Goal: Information Seeking & Learning: Learn about a topic

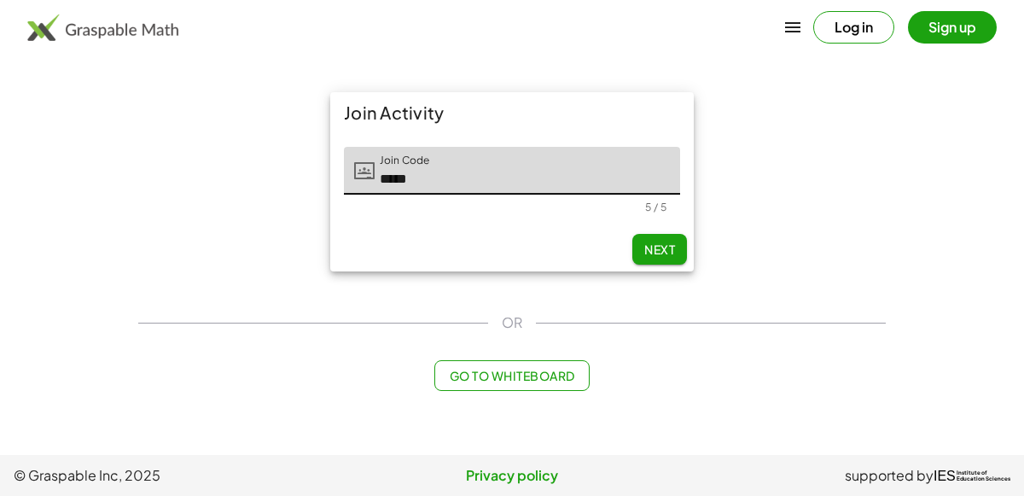
type input "*****"
click at [668, 248] on span "Next" at bounding box center [659, 249] width 31 height 15
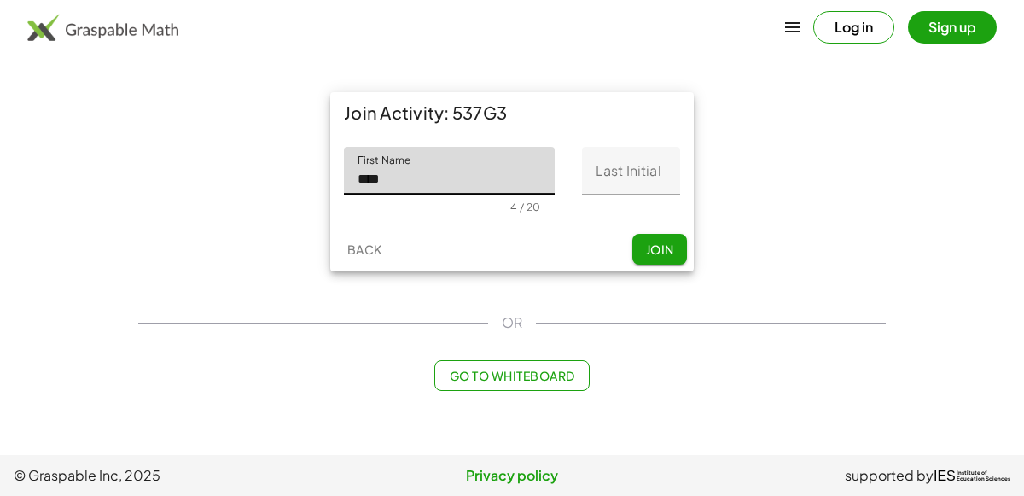
type input "****"
click at [597, 178] on input "Last Initial" at bounding box center [631, 171] width 98 height 48
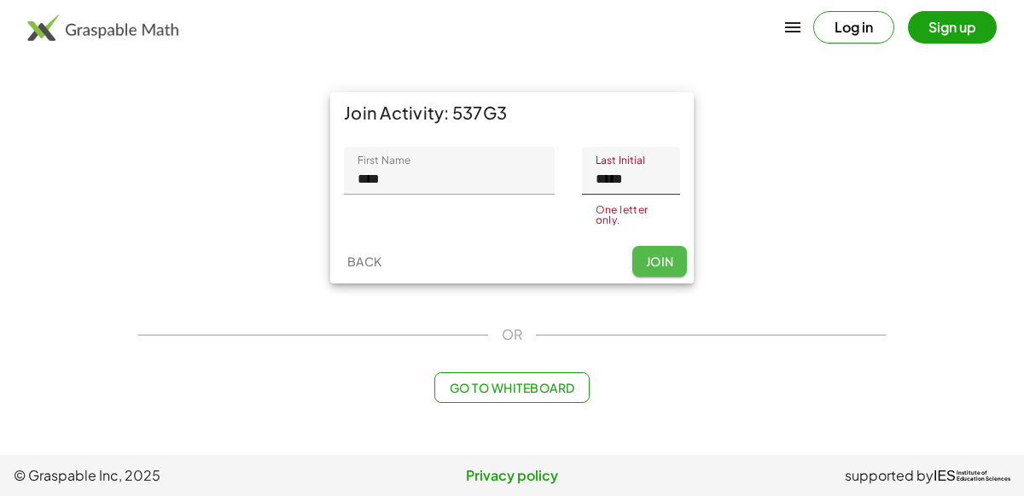
click at [648, 256] on button "Join" at bounding box center [659, 261] width 55 height 31
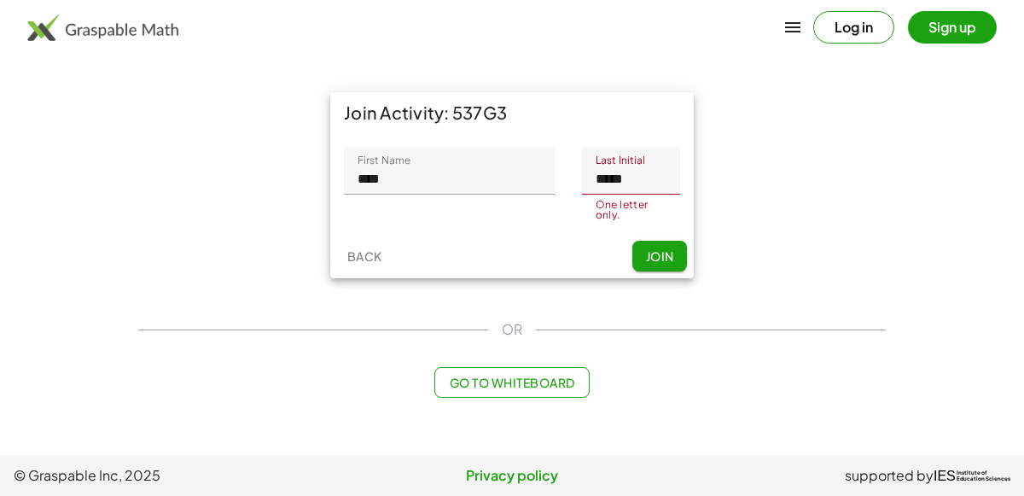
click at [638, 181] on input "*****" at bounding box center [631, 171] width 98 height 48
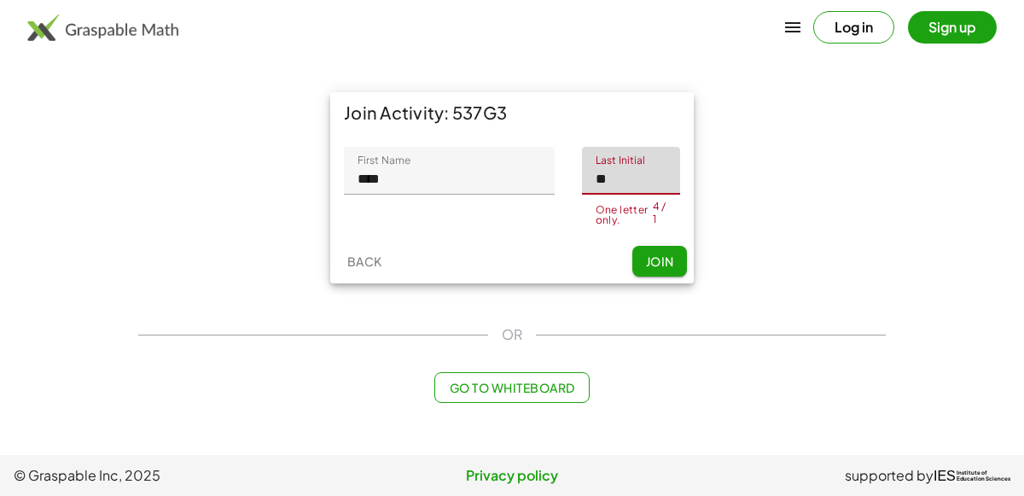
type input "*"
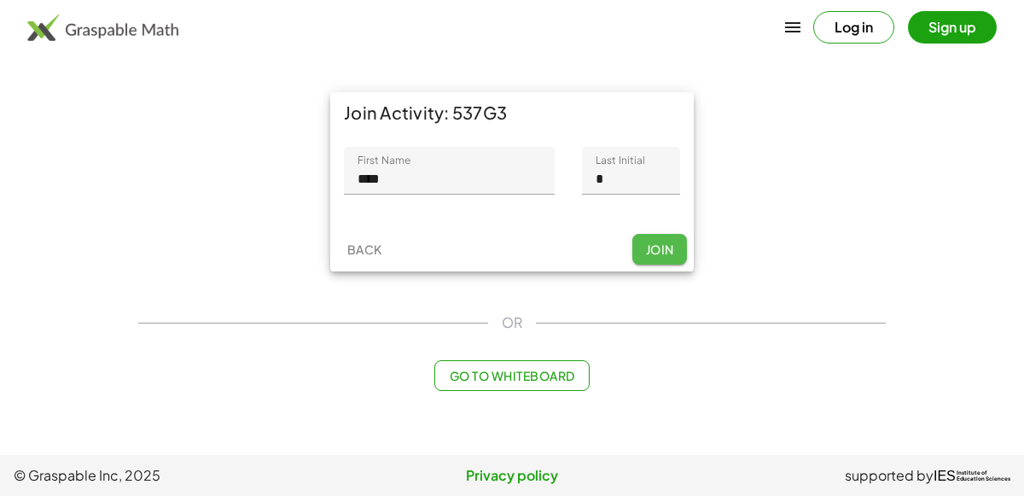
click at [655, 258] on button "Join" at bounding box center [659, 249] width 55 height 31
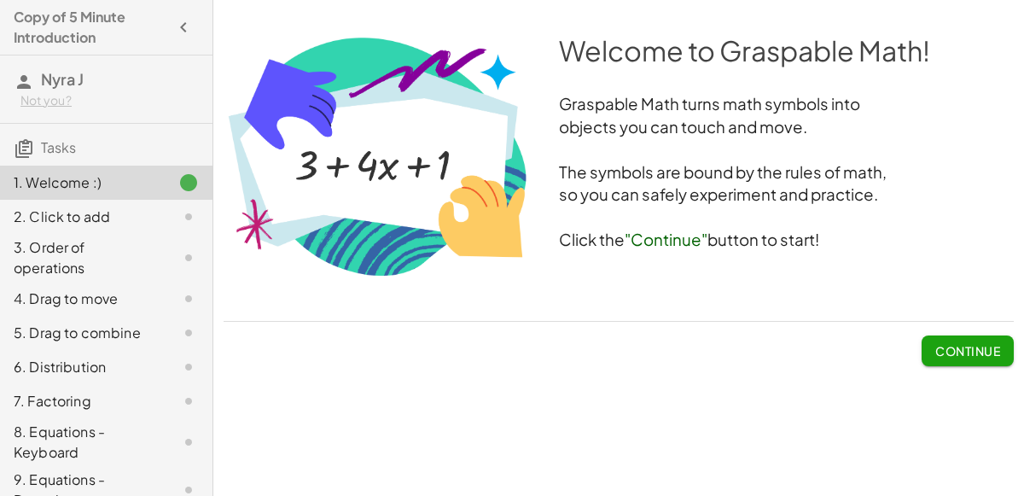
click at [973, 343] on span "Continue" at bounding box center [967, 350] width 65 height 15
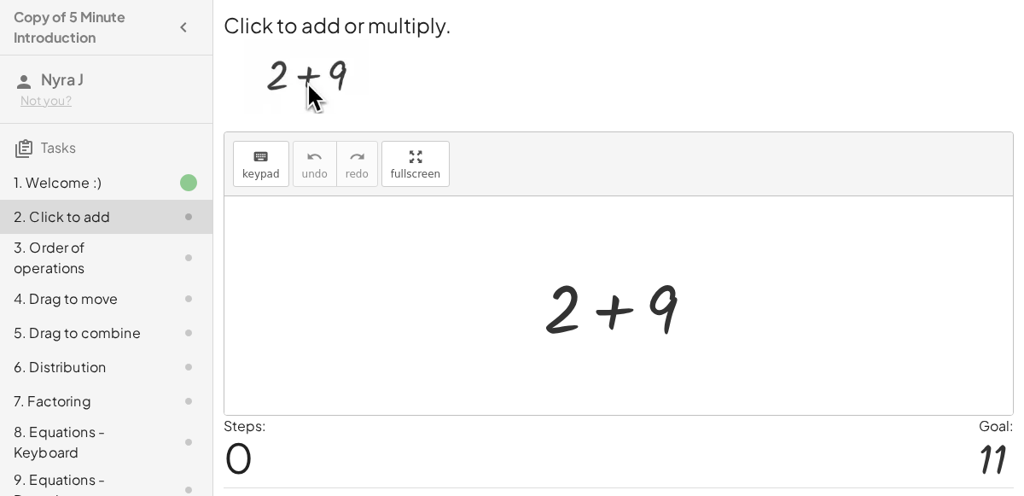
click at [604, 307] on div at bounding box center [626, 306] width 182 height 88
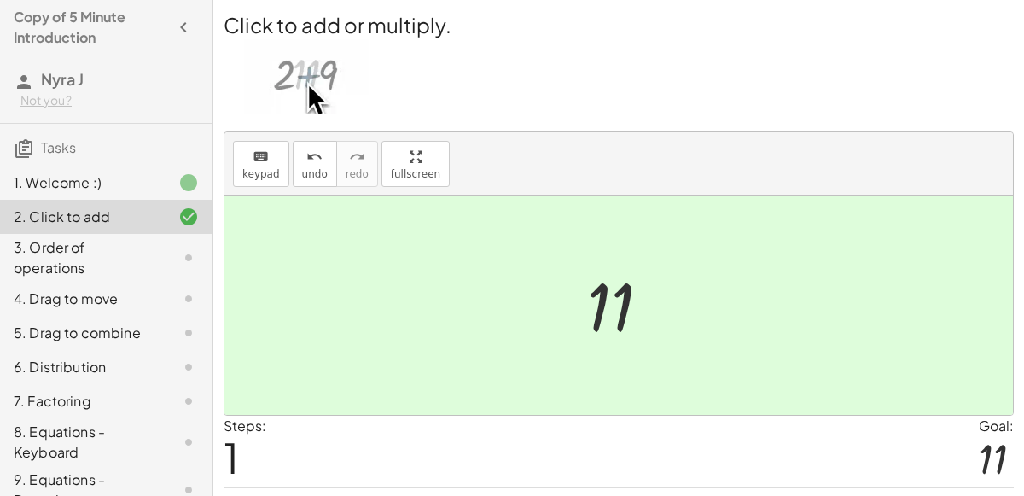
click at [607, 313] on div at bounding box center [626, 306] width 94 height 84
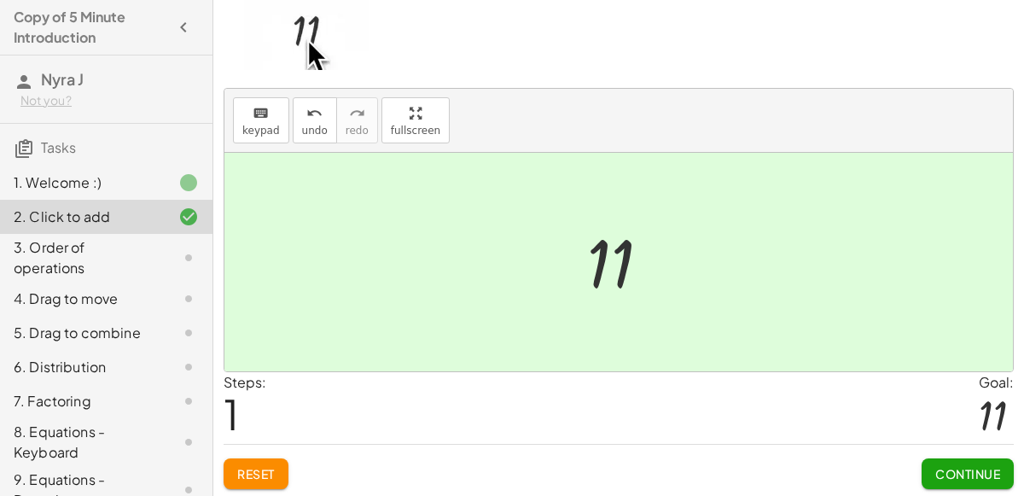
click at [978, 466] on span "Continue" at bounding box center [967, 473] width 65 height 15
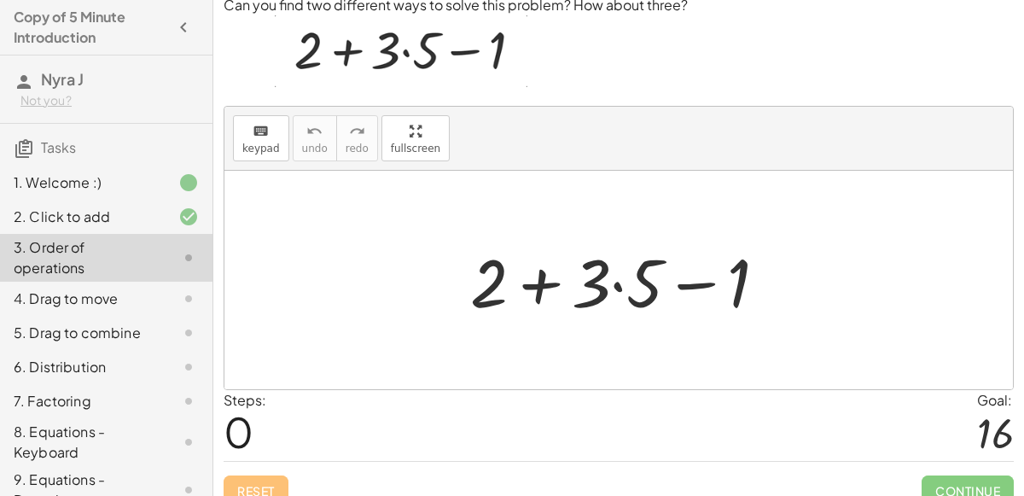
click at [542, 286] on div at bounding box center [626, 280] width 328 height 88
click at [699, 284] on div at bounding box center [626, 280] width 328 height 88
click at [592, 277] on div at bounding box center [626, 280] width 328 height 88
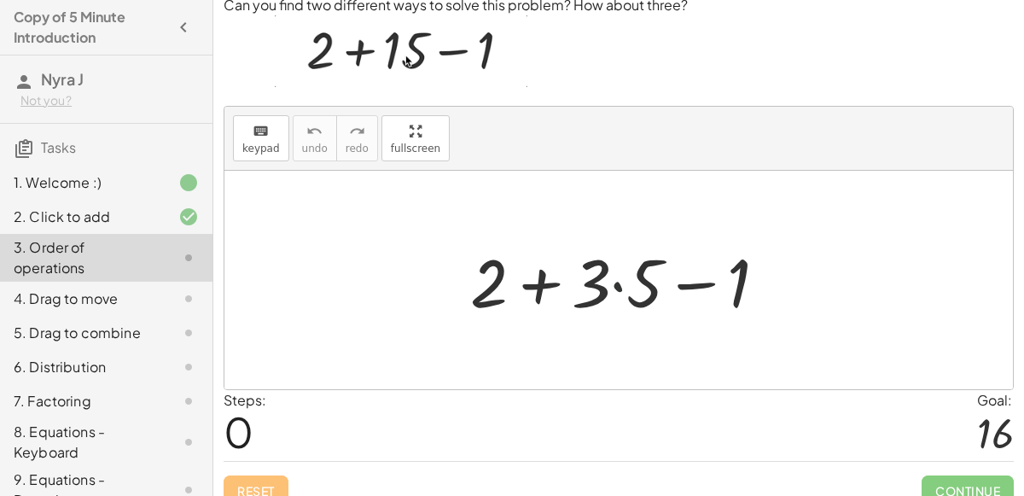
click at [618, 283] on div at bounding box center [626, 280] width 328 height 88
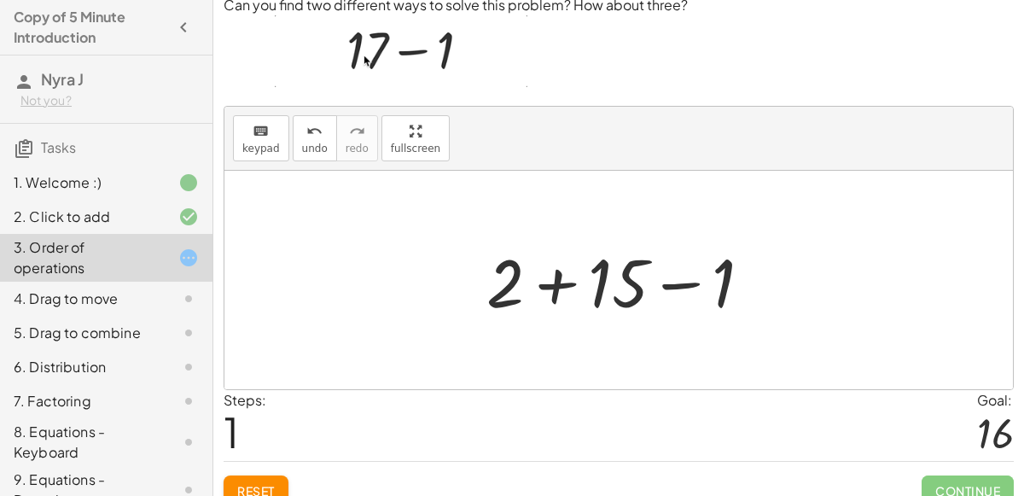
click at [674, 283] on div at bounding box center [626, 280] width 296 height 88
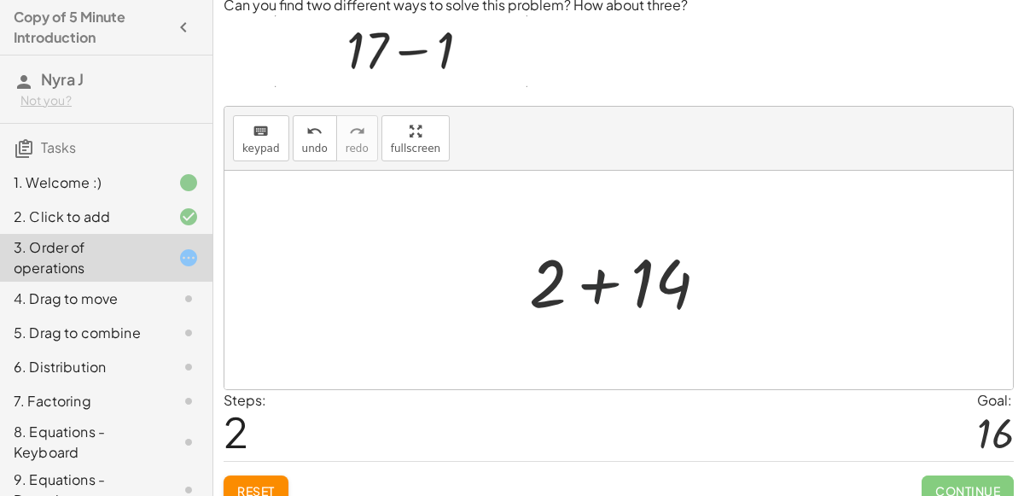
click at [603, 286] on div at bounding box center [625, 280] width 209 height 88
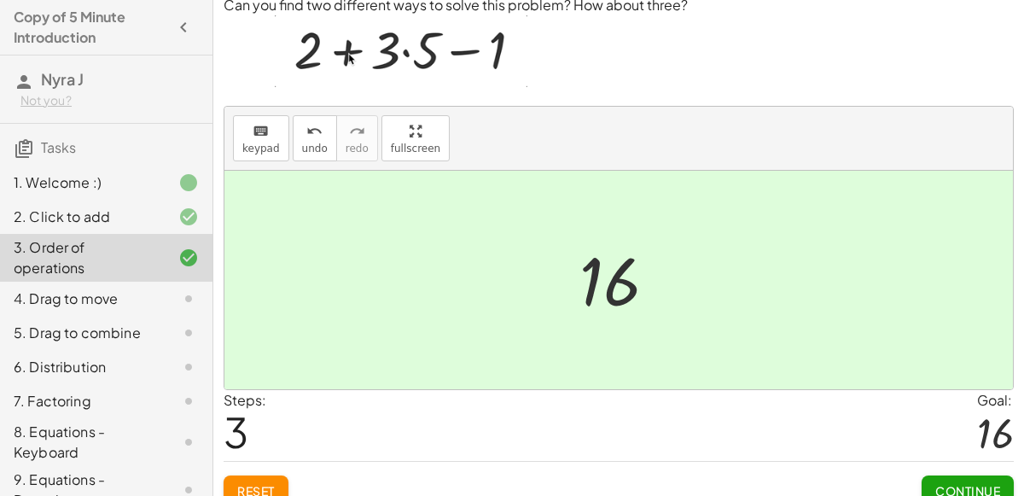
click at [950, 483] on span "Continue" at bounding box center [967, 490] width 65 height 15
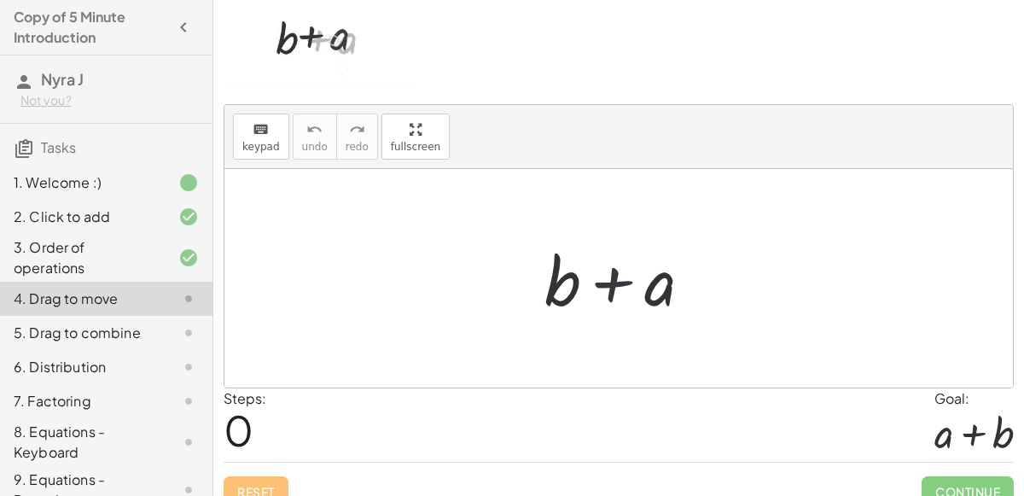
click at [615, 284] on div at bounding box center [625, 279] width 178 height 88
drag, startPoint x: 662, startPoint y: 284, endPoint x: 617, endPoint y: 270, distance: 47.5
click at [617, 270] on div at bounding box center [625, 279] width 178 height 88
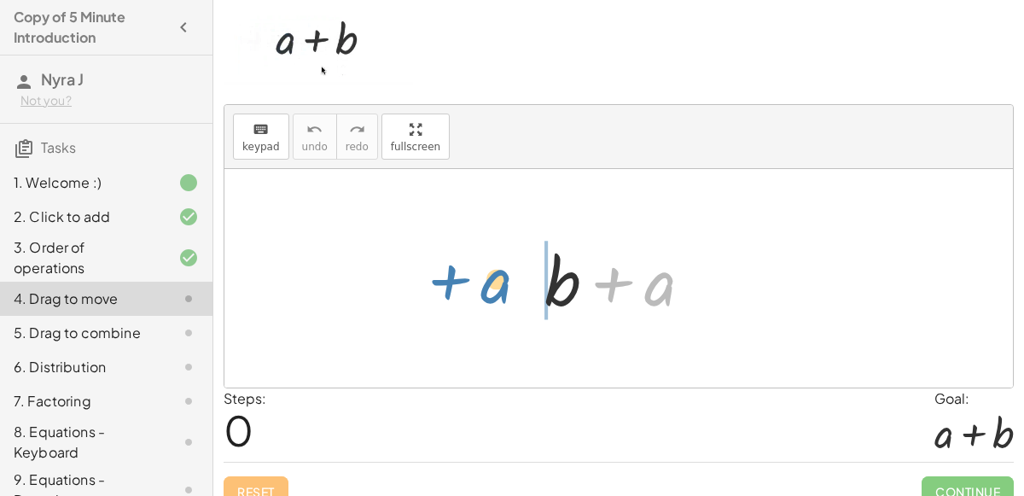
drag, startPoint x: 626, startPoint y: 281, endPoint x: 477, endPoint y: 277, distance: 149.4
click at [477, 277] on div "+ a + b + a" at bounding box center [618, 278] width 789 height 218
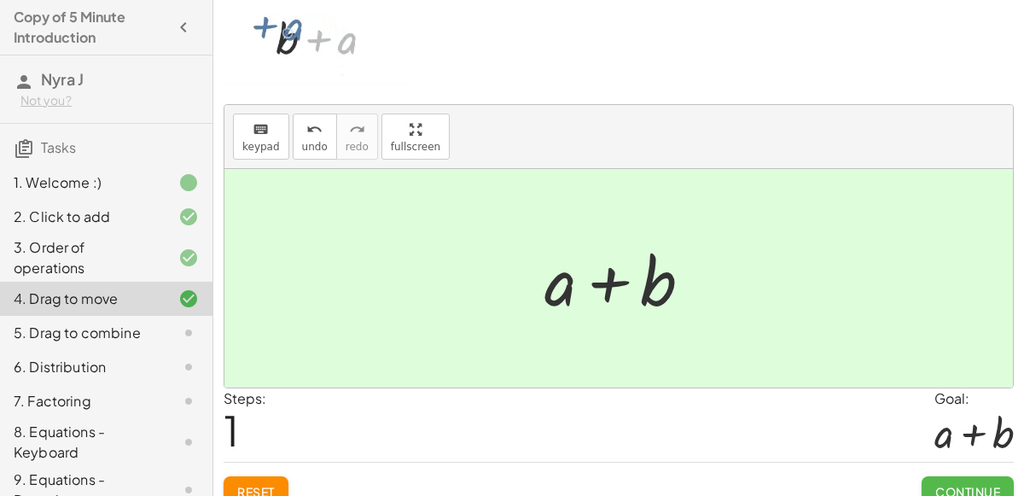
click at [975, 479] on button "Continue" at bounding box center [968, 491] width 92 height 31
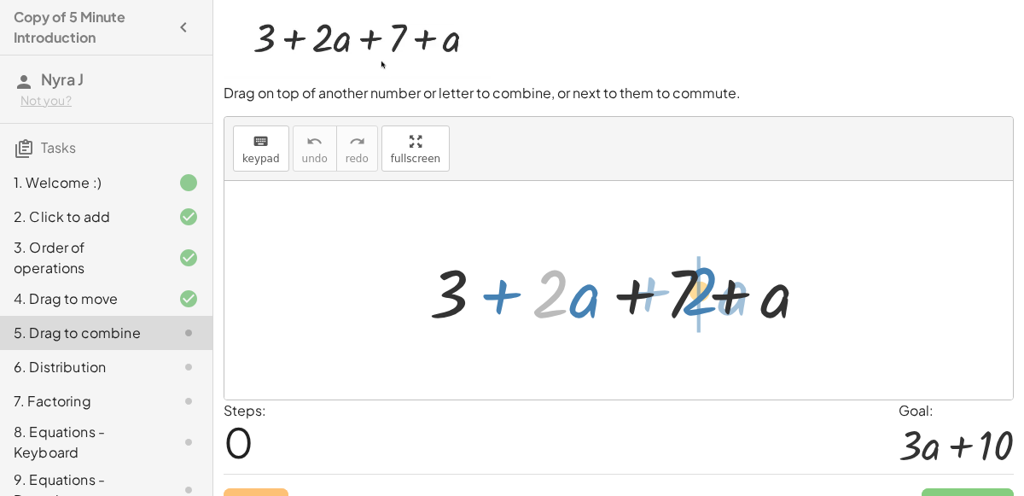
drag, startPoint x: 565, startPoint y: 290, endPoint x: 714, endPoint y: 288, distance: 148.5
click at [714, 288] on div at bounding box center [626, 291] width 411 height 88
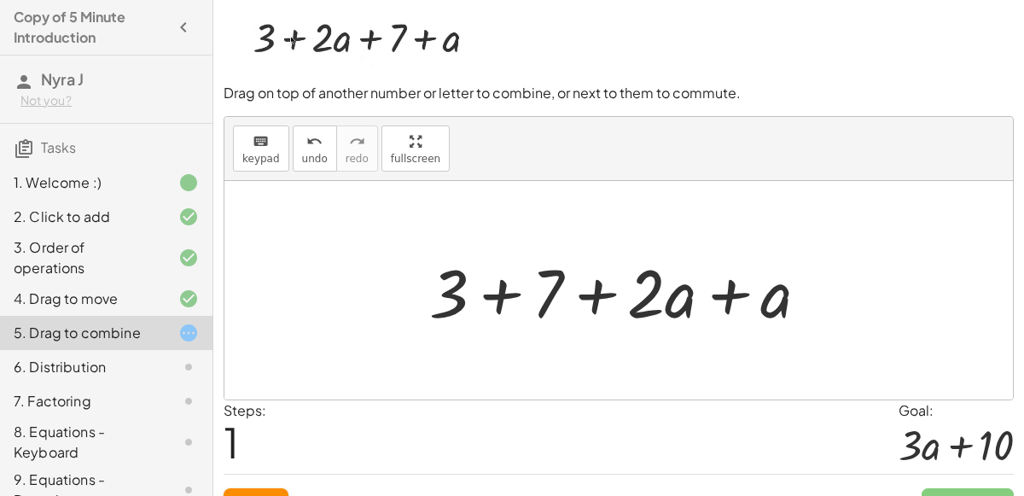
click at [726, 294] on div at bounding box center [626, 291] width 411 height 88
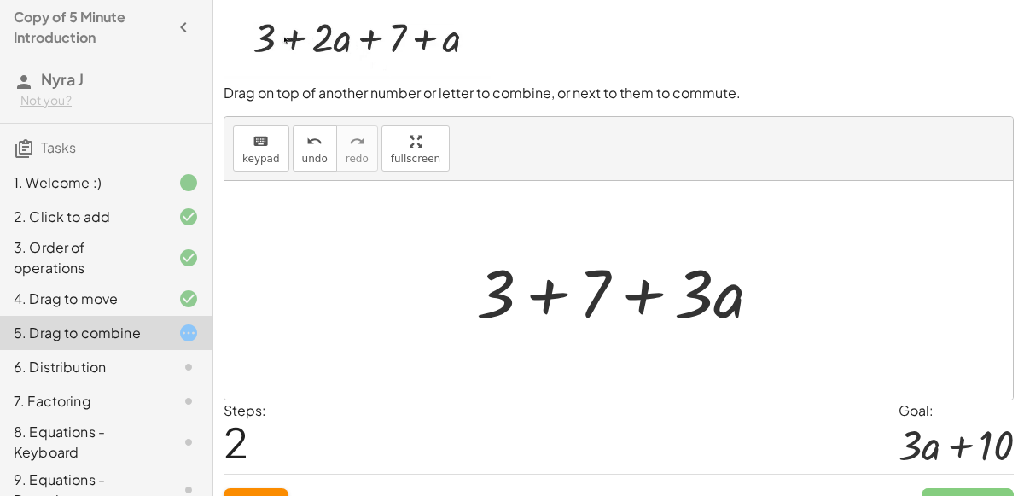
click at [548, 294] on div at bounding box center [626, 291] width 316 height 88
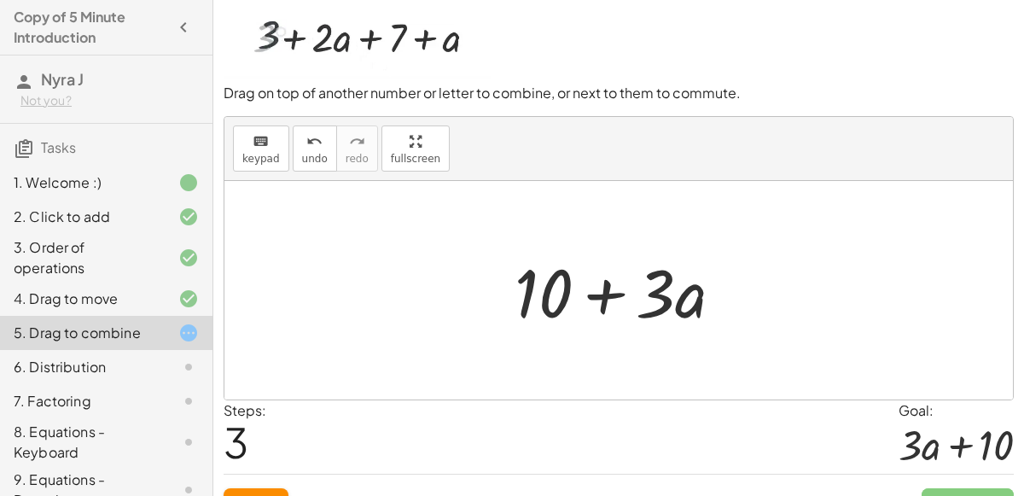
click at [600, 289] on div at bounding box center [626, 291] width 240 height 88
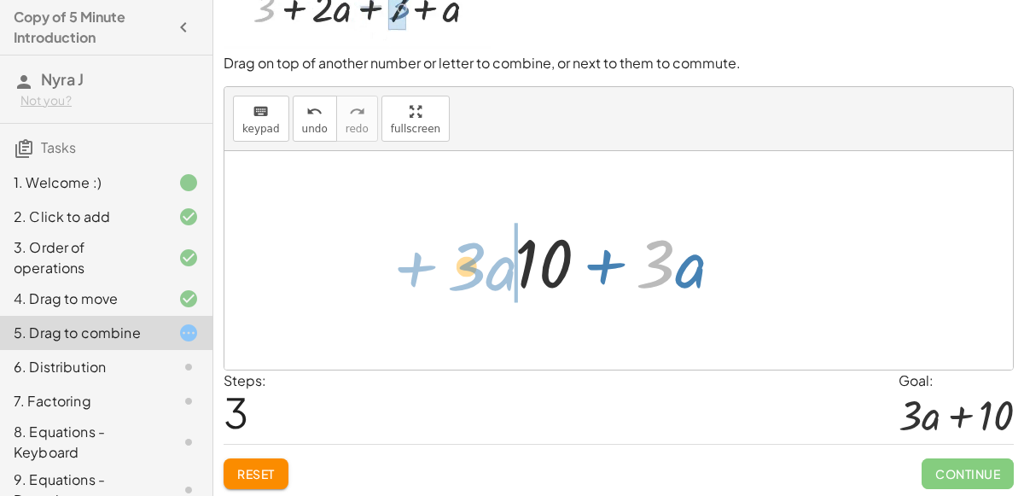
drag, startPoint x: 674, startPoint y: 269, endPoint x: 485, endPoint y: 271, distance: 189.5
click at [485, 271] on div "+ 3 + · 2 · a + 7 + a + 3 + 7 + · 2 · a + a + 3 + 7 + · 3 · a · 3 + · a + + · a…" at bounding box center [618, 260] width 789 height 218
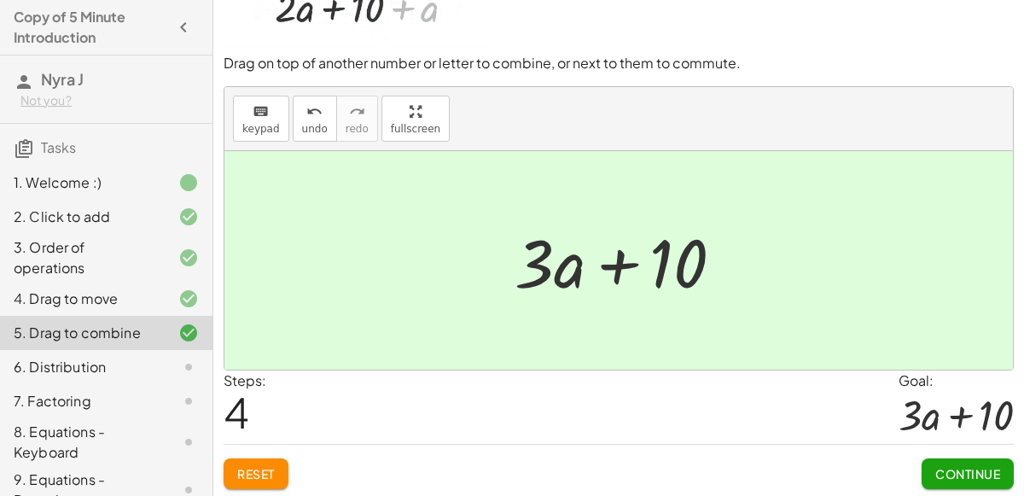
click at [932, 472] on button "Continue" at bounding box center [968, 473] width 92 height 31
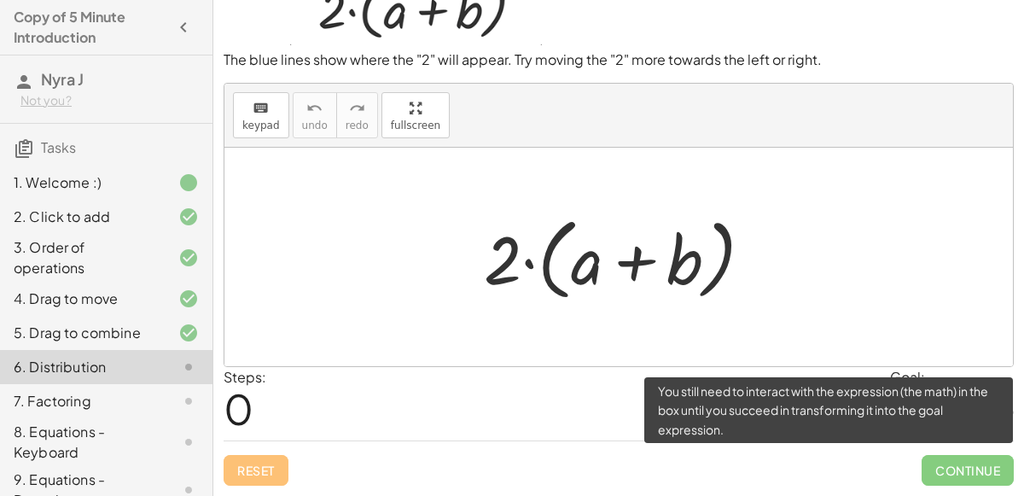
scroll to position [62, 0]
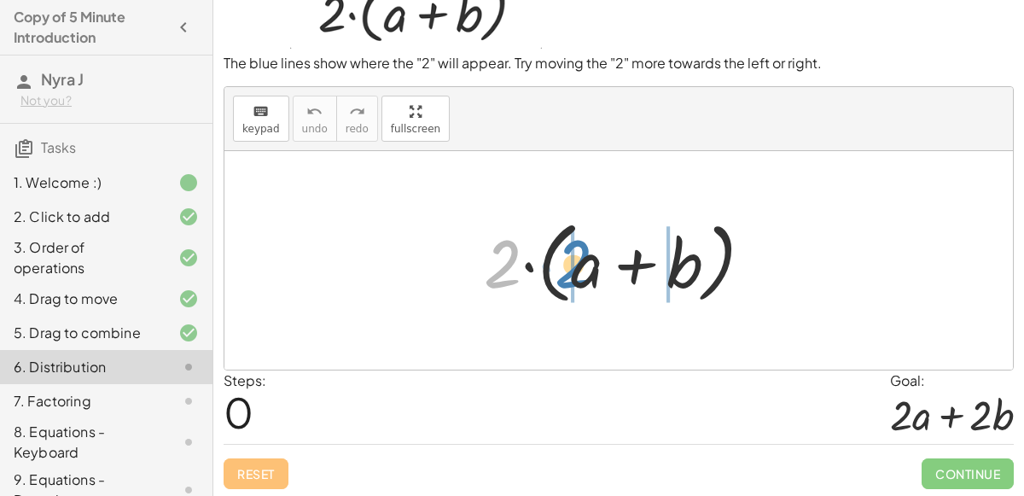
drag, startPoint x: 478, startPoint y: 276, endPoint x: 548, endPoint y: 276, distance: 70.0
click at [548, 276] on div at bounding box center [625, 261] width 300 height 98
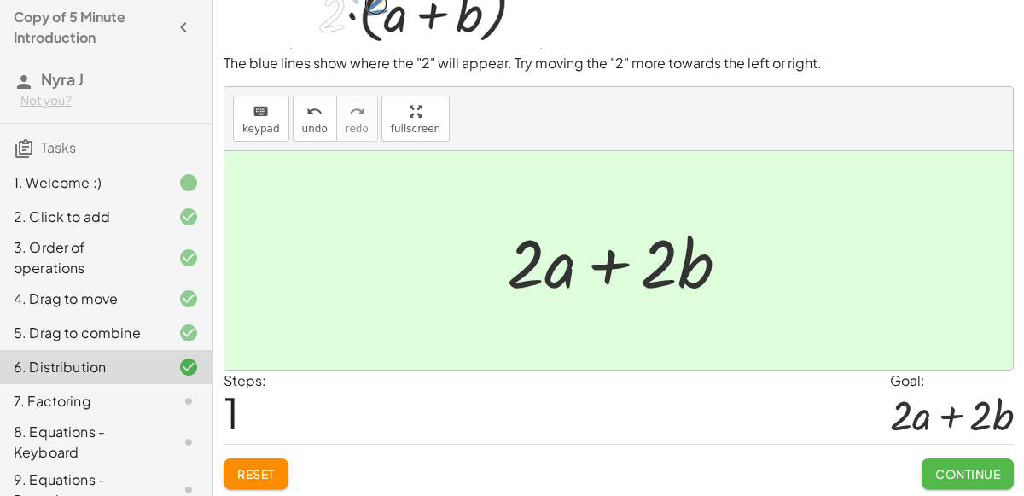
click at [936, 470] on span "Continue" at bounding box center [967, 473] width 65 height 15
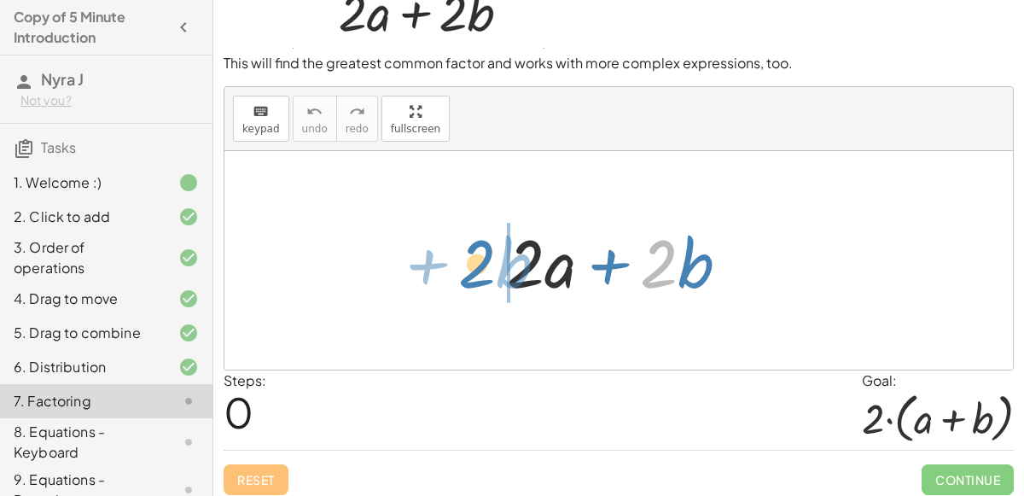
drag, startPoint x: 661, startPoint y: 265, endPoint x: 480, endPoint y: 265, distance: 181.8
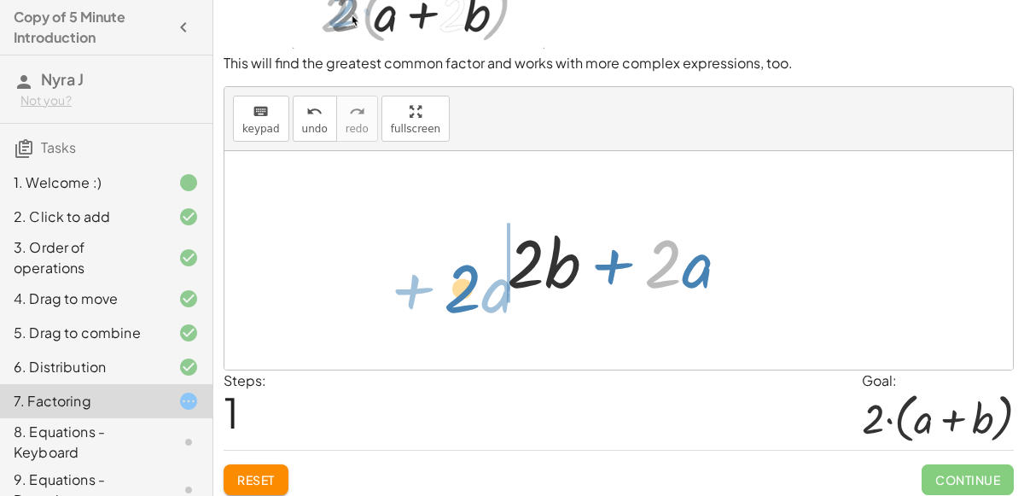
drag, startPoint x: 662, startPoint y: 268, endPoint x: 458, endPoint y: 294, distance: 205.6
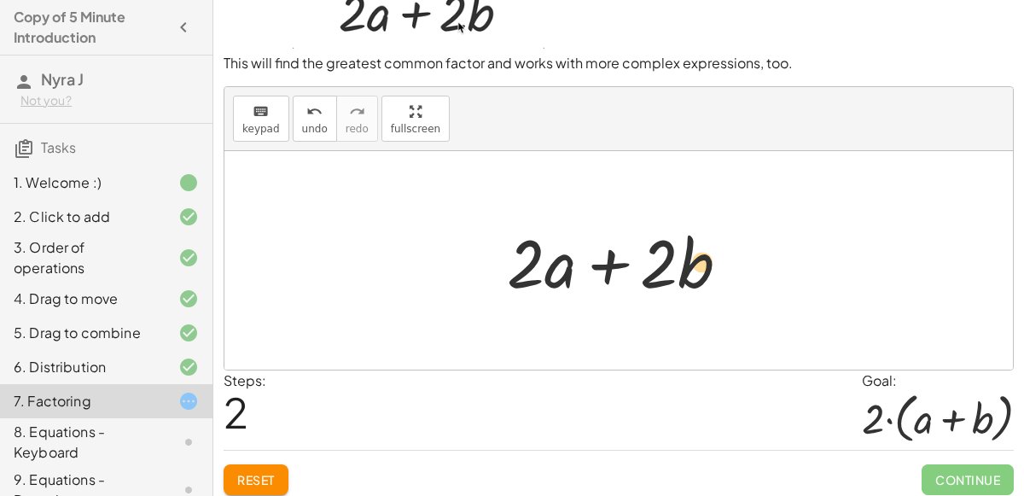
drag, startPoint x: 606, startPoint y: 264, endPoint x: 626, endPoint y: 265, distance: 19.6
click at [626, 265] on div at bounding box center [624, 261] width 253 height 88
click at [605, 260] on div at bounding box center [624, 261] width 253 height 88
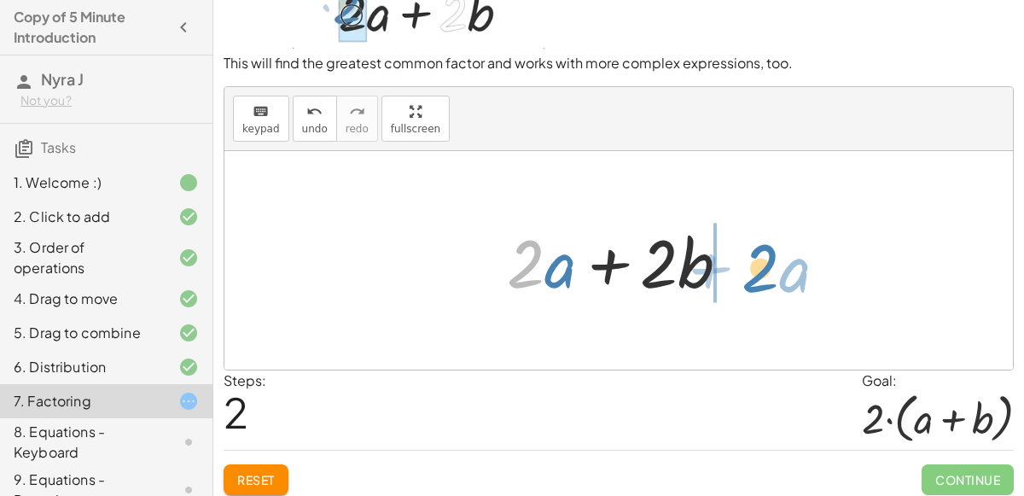
drag, startPoint x: 533, startPoint y: 255, endPoint x: 766, endPoint y: 259, distance: 232.2
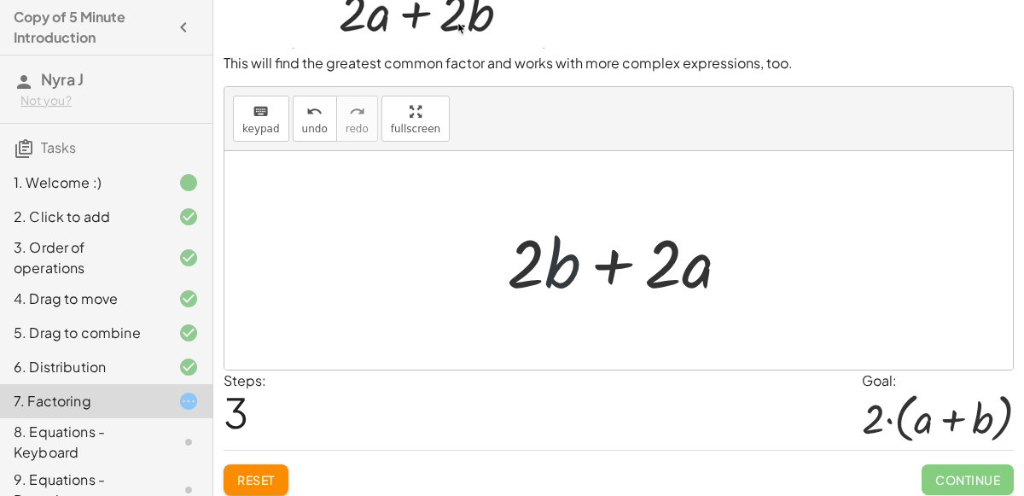
click at [555, 268] on div at bounding box center [624, 261] width 253 height 88
click at [552, 268] on div at bounding box center [624, 261] width 253 height 88
click at [530, 273] on div at bounding box center [624, 261] width 253 height 88
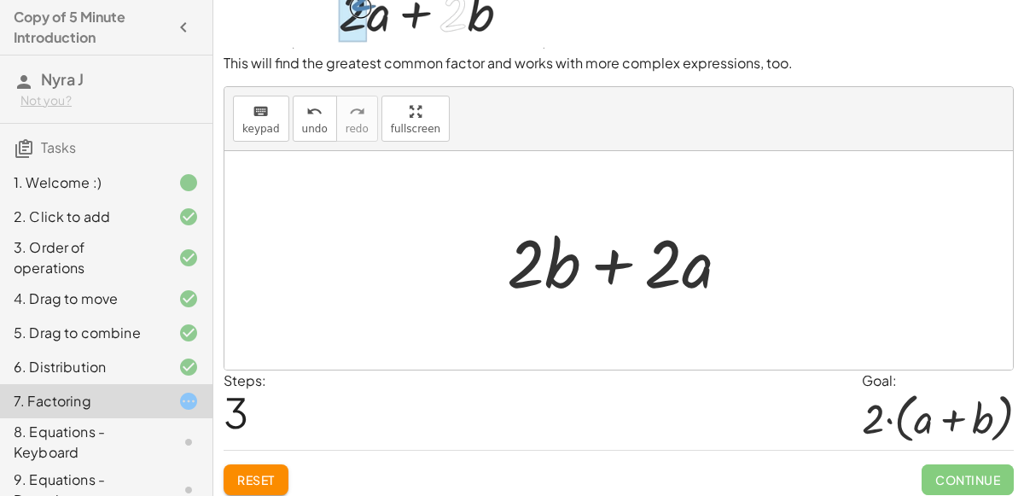
click at [684, 267] on div at bounding box center [624, 261] width 253 height 88
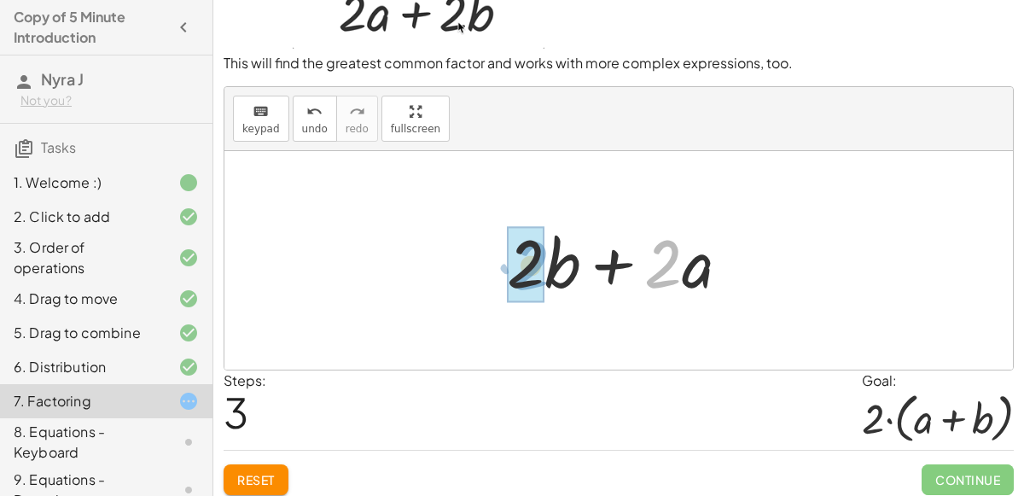
drag, startPoint x: 663, startPoint y: 255, endPoint x: 532, endPoint y: 257, distance: 131.4
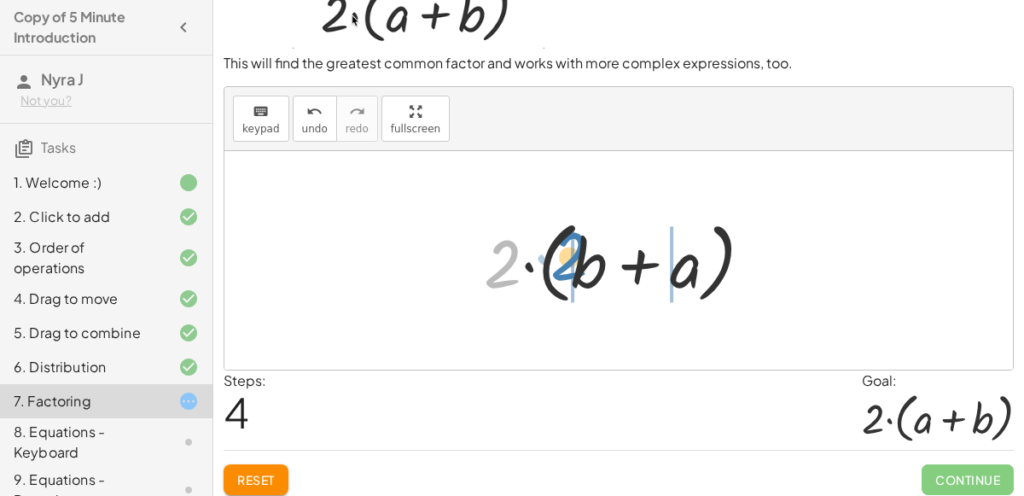
drag, startPoint x: 504, startPoint y: 265, endPoint x: 571, endPoint y: 258, distance: 67.0
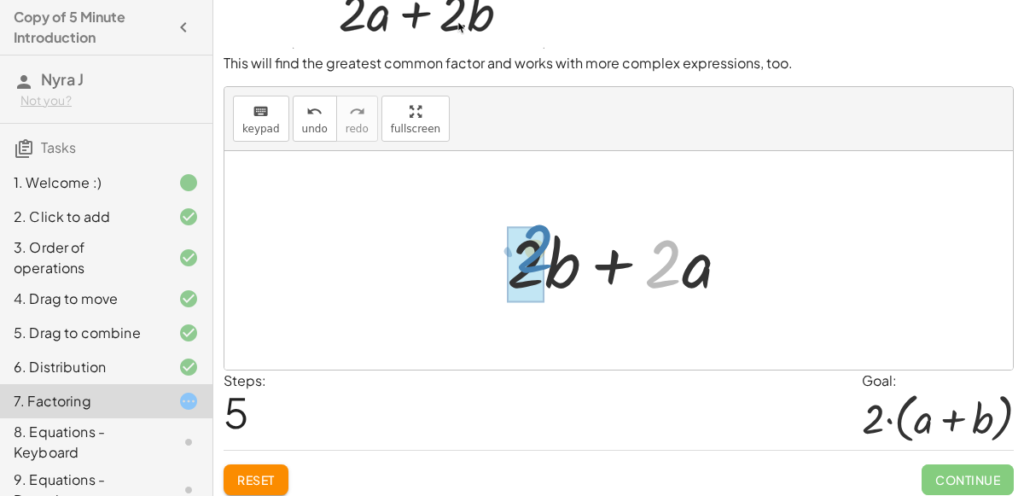
drag, startPoint x: 652, startPoint y: 271, endPoint x: 524, endPoint y: 258, distance: 128.7
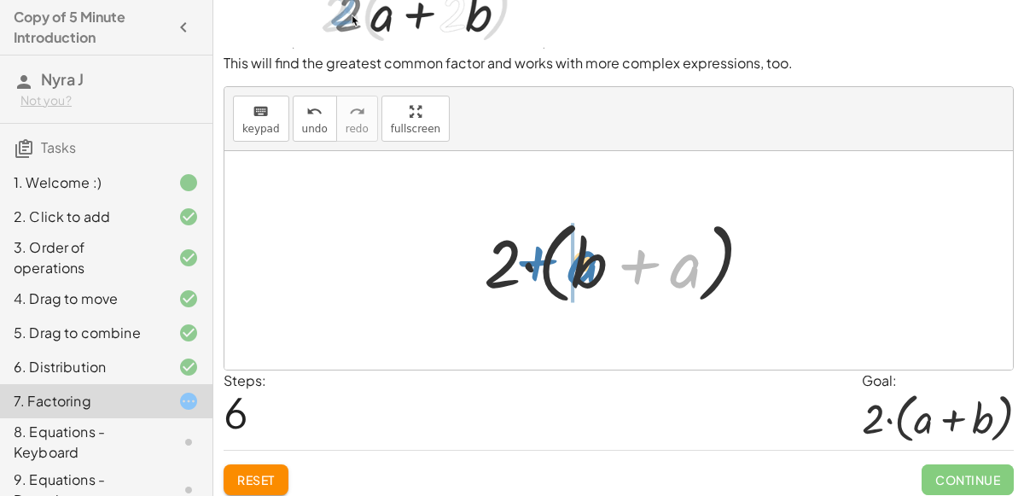
drag, startPoint x: 690, startPoint y: 270, endPoint x: 588, endPoint y: 266, distance: 102.5
click at [588, 266] on div at bounding box center [625, 261] width 300 height 98
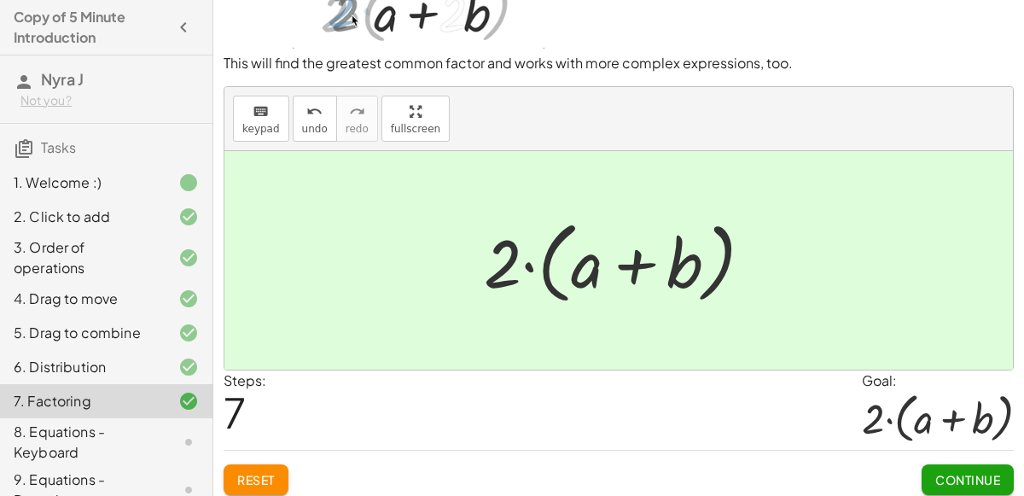
click at [958, 465] on button "Continue" at bounding box center [968, 479] width 92 height 31
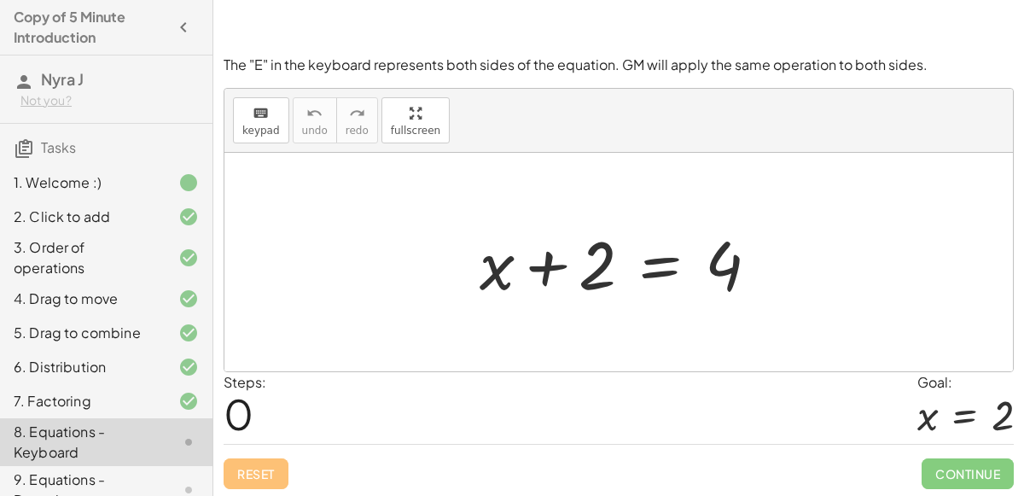
scroll to position [146, 0]
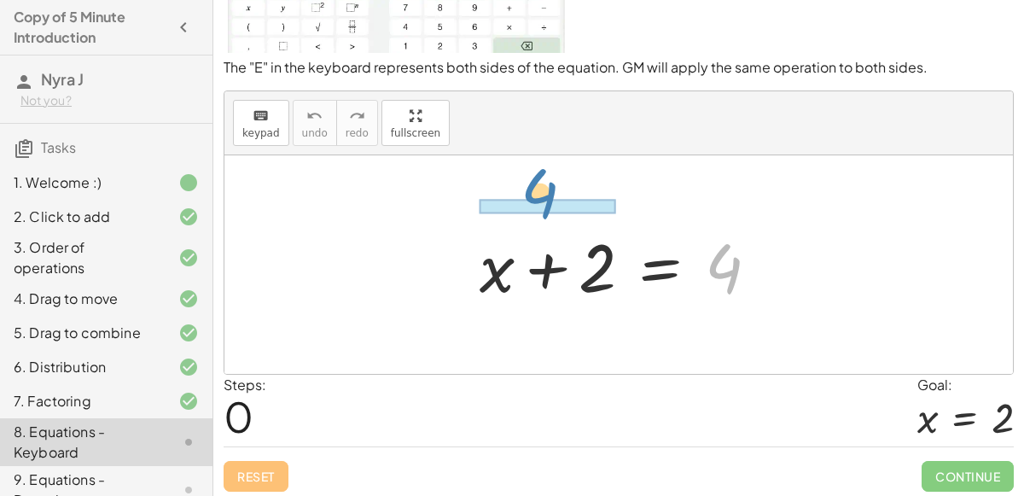
drag, startPoint x: 724, startPoint y: 255, endPoint x: 540, endPoint y: 180, distance: 198.3
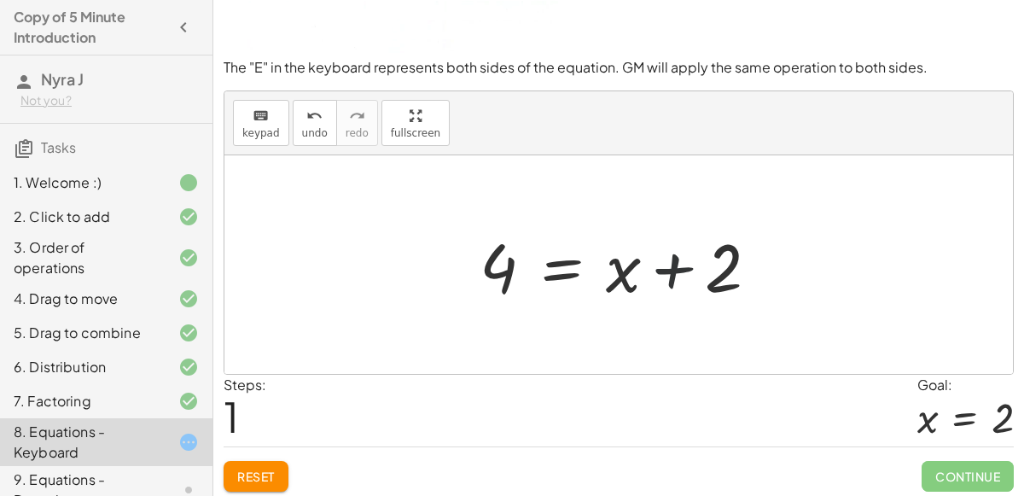
click at [661, 265] on div at bounding box center [626, 265] width 310 height 88
drag, startPoint x: 496, startPoint y: 260, endPoint x: 645, endPoint y: 261, distance: 149.4
click at [645, 261] on div at bounding box center [626, 265] width 310 height 88
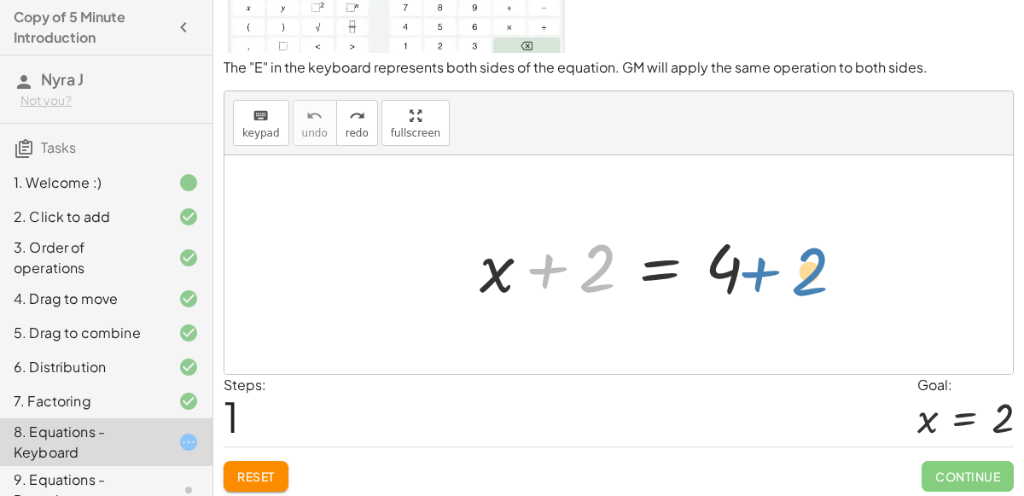
drag, startPoint x: 591, startPoint y: 267, endPoint x: 804, endPoint y: 271, distance: 212.5
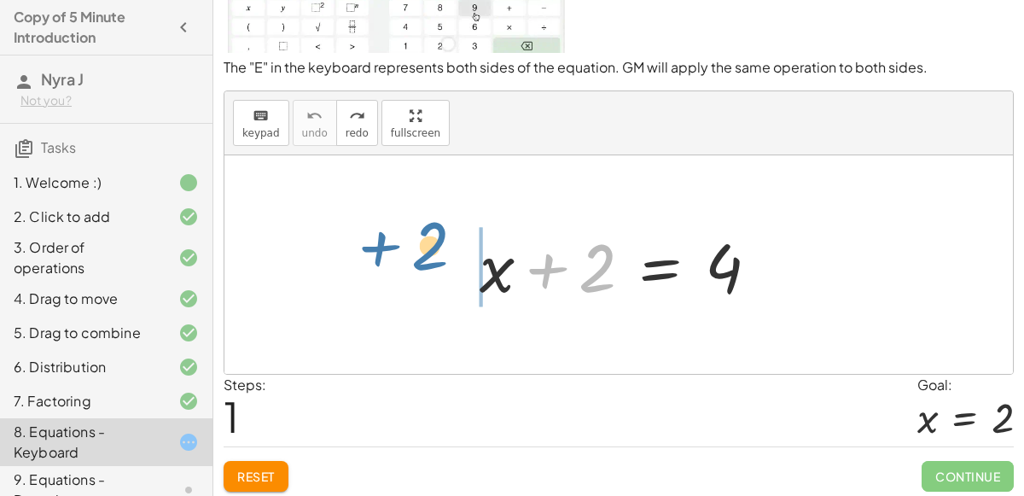
drag, startPoint x: 601, startPoint y: 272, endPoint x: 434, endPoint y: 250, distance: 168.7
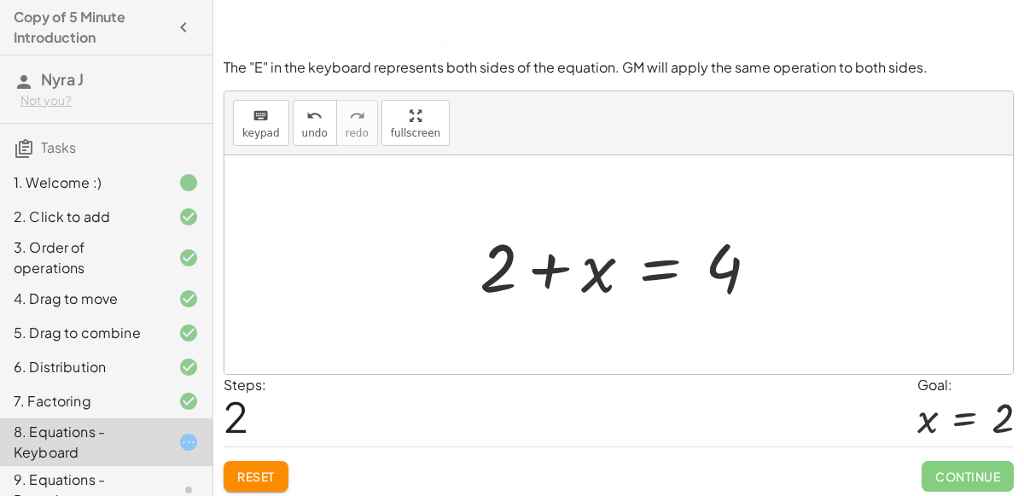
click at [494, 274] on div at bounding box center [626, 265] width 310 height 88
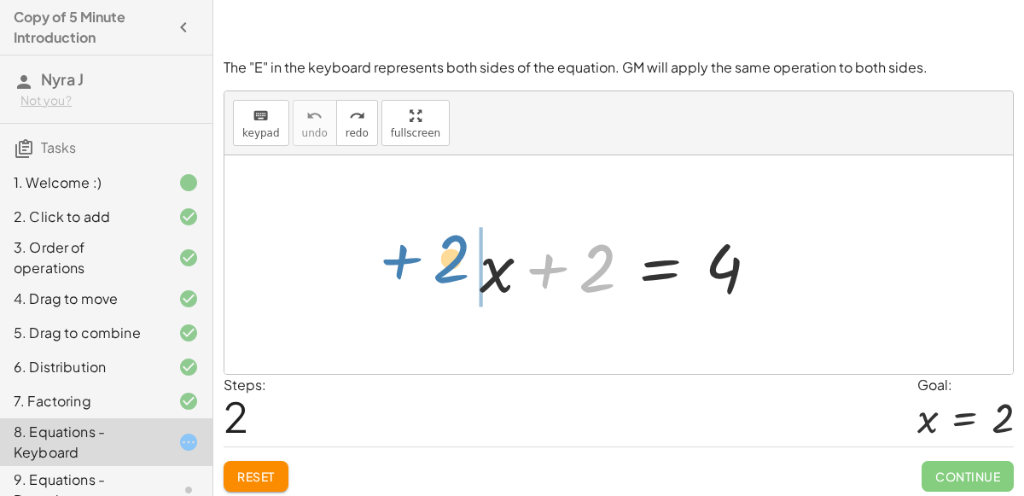
drag, startPoint x: 602, startPoint y: 269, endPoint x: 456, endPoint y: 259, distance: 146.2
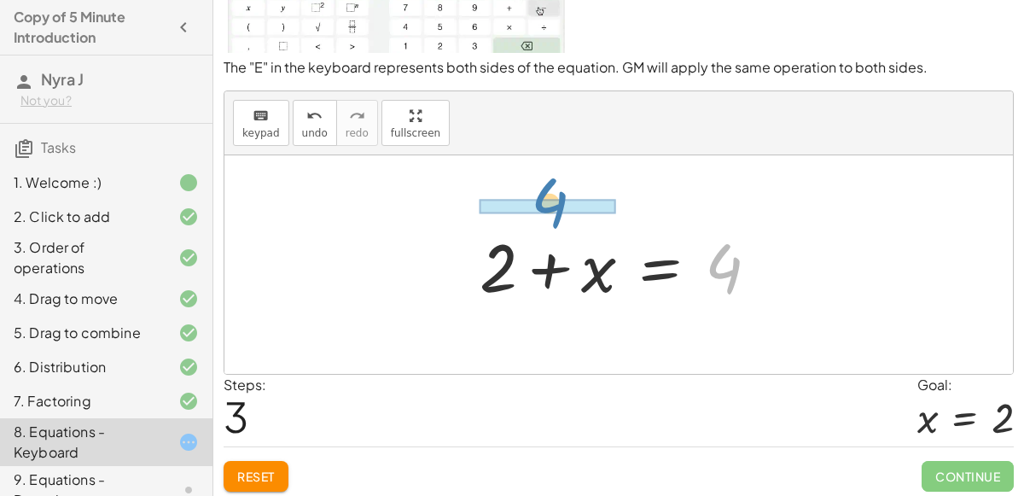
drag, startPoint x: 736, startPoint y: 266, endPoint x: 560, endPoint y: 197, distance: 188.9
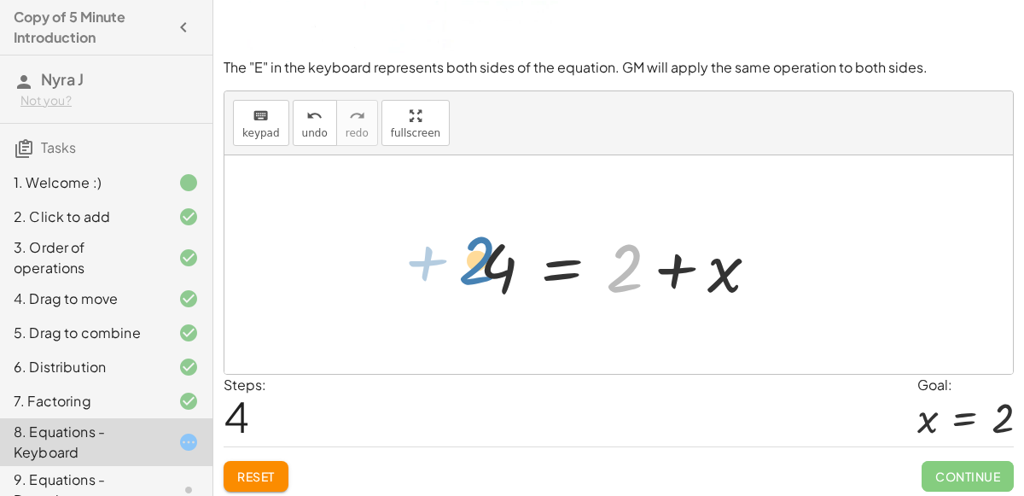
drag, startPoint x: 633, startPoint y: 273, endPoint x: 484, endPoint y: 265, distance: 149.6
click at [484, 265] on div at bounding box center [626, 265] width 310 height 88
drag, startPoint x: 615, startPoint y: 271, endPoint x: 446, endPoint y: 275, distance: 169.0
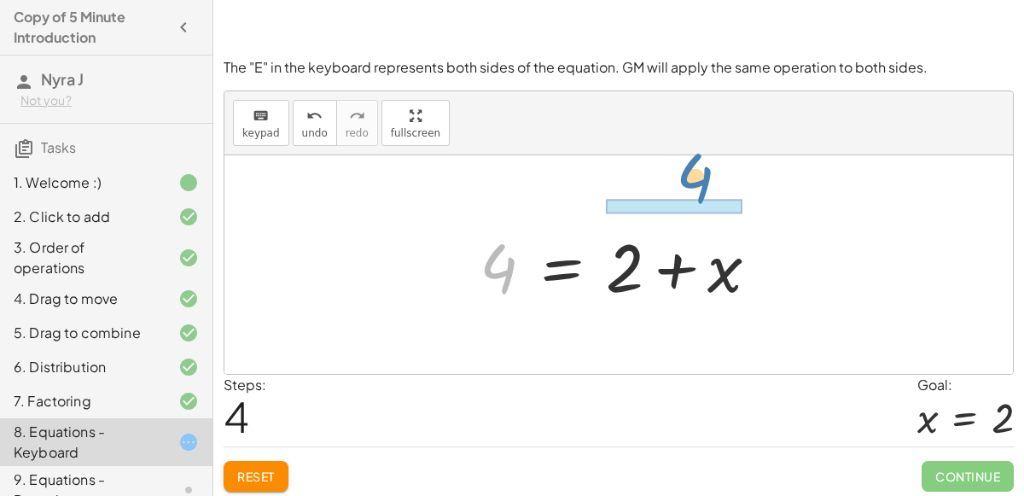
drag, startPoint x: 504, startPoint y: 263, endPoint x: 702, endPoint y: 176, distance: 216.3
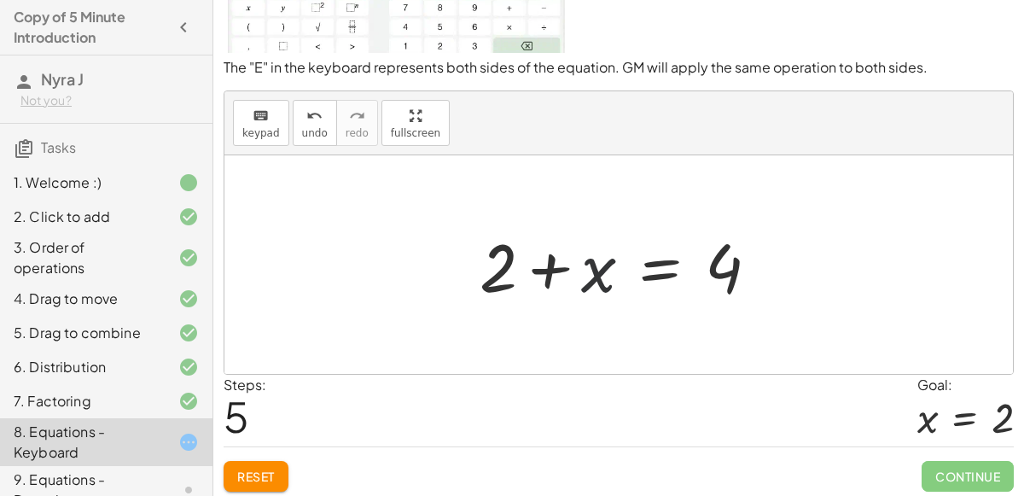
click at [605, 271] on div at bounding box center [626, 265] width 310 height 88
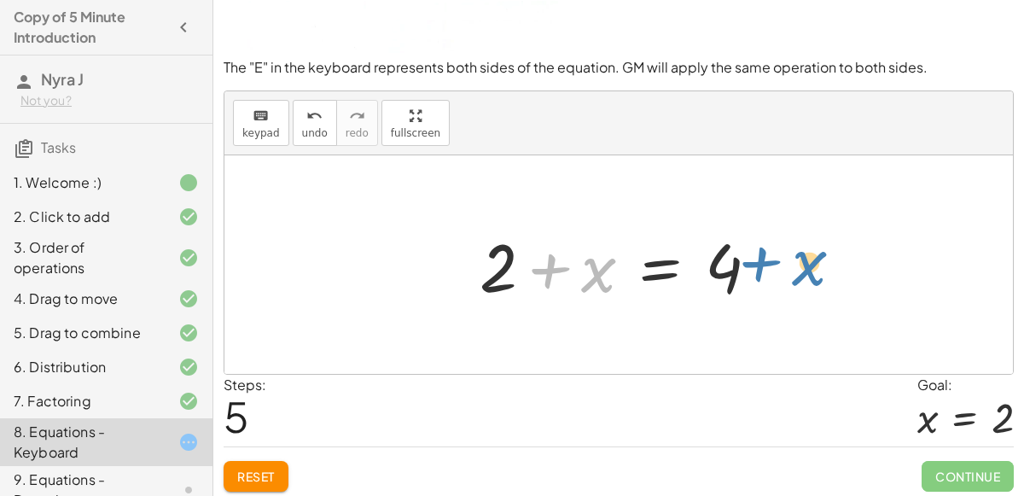
drag, startPoint x: 597, startPoint y: 272, endPoint x: 807, endPoint y: 267, distance: 210.0
drag, startPoint x: 554, startPoint y: 269, endPoint x: 665, endPoint y: 259, distance: 111.3
click at [665, 259] on div at bounding box center [626, 265] width 310 height 88
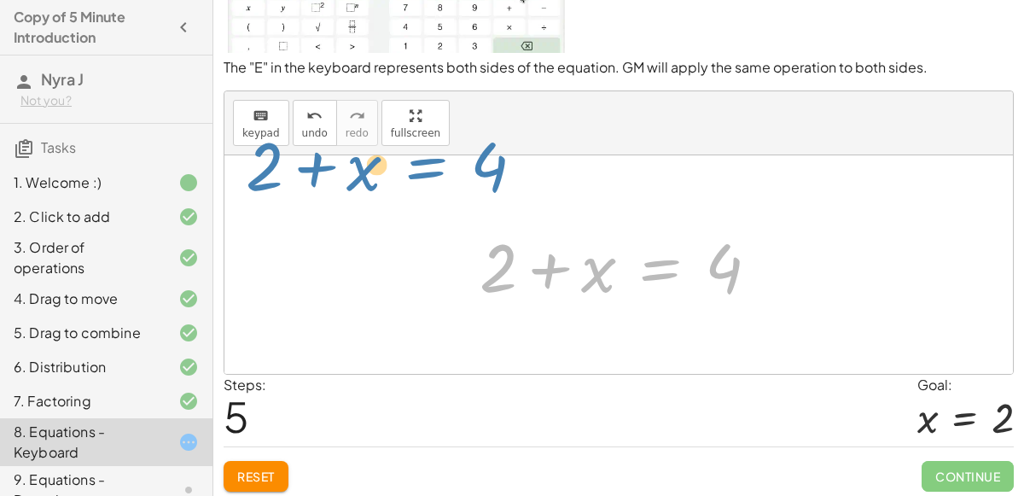
drag, startPoint x: 664, startPoint y: 260, endPoint x: 430, endPoint y: 157, distance: 255.6
click at [430, 157] on div "+ x + 2 = 4 + 2 + x = 4 4 = + 2 + x + 2 + x = 4 + x + 2 = 4" at bounding box center [618, 264] width 789 height 218
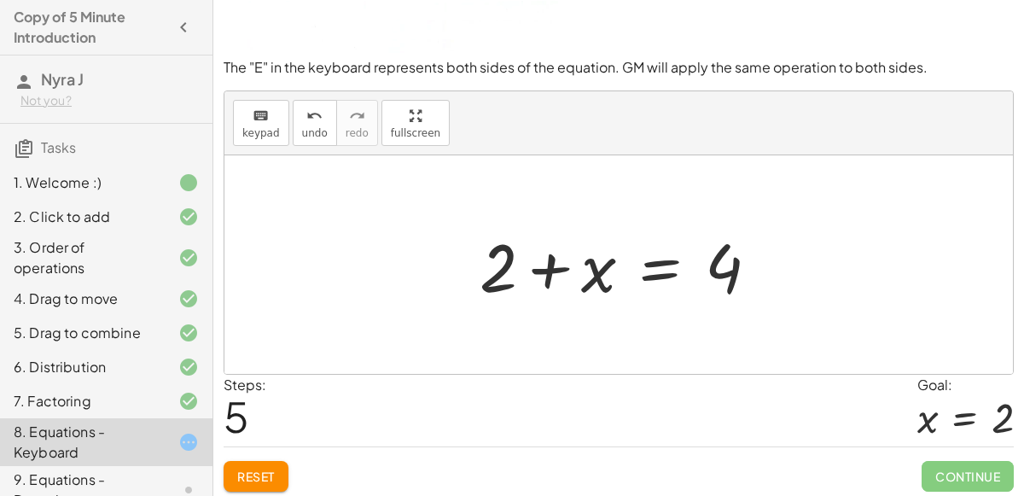
click at [44, 480] on div "9. Equations - Dragging" at bounding box center [82, 489] width 137 height 41
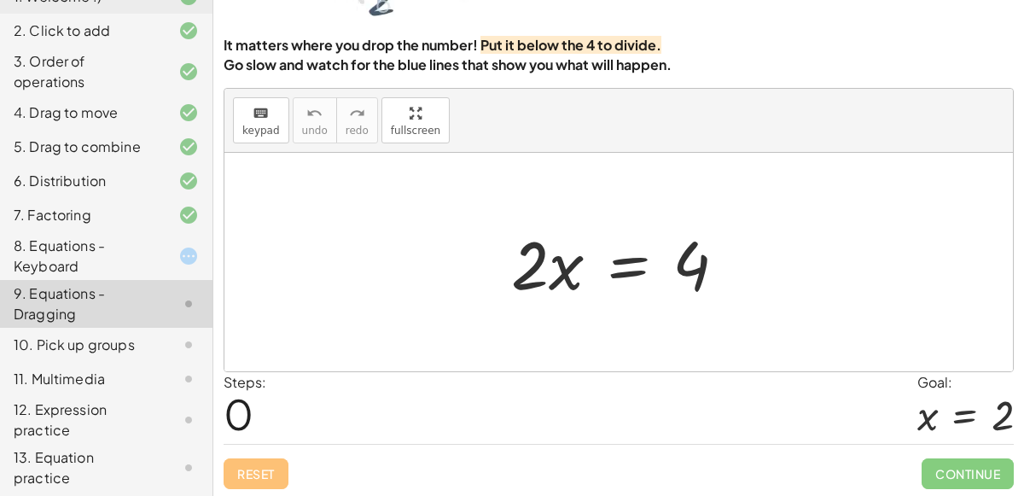
scroll to position [188, 0]
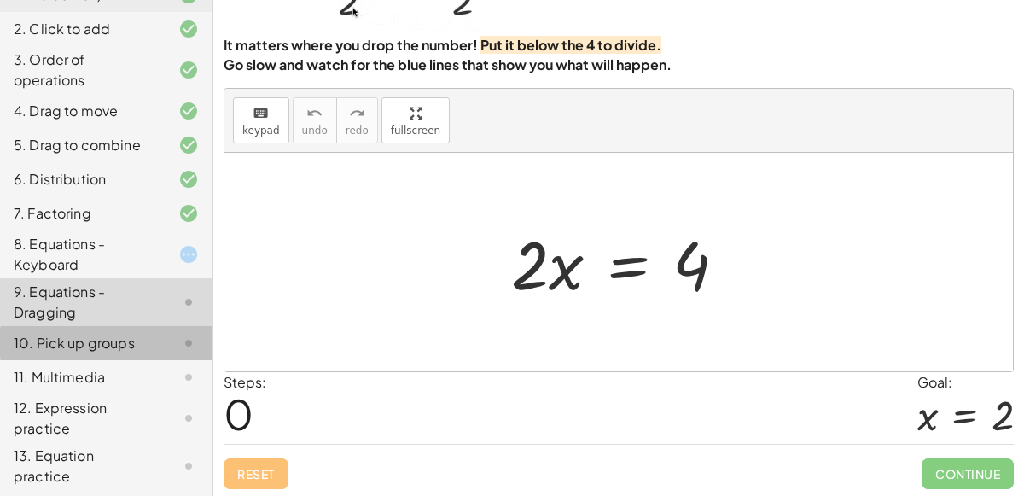
click at [84, 394] on div "10. Pick up groups" at bounding box center [106, 418] width 213 height 48
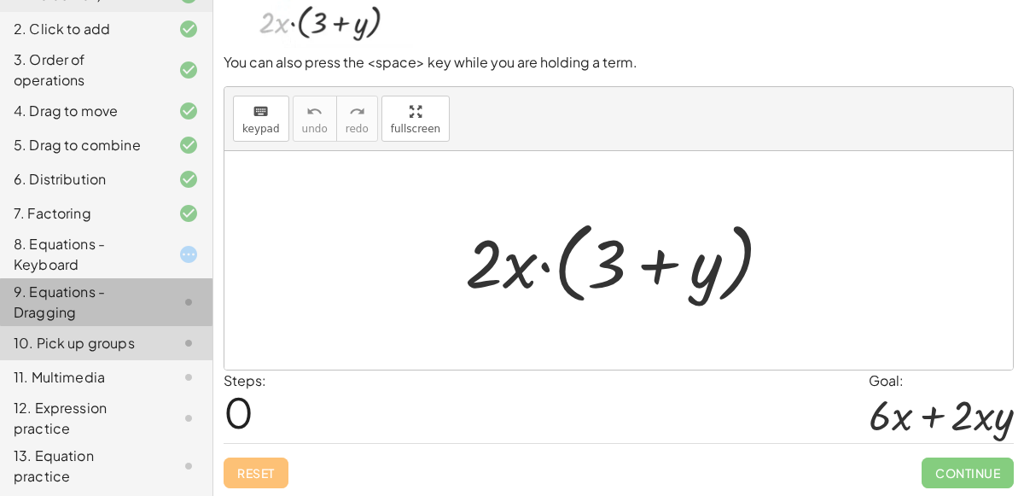
click at [92, 296] on div "9. Equations - Dragging" at bounding box center [82, 302] width 137 height 41
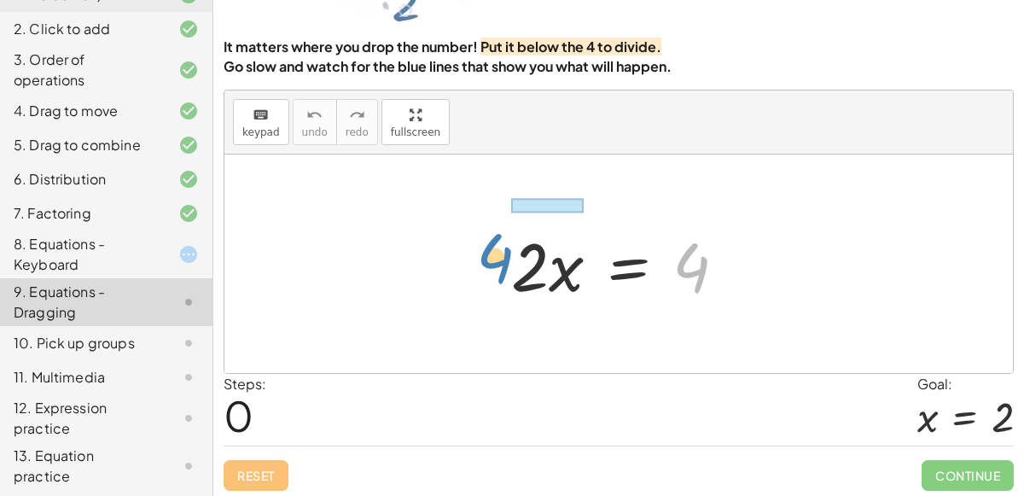
drag, startPoint x: 696, startPoint y: 264, endPoint x: 500, endPoint y: 254, distance: 195.7
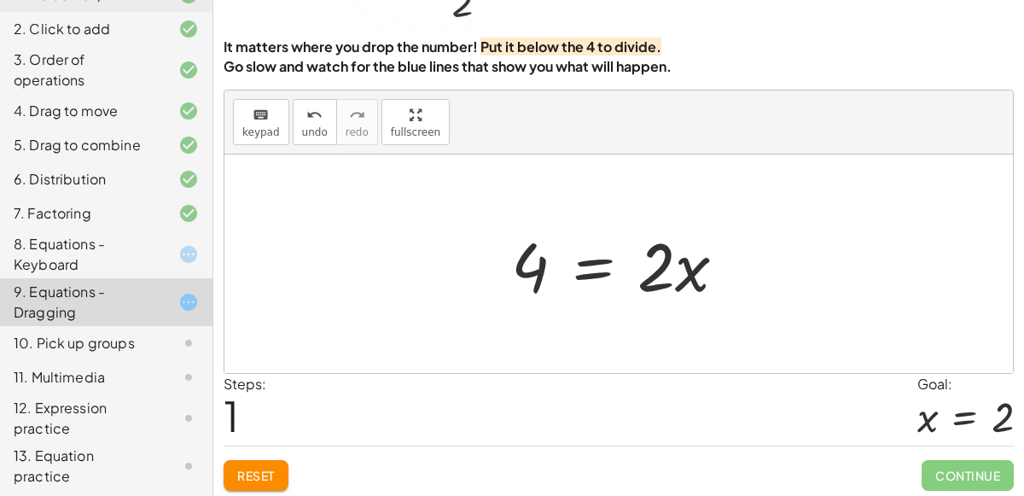
click at [523, 263] on div at bounding box center [626, 264] width 246 height 88
click at [581, 260] on div at bounding box center [626, 264] width 246 height 88
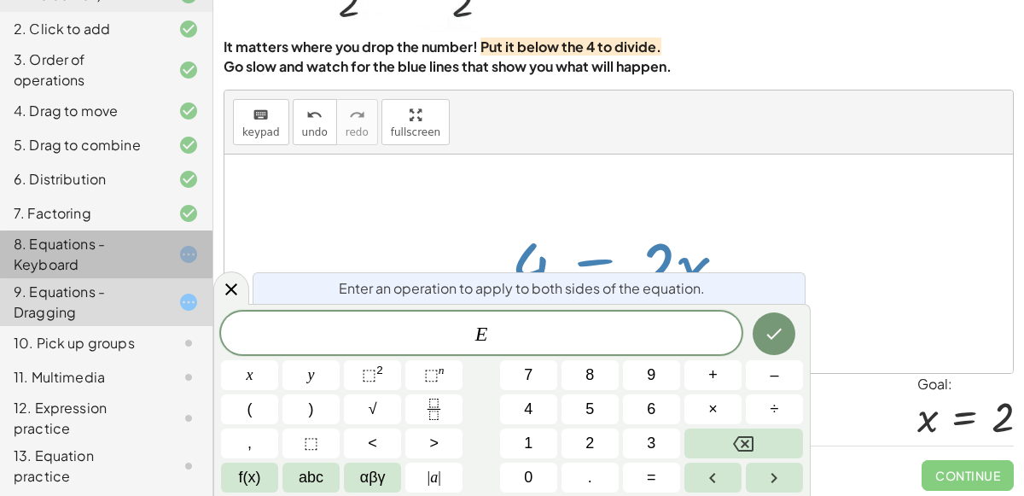
click at [174, 248] on div at bounding box center [175, 254] width 48 height 20
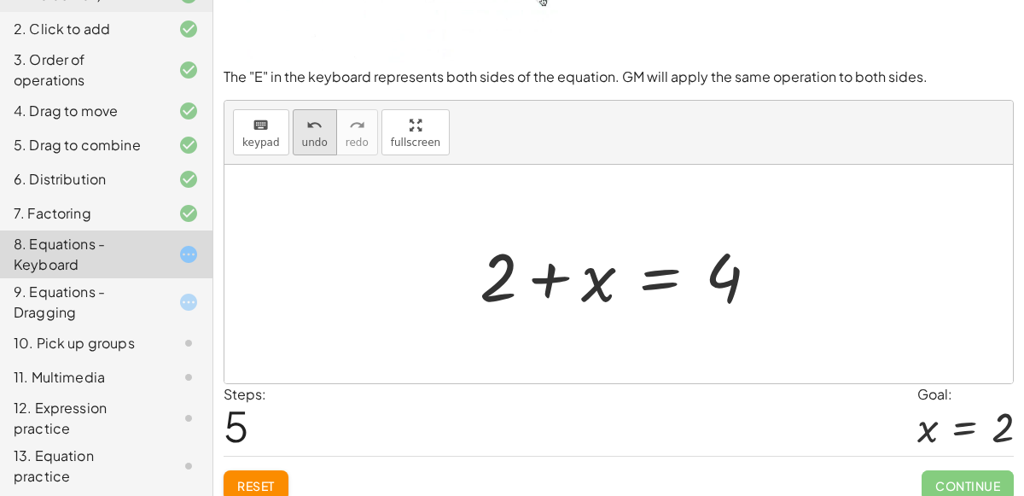
click at [304, 134] on button "undo undo" at bounding box center [315, 132] width 44 height 46
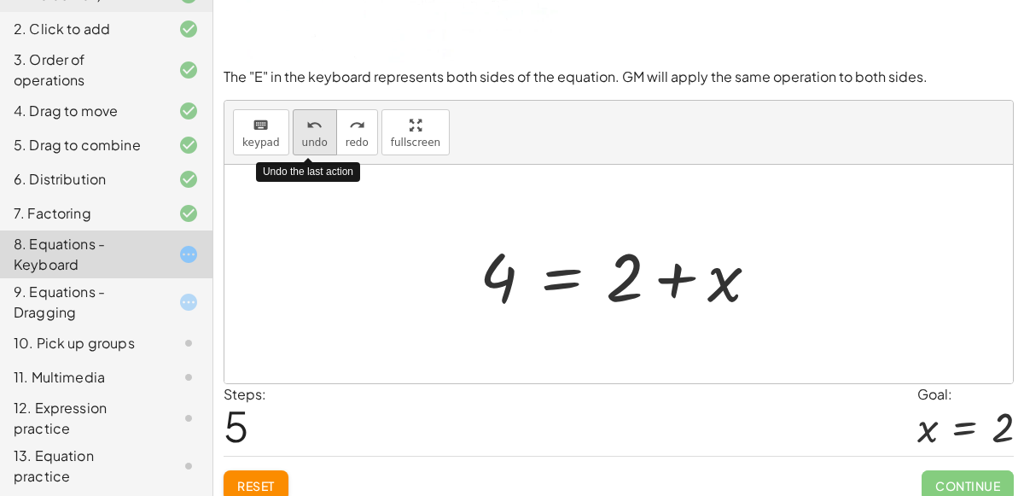
click at [304, 134] on button "undo undo" at bounding box center [315, 132] width 44 height 46
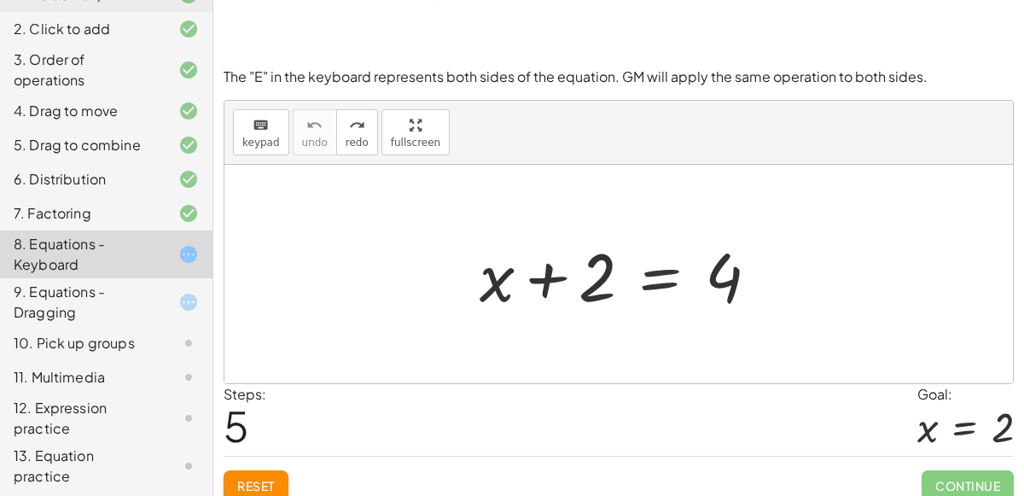
click at [650, 283] on div at bounding box center [626, 274] width 310 height 88
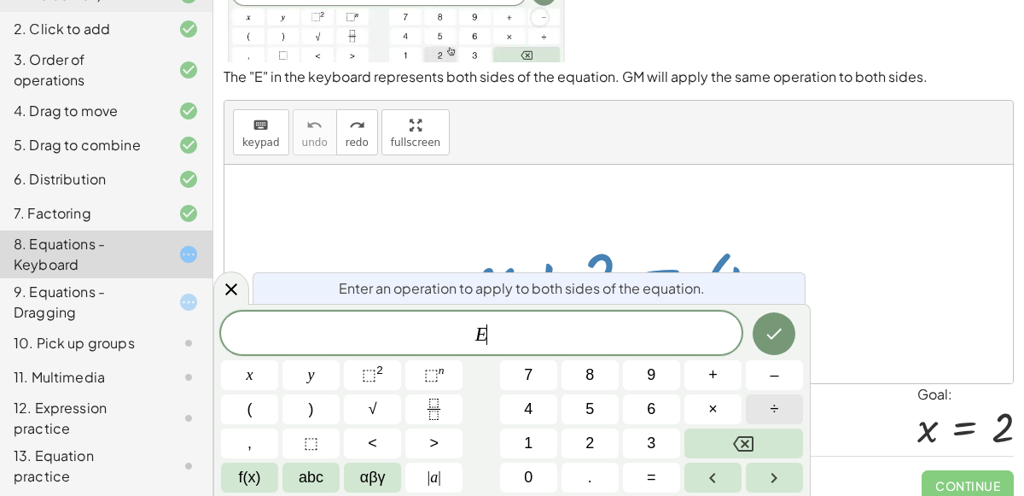
click at [786, 411] on button "÷" at bounding box center [774, 409] width 57 height 30
click at [577, 448] on button "2" at bounding box center [590, 443] width 57 height 30
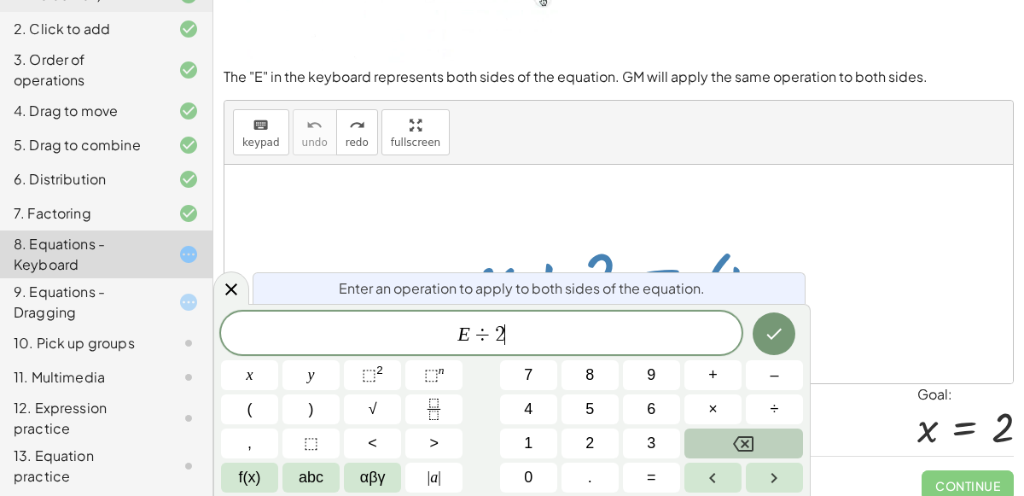
click at [765, 433] on button "Backspace" at bounding box center [743, 443] width 119 height 30
click at [547, 403] on button "4" at bounding box center [528, 409] width 57 height 30
click at [742, 448] on icon "Backspace" at bounding box center [743, 444] width 20 height 20
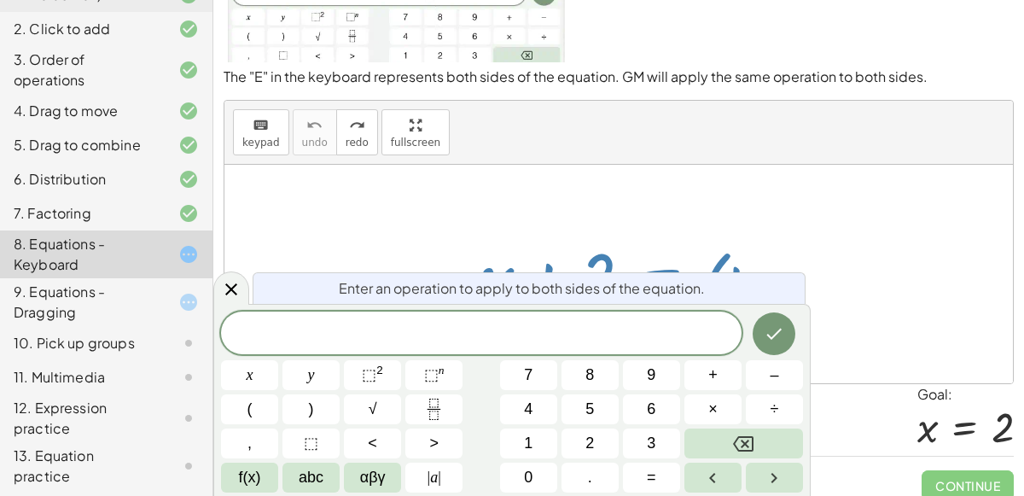
click at [711, 236] on div at bounding box center [626, 274] width 310 height 88
click at [232, 290] on icon at bounding box center [231, 289] width 12 height 12
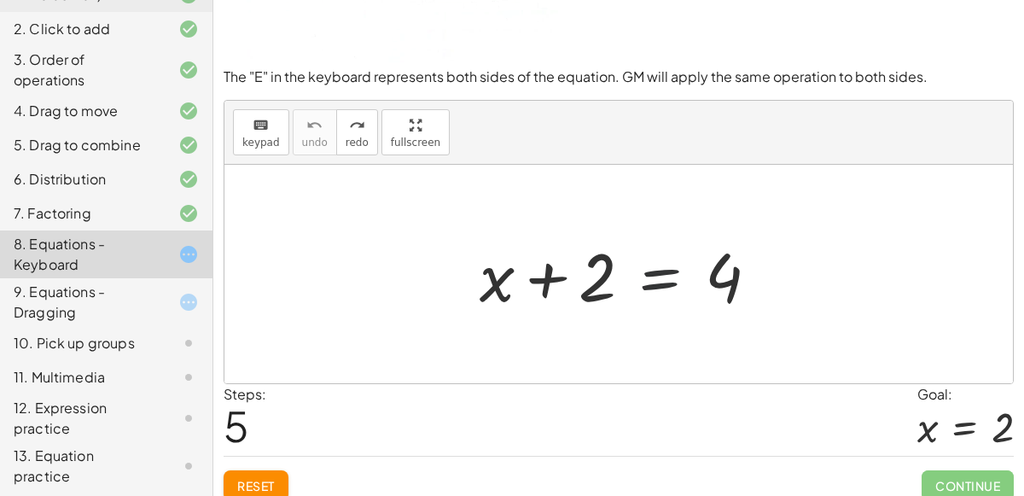
click at [670, 271] on div at bounding box center [626, 274] width 310 height 88
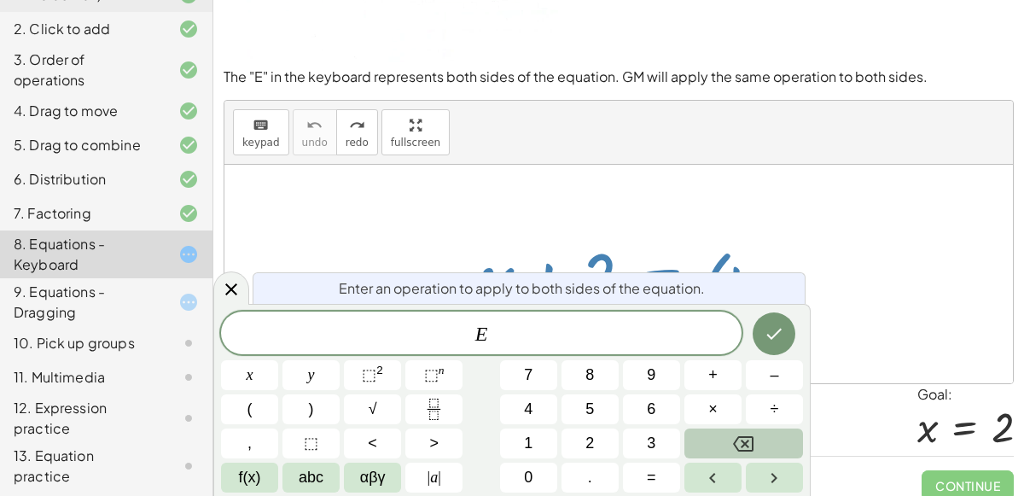
click at [745, 440] on icon "Backspace" at bounding box center [743, 444] width 20 height 20
click at [511, 408] on button "4" at bounding box center [528, 409] width 57 height 30
click at [765, 411] on button "÷" at bounding box center [774, 409] width 57 height 30
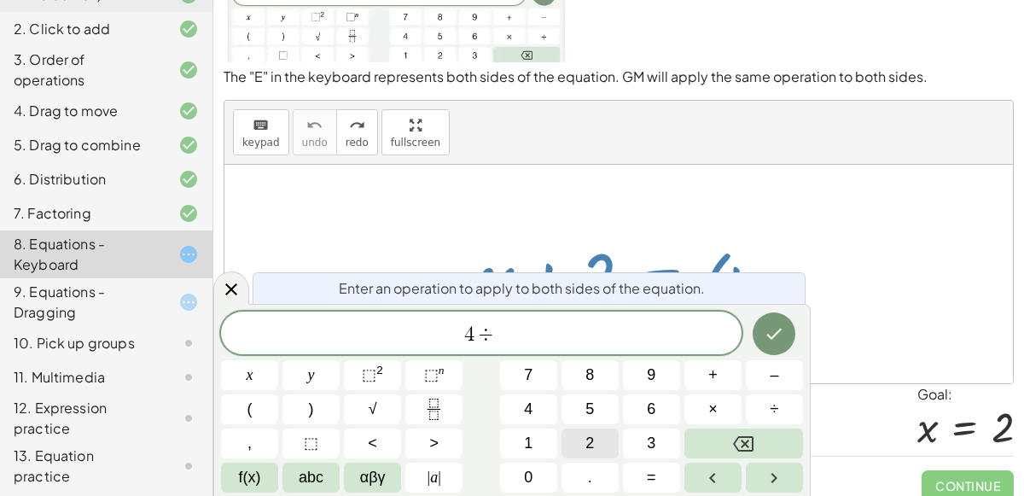
click at [574, 446] on button "2" at bounding box center [590, 443] width 57 height 30
click at [766, 341] on icon "Done" at bounding box center [774, 333] width 20 height 20
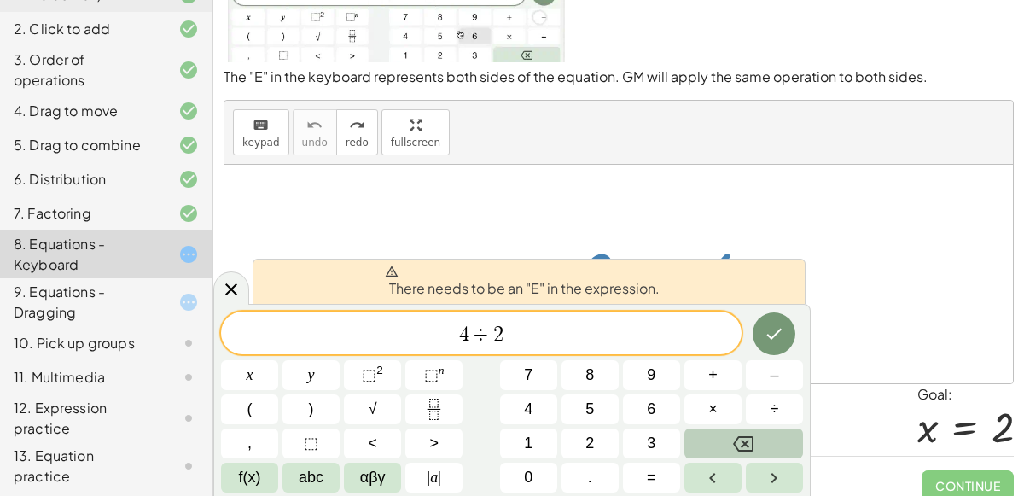
click at [705, 444] on button "Backspace" at bounding box center [743, 443] width 119 height 30
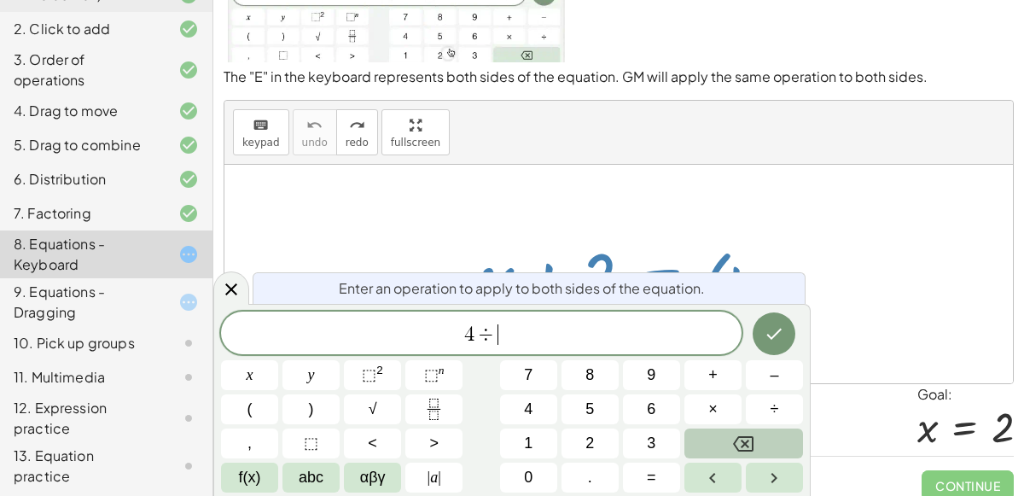
click at [705, 444] on button "Backspace" at bounding box center [743, 443] width 119 height 30
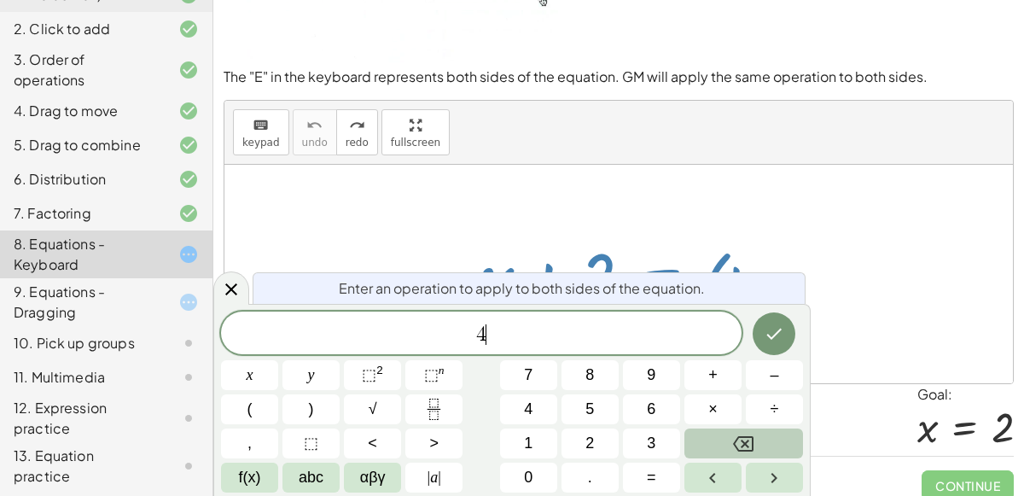
click at [705, 444] on button "Backspace" at bounding box center [743, 443] width 119 height 30
click at [717, 476] on icon "Left arrow" at bounding box center [712, 478] width 20 height 20
click at [294, 475] on button "abc" at bounding box center [311, 478] width 57 height 30
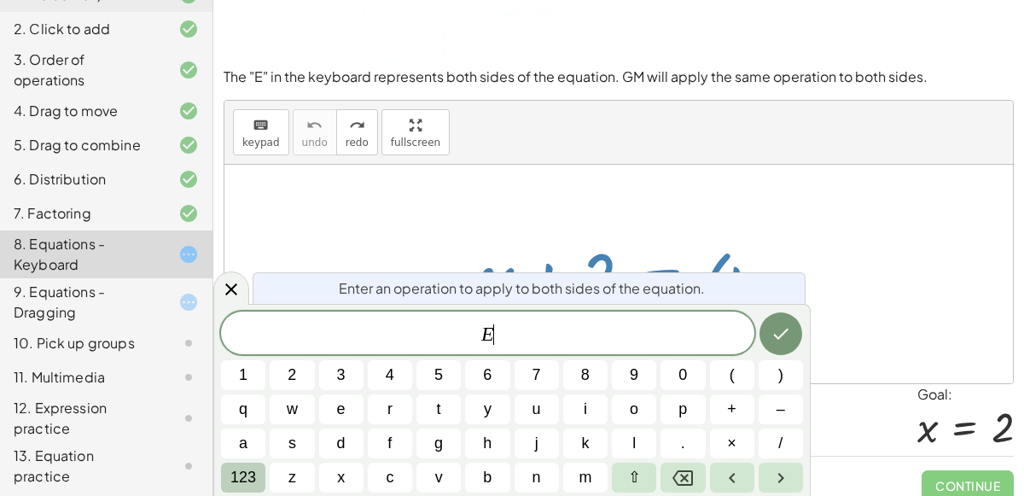
click at [248, 483] on span "123" at bounding box center [243, 477] width 26 height 23
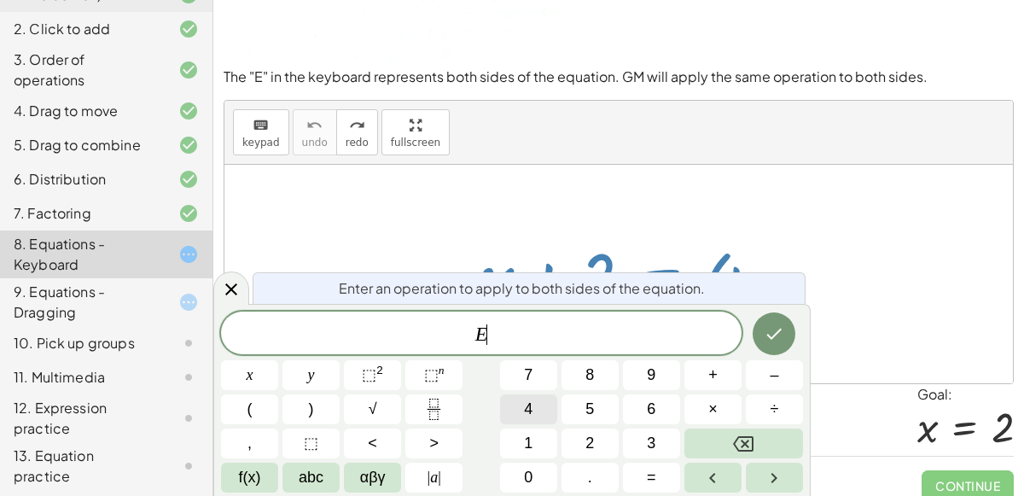
click at [526, 404] on span "4" at bounding box center [528, 409] width 9 height 23
click at [758, 411] on button "÷" at bounding box center [774, 409] width 57 height 30
click at [606, 450] on button "2" at bounding box center [590, 443] width 57 height 30
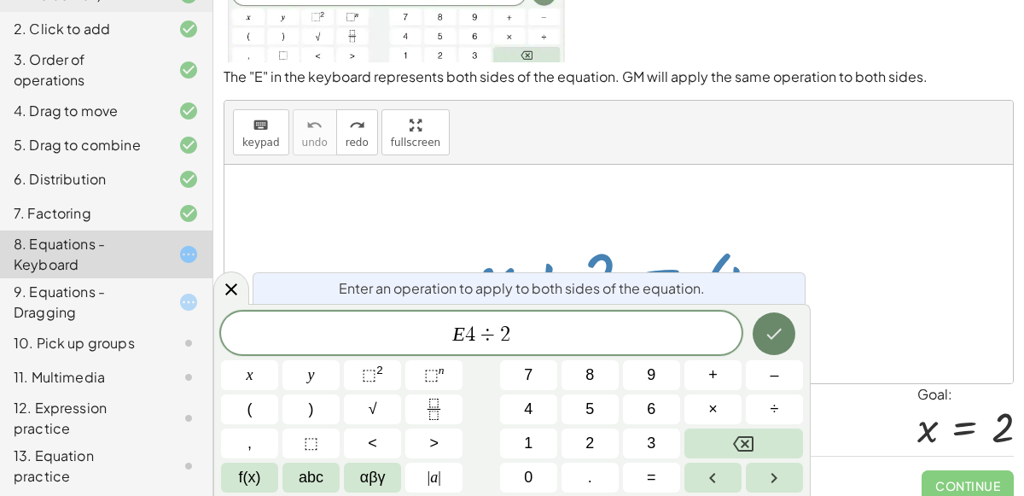
click at [761, 332] on button "Done" at bounding box center [774, 333] width 43 height 43
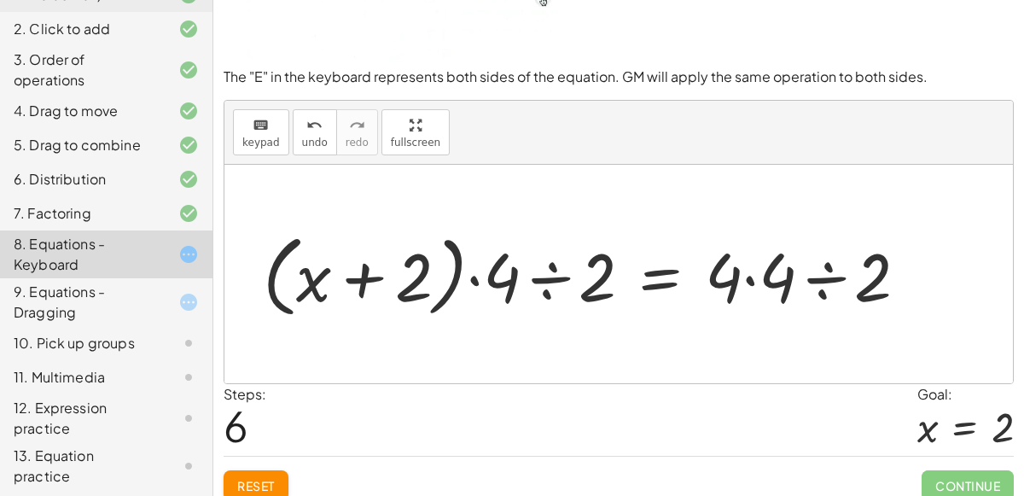
click at [492, 274] on div at bounding box center [592, 274] width 676 height 98
click at [554, 273] on div at bounding box center [592, 274] width 676 height 98
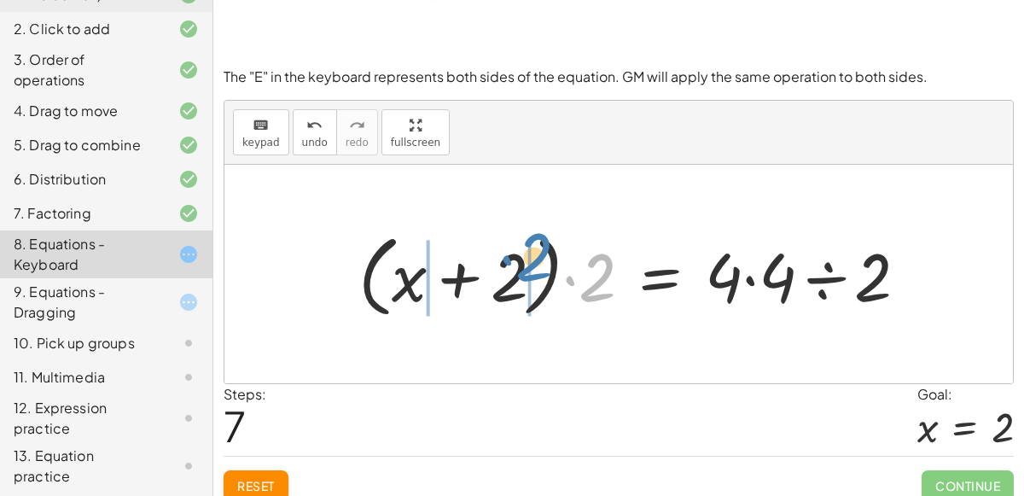
drag, startPoint x: 601, startPoint y: 265, endPoint x: 537, endPoint y: 243, distance: 67.5
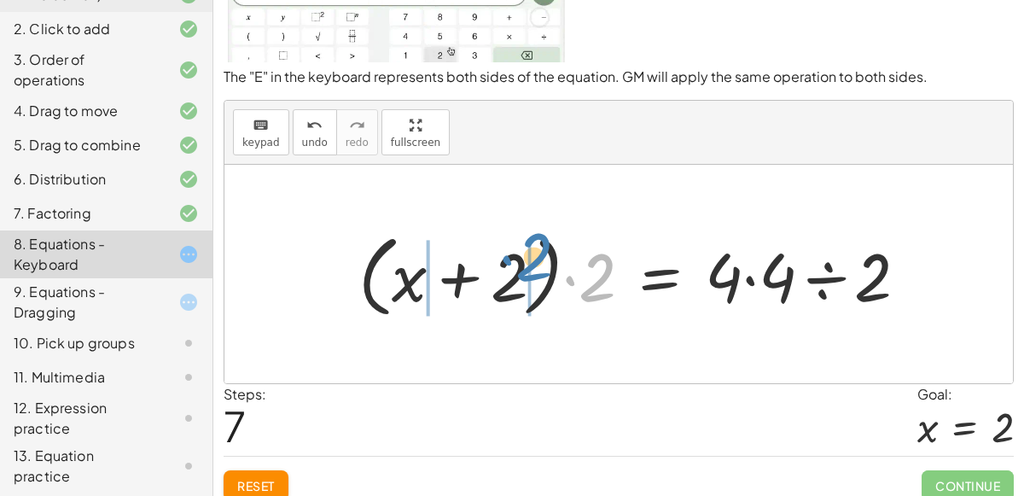
click at [537, 243] on div at bounding box center [640, 274] width 580 height 98
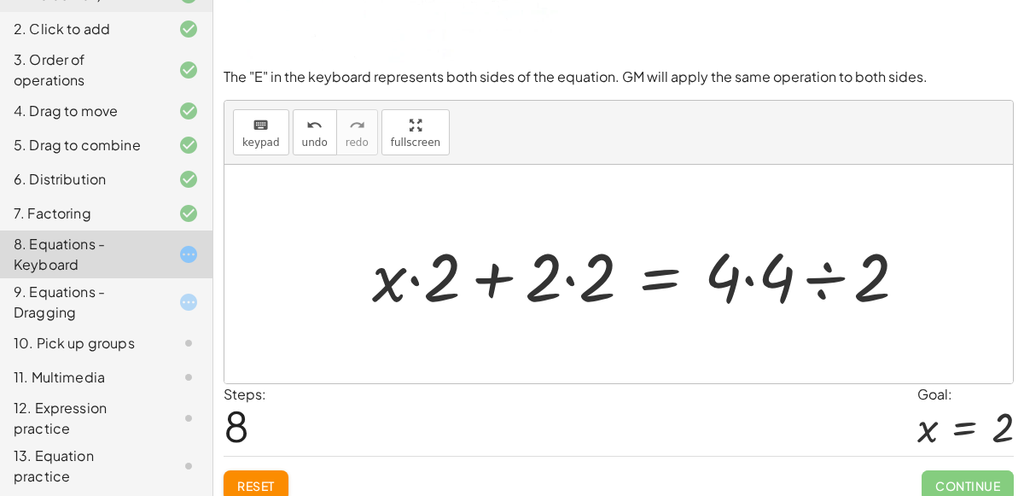
click at [492, 276] on div at bounding box center [647, 274] width 566 height 88
click at [828, 277] on div at bounding box center [647, 274] width 566 height 88
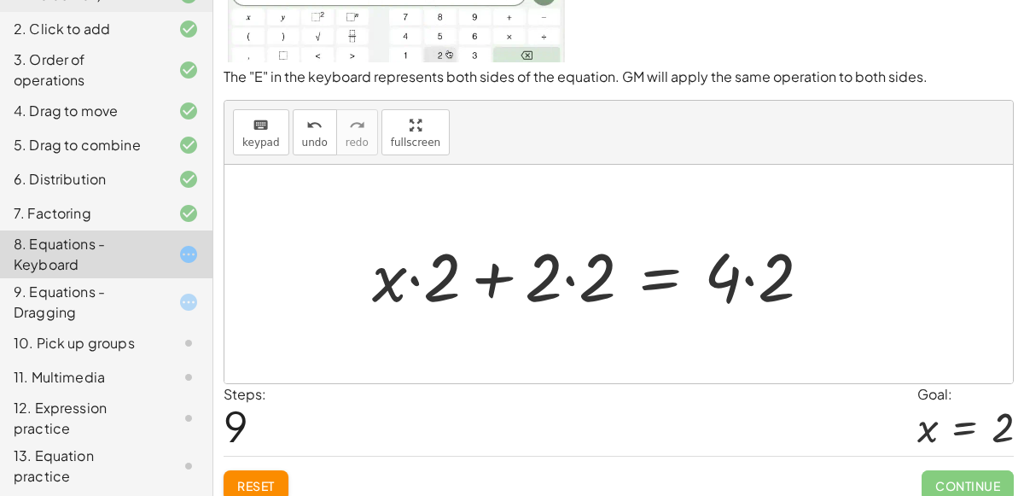
click at [748, 279] on div at bounding box center [599, 274] width 470 height 88
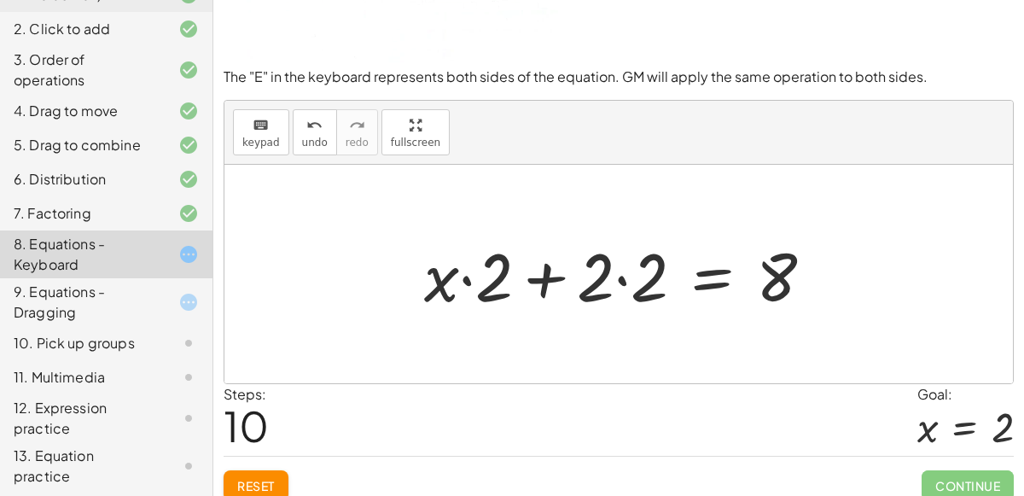
click at [619, 278] on div at bounding box center [626, 274] width 420 height 88
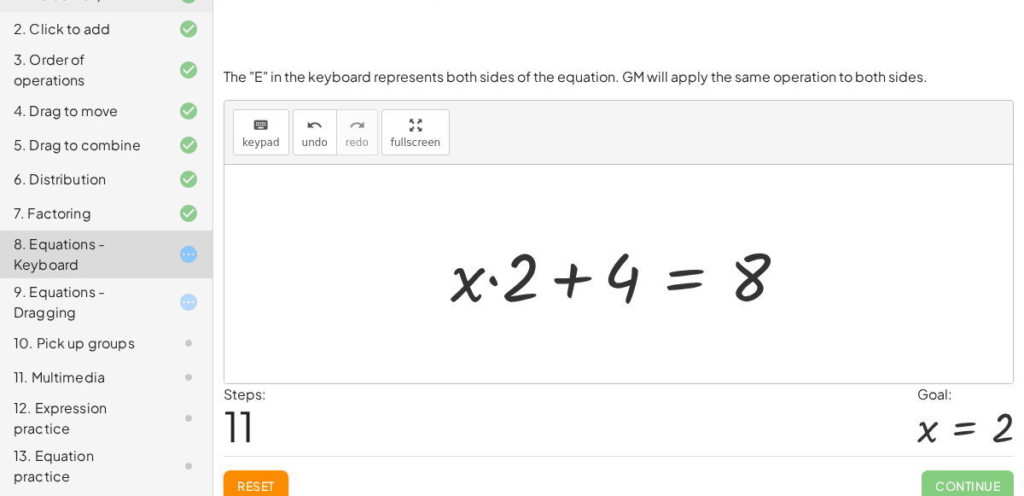
click at [563, 277] on div at bounding box center [625, 274] width 367 height 88
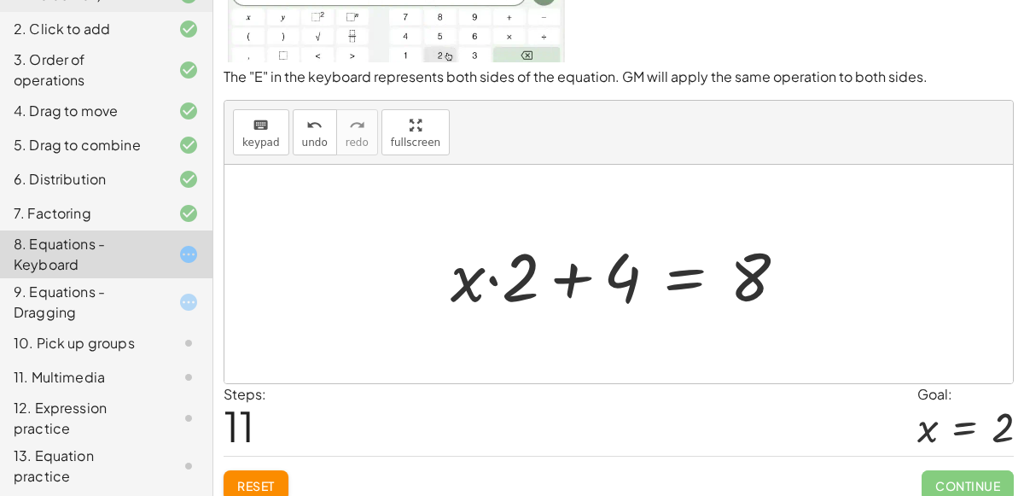
click at [492, 275] on div at bounding box center [625, 274] width 367 height 88
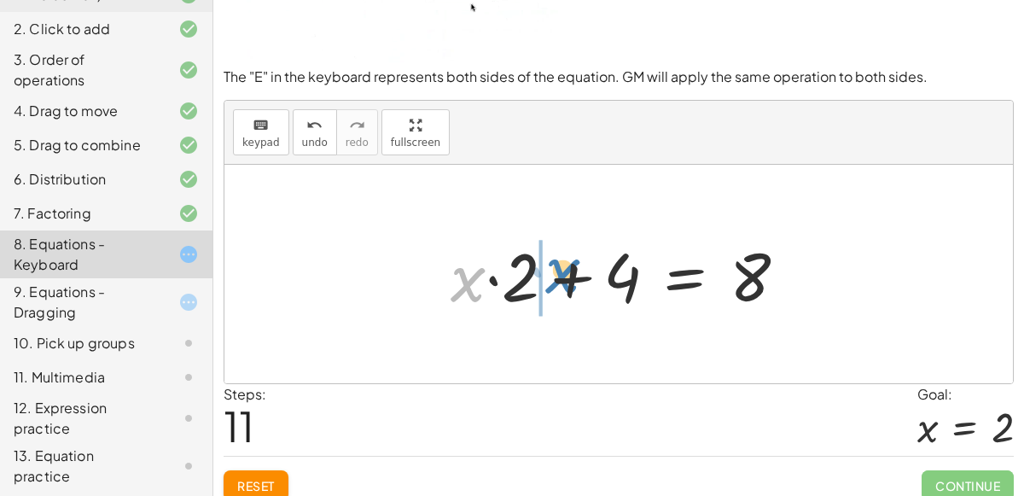
drag, startPoint x: 474, startPoint y: 284, endPoint x: 568, endPoint y: 279, distance: 94.9
click at [568, 279] on div at bounding box center [625, 274] width 367 height 88
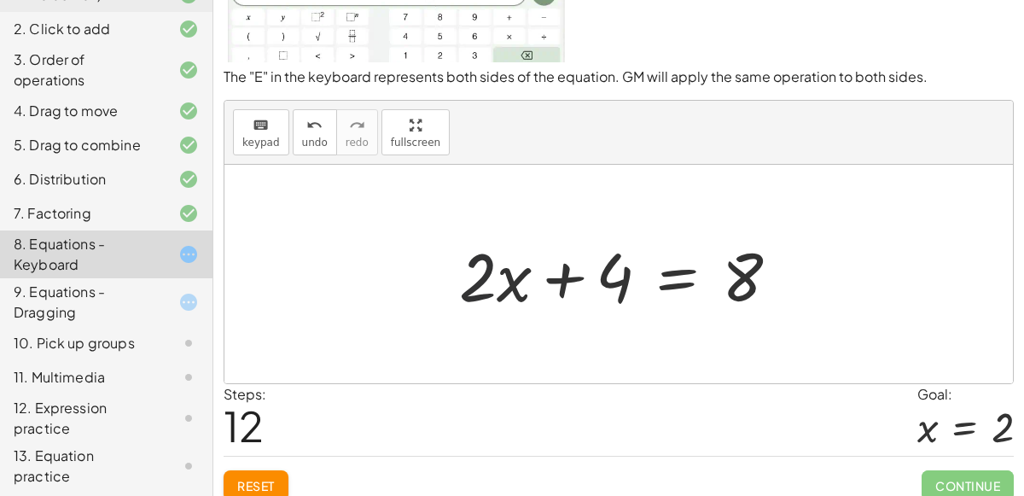
click at [472, 268] on div at bounding box center [626, 274] width 351 height 88
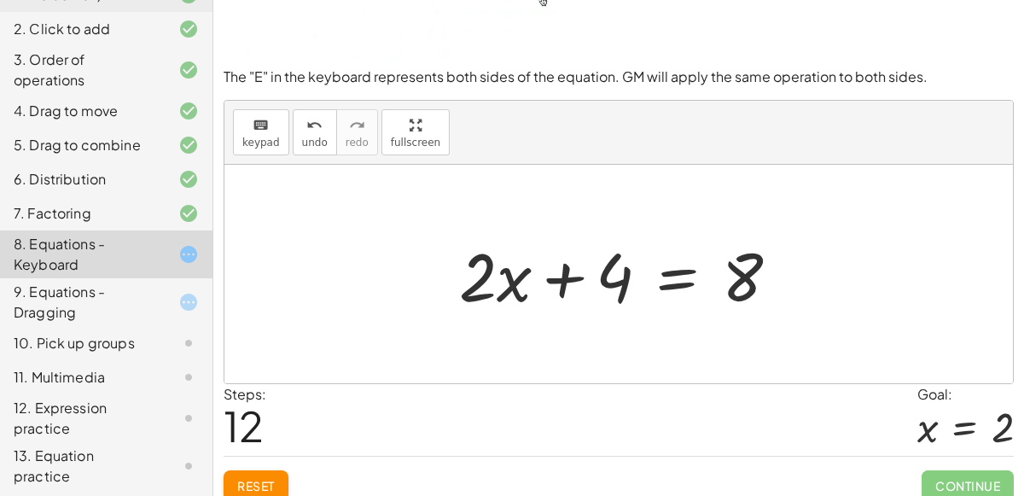
click at [563, 285] on div at bounding box center [626, 274] width 351 height 88
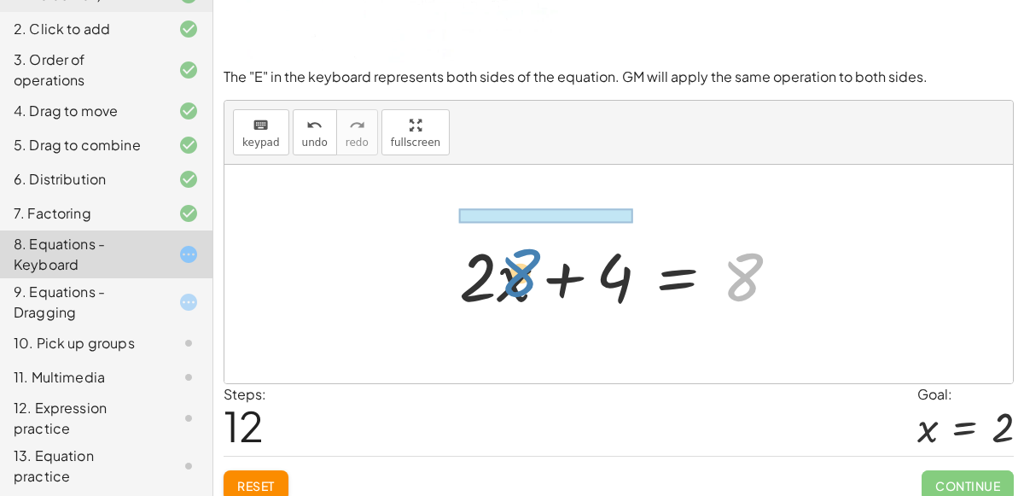
drag, startPoint x: 754, startPoint y: 272, endPoint x: 533, endPoint y: 268, distance: 221.1
click at [533, 268] on div at bounding box center [626, 274] width 351 height 88
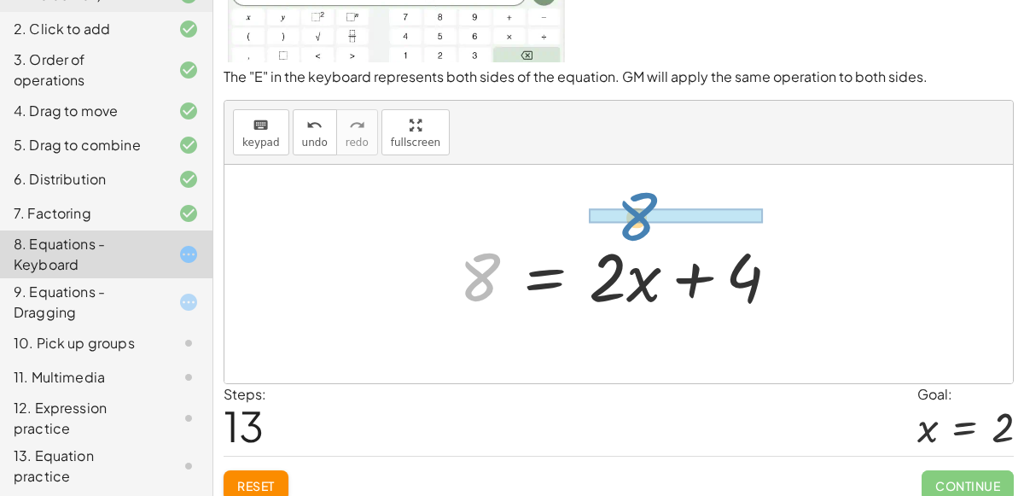
drag, startPoint x: 477, startPoint y: 259, endPoint x: 635, endPoint y: 199, distance: 169.1
click at [635, 199] on div "+ x + 2 = 4 · ( + x + 2 ) · 4 ÷ 2 = · 4 · 4 ÷ 2 · ( + x + 2 ) · 2 = · 4 · 4 ÷ 2…" at bounding box center [618, 274] width 789 height 218
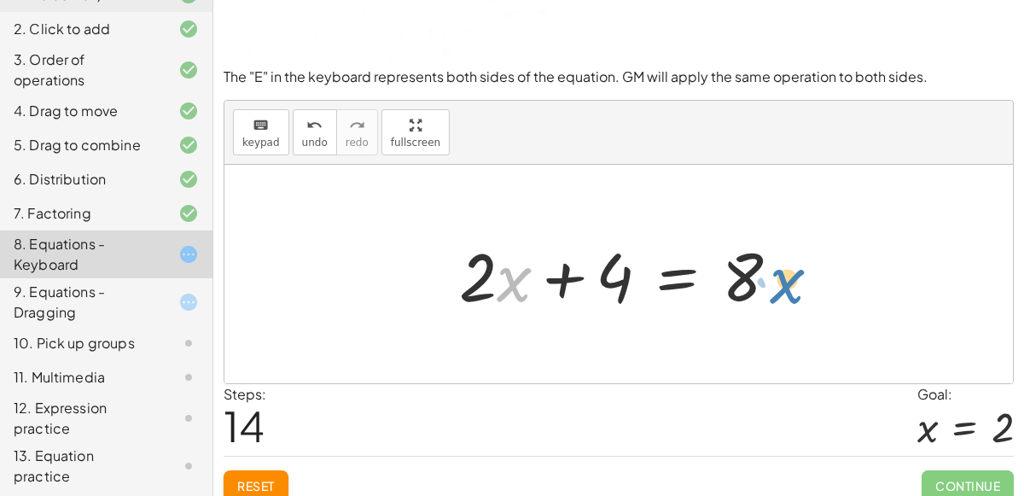
drag, startPoint x: 505, startPoint y: 271, endPoint x: 778, endPoint y: 271, distance: 273.1
click at [778, 271] on div at bounding box center [626, 274] width 351 height 88
drag, startPoint x: 512, startPoint y: 290, endPoint x: 521, endPoint y: 292, distance: 8.7
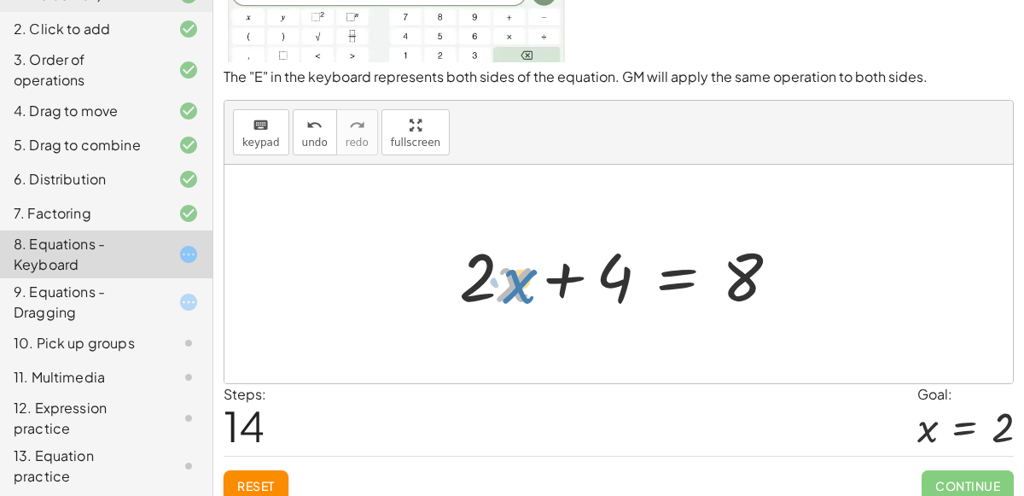
click at [521, 292] on div at bounding box center [626, 274] width 351 height 88
click at [559, 271] on div at bounding box center [626, 274] width 351 height 88
click at [673, 287] on div at bounding box center [626, 274] width 351 height 88
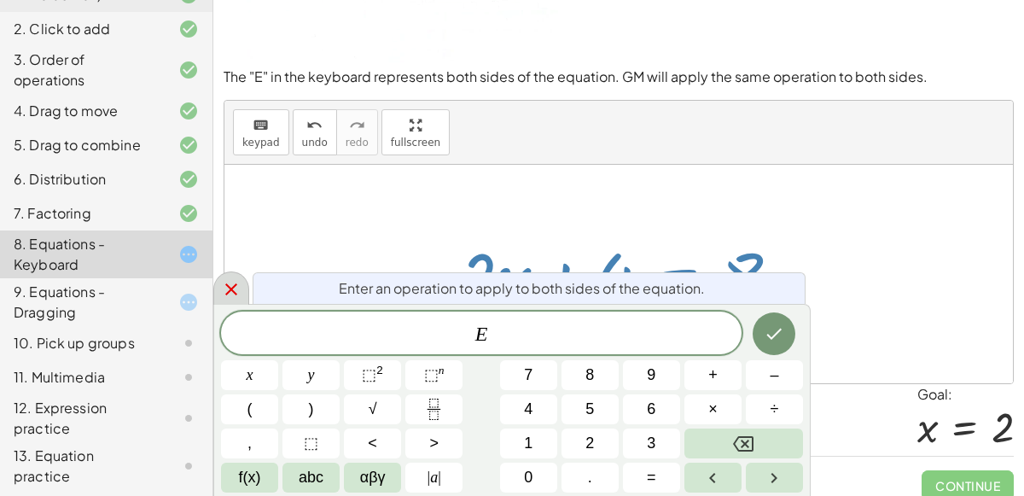
click at [227, 284] on icon at bounding box center [231, 289] width 20 height 20
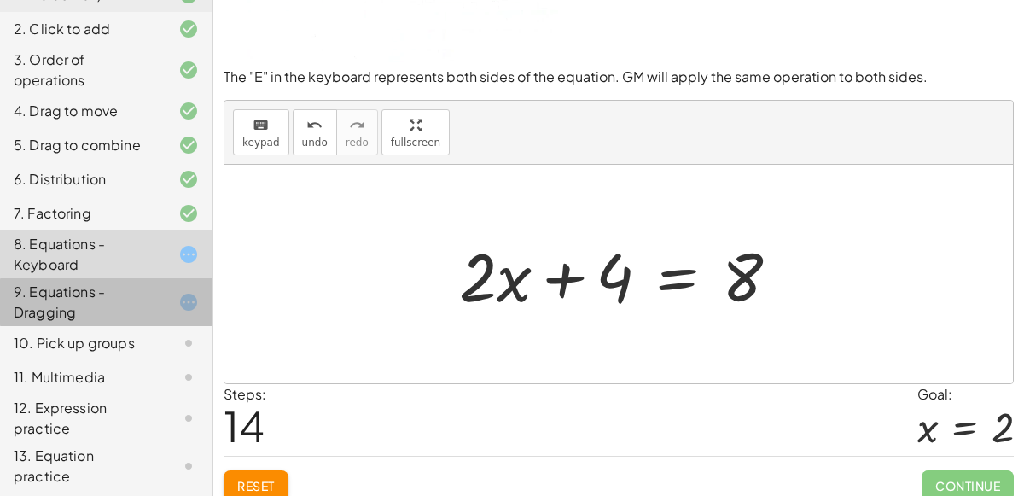
click at [135, 306] on div "9. Equations - Dragging" at bounding box center [82, 302] width 137 height 41
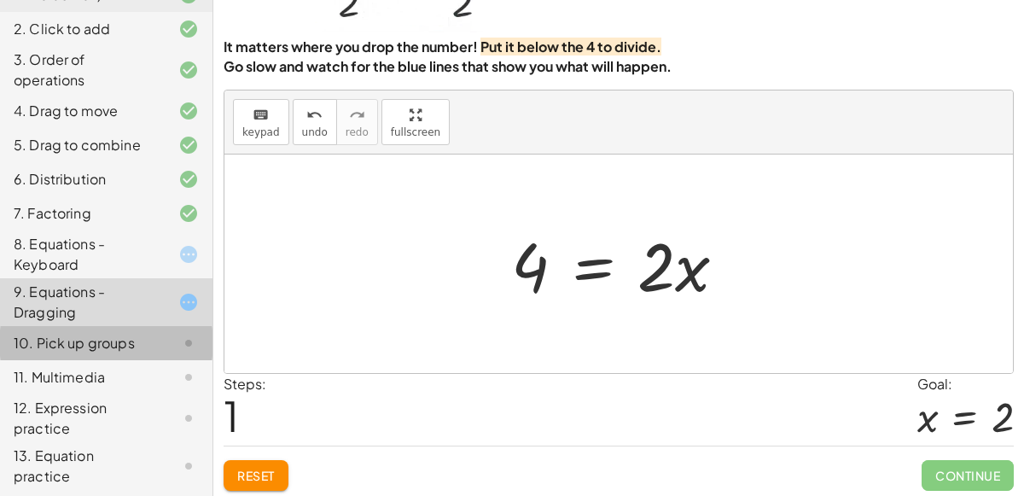
click at [93, 334] on div "10. Pick up groups" at bounding box center [82, 343] width 137 height 20
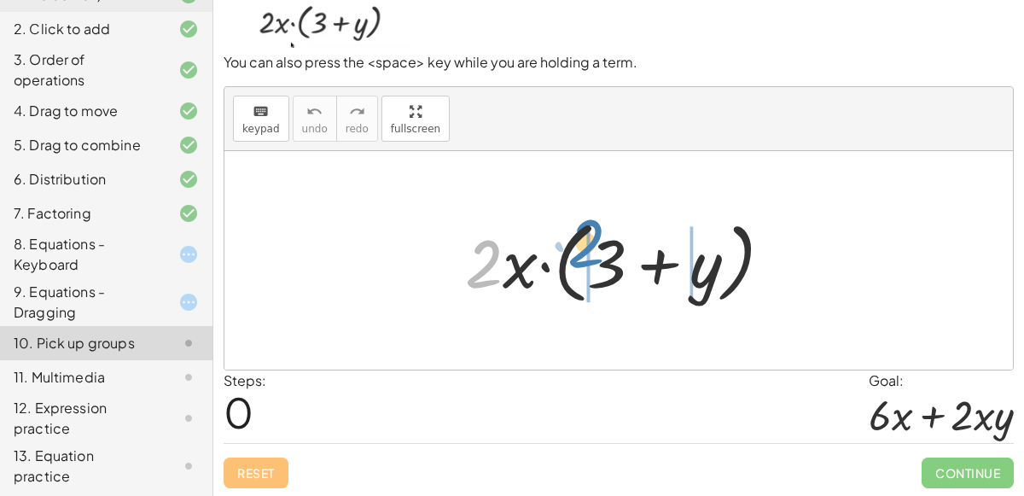
drag, startPoint x: 481, startPoint y: 263, endPoint x: 584, endPoint y: 242, distance: 104.6
click at [584, 242] on div at bounding box center [626, 261] width 338 height 98
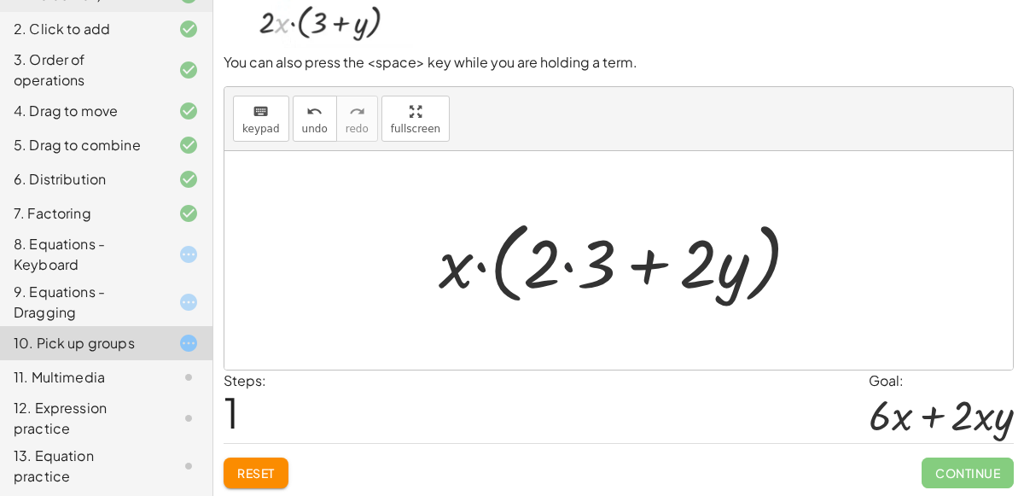
click at [574, 265] on div at bounding box center [626, 261] width 392 height 98
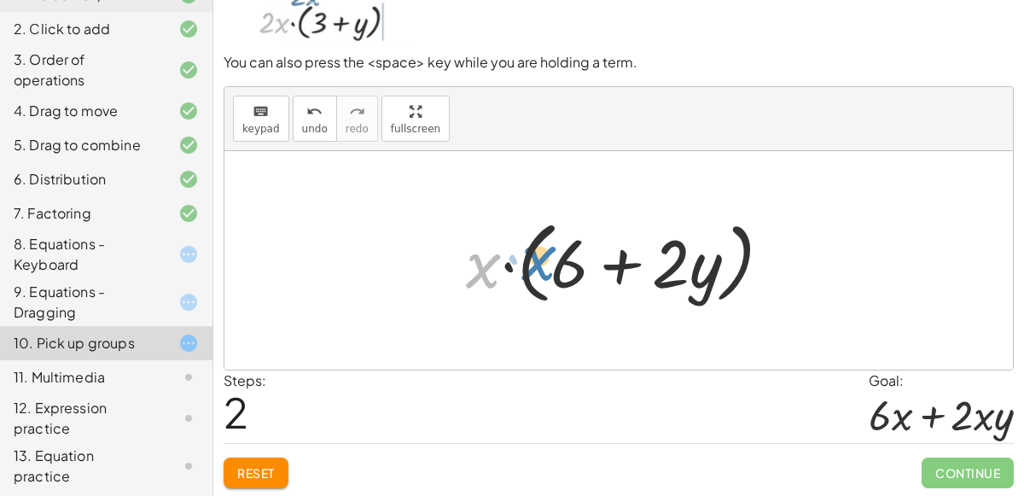
drag, startPoint x: 476, startPoint y: 271, endPoint x: 531, endPoint y: 263, distance: 55.2
click at [531, 263] on div at bounding box center [625, 261] width 337 height 98
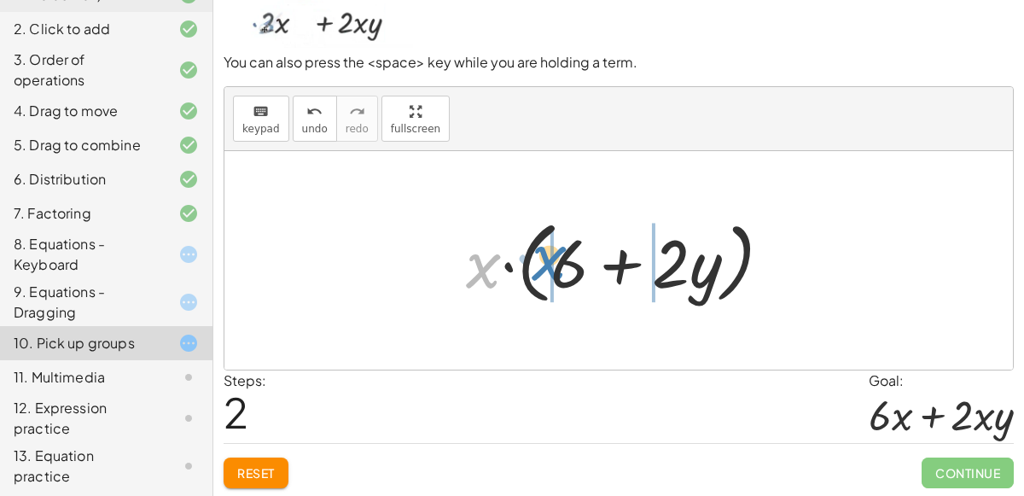
drag, startPoint x: 489, startPoint y: 261, endPoint x: 555, endPoint y: 253, distance: 66.3
click at [555, 253] on div at bounding box center [625, 261] width 337 height 98
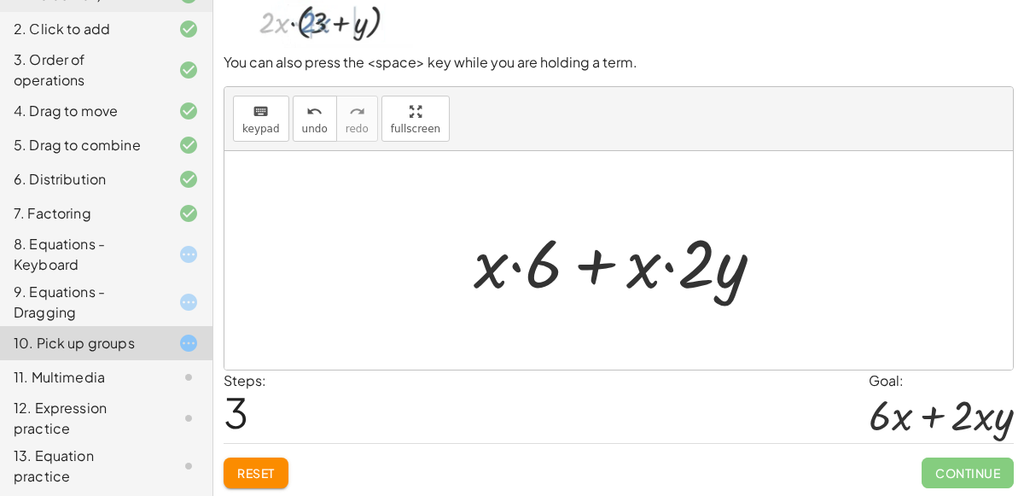
click at [515, 262] on div at bounding box center [625, 261] width 321 height 88
click at [666, 262] on div at bounding box center [625, 261] width 321 height 88
drag, startPoint x: 645, startPoint y: 264, endPoint x: 501, endPoint y: 265, distance: 144.2
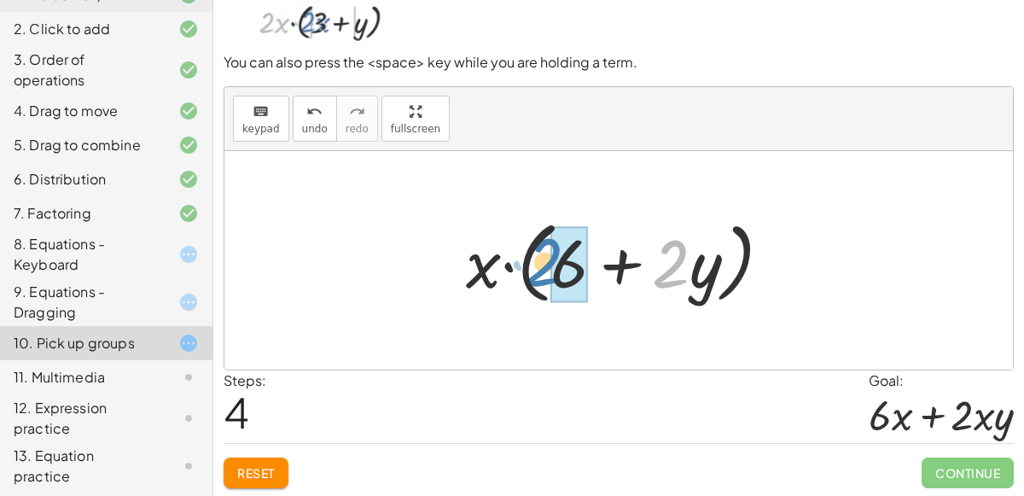
drag, startPoint x: 679, startPoint y: 266, endPoint x: 554, endPoint y: 265, distance: 124.6
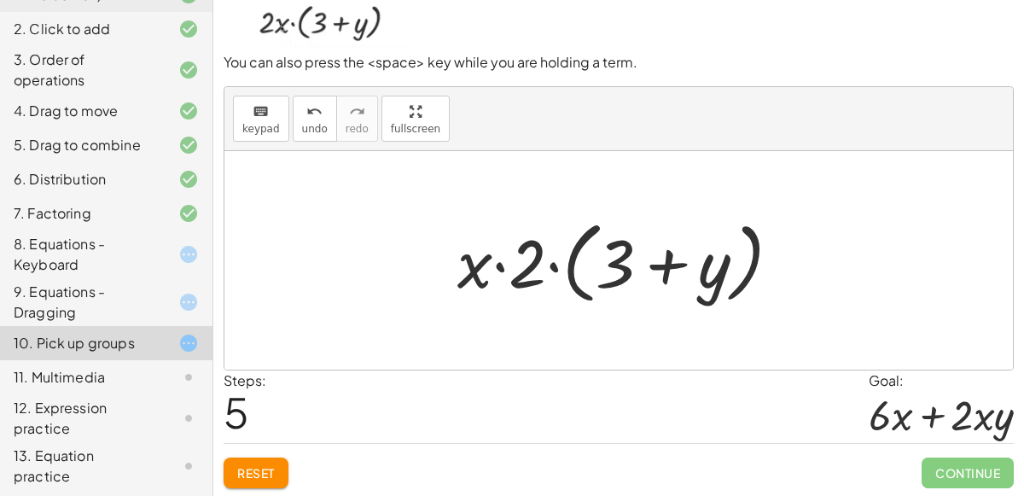
click at [459, 269] on div at bounding box center [626, 261] width 354 height 98
drag, startPoint x: 465, startPoint y: 269, endPoint x: 552, endPoint y: 277, distance: 87.4
click at [552, 277] on div at bounding box center [626, 261] width 354 height 98
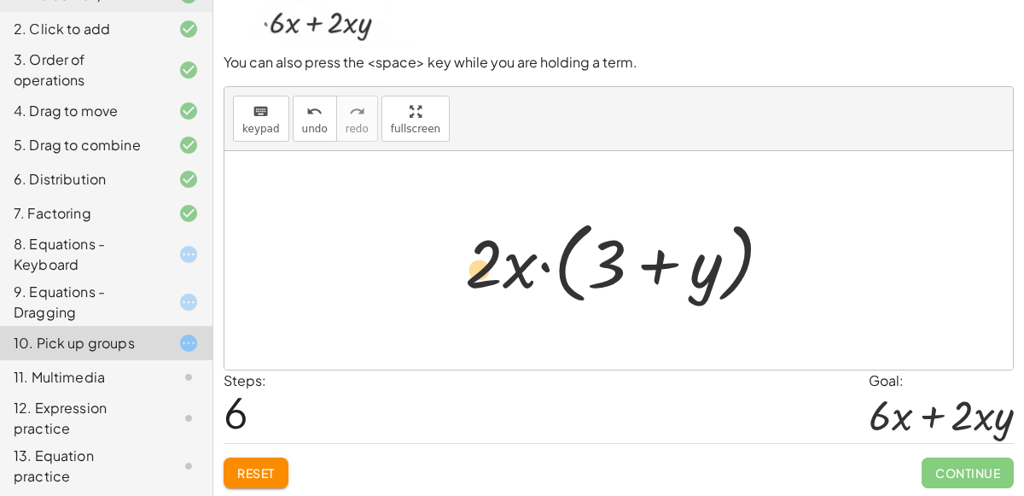
click at [485, 257] on div at bounding box center [626, 261] width 338 height 98
drag, startPoint x: 507, startPoint y: 259, endPoint x: 532, endPoint y: 236, distance: 33.8
click at [532, 236] on div at bounding box center [626, 261] width 338 height 98
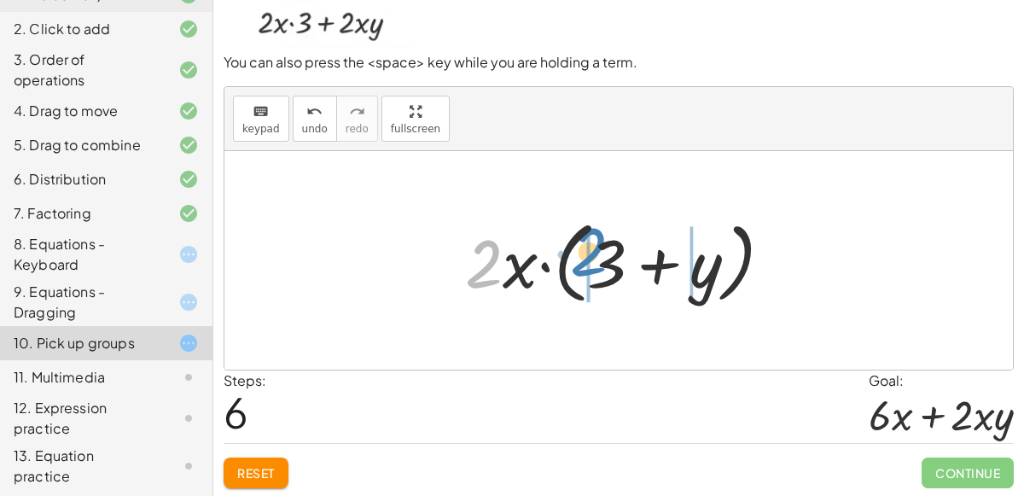
drag, startPoint x: 500, startPoint y: 248, endPoint x: 605, endPoint y: 236, distance: 105.7
click at [605, 236] on div at bounding box center [626, 261] width 338 height 98
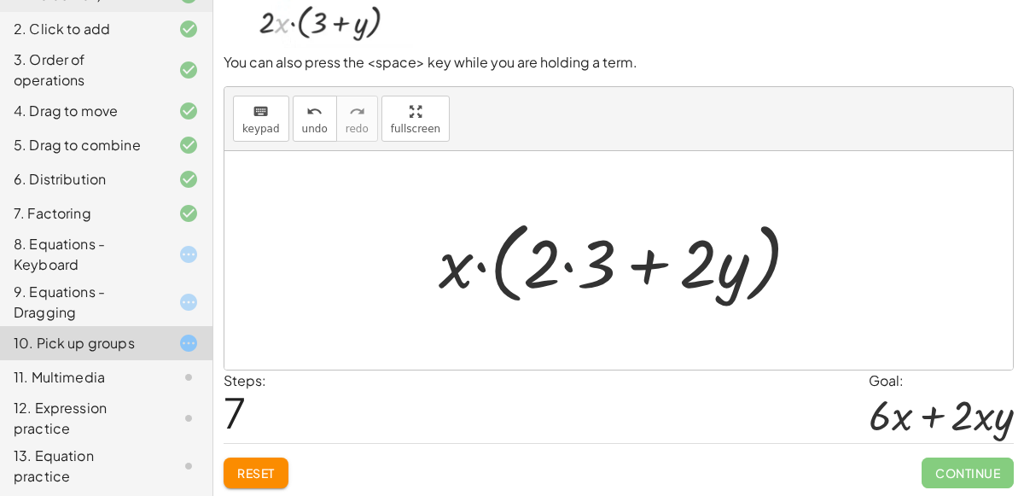
click at [568, 250] on div at bounding box center [626, 261] width 392 height 98
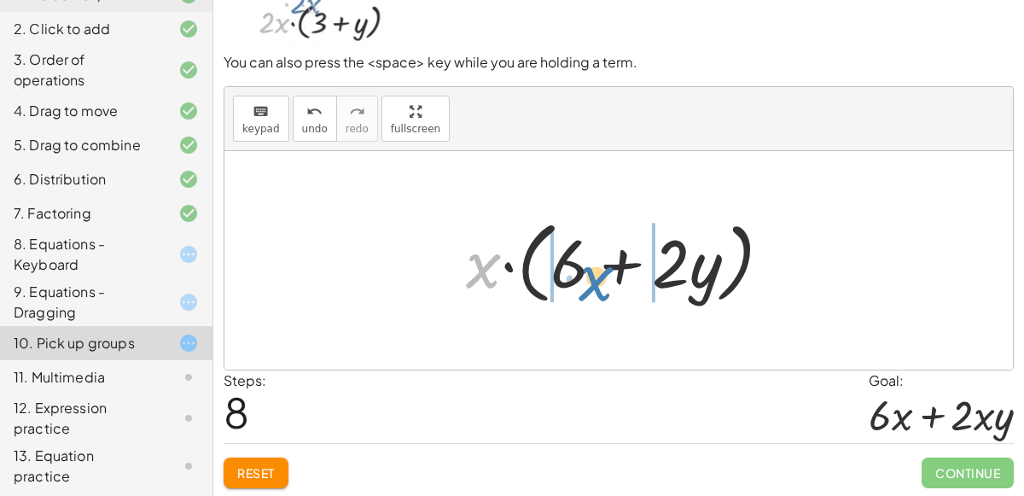
drag, startPoint x: 471, startPoint y: 268, endPoint x: 584, endPoint y: 281, distance: 113.4
click at [584, 281] on div at bounding box center [625, 261] width 337 height 98
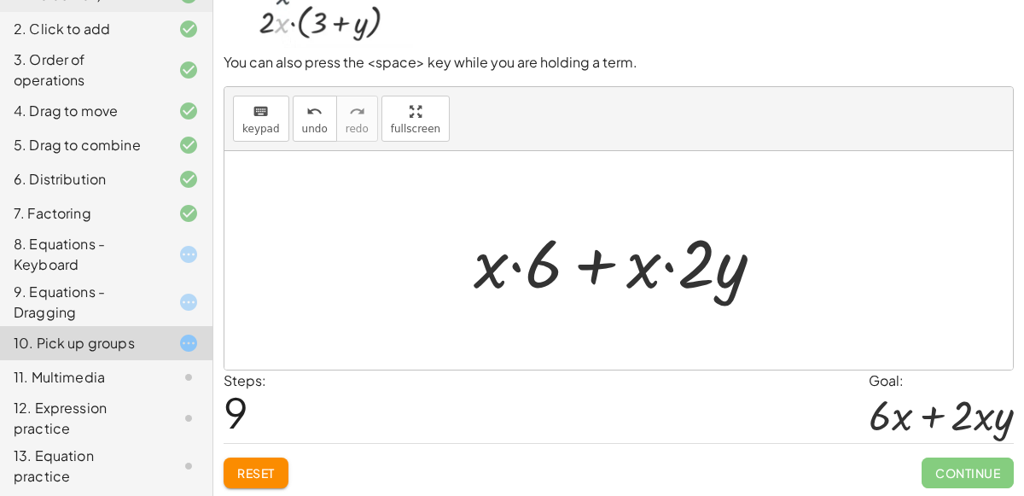
click at [513, 265] on div at bounding box center [625, 261] width 321 height 88
click at [670, 263] on div at bounding box center [625, 261] width 321 height 88
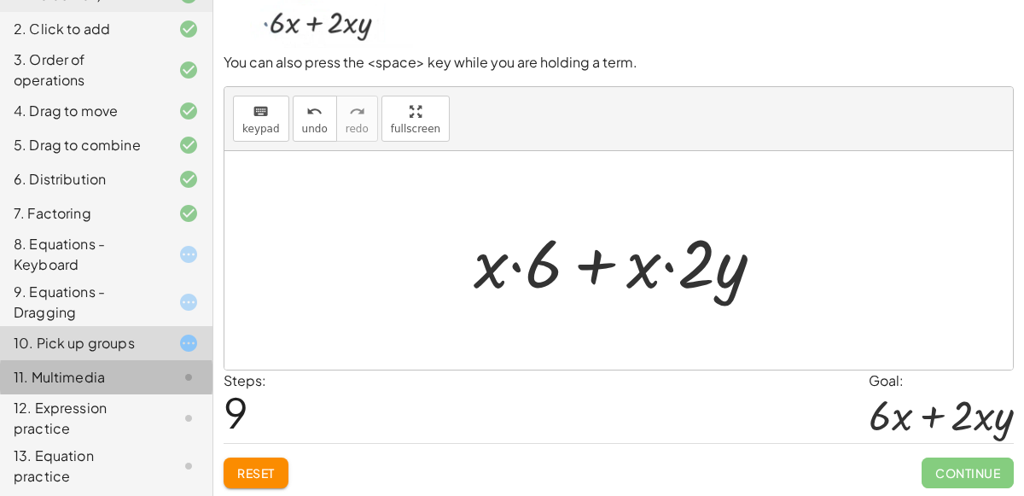
click at [153, 381] on div at bounding box center [175, 377] width 48 height 20
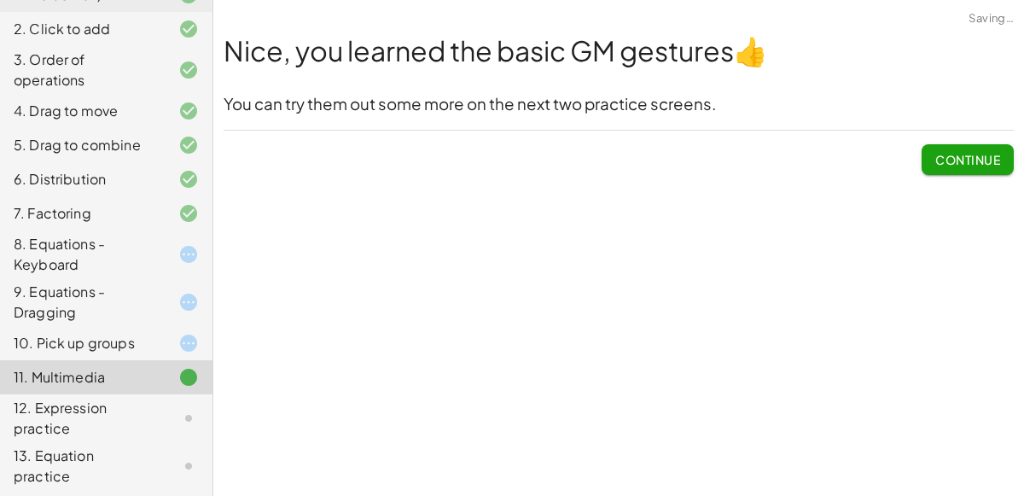
scroll to position [0, 0]
click at [159, 251] on div at bounding box center [175, 254] width 48 height 20
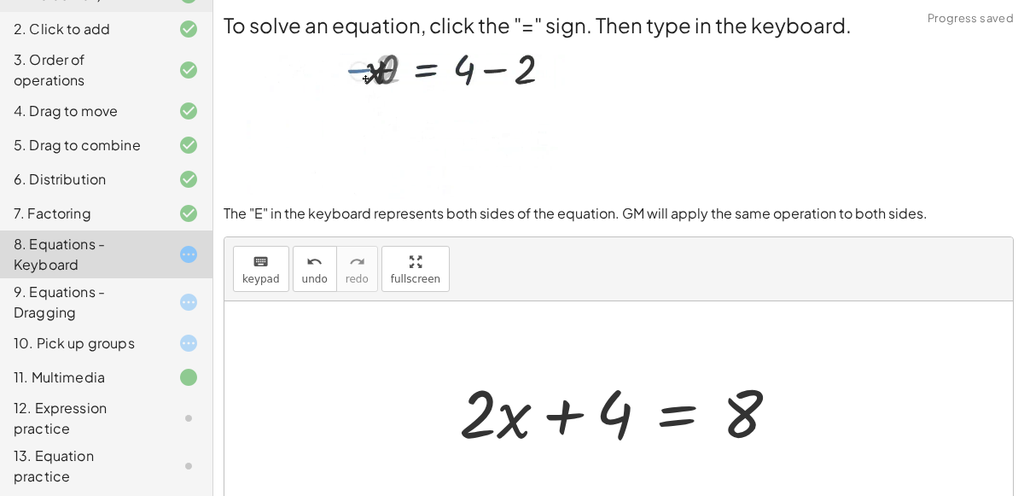
scroll to position [149, 0]
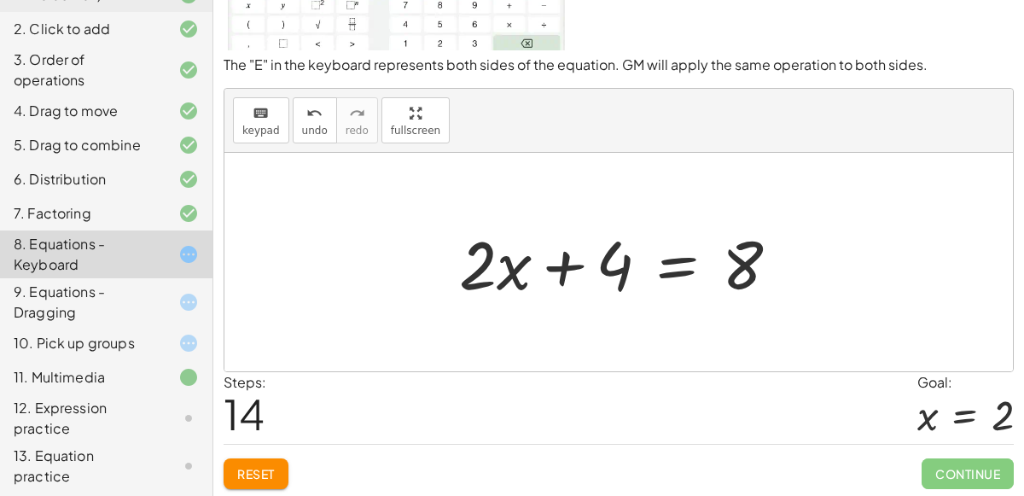
click at [277, 458] on button "Reset" at bounding box center [256, 473] width 65 height 31
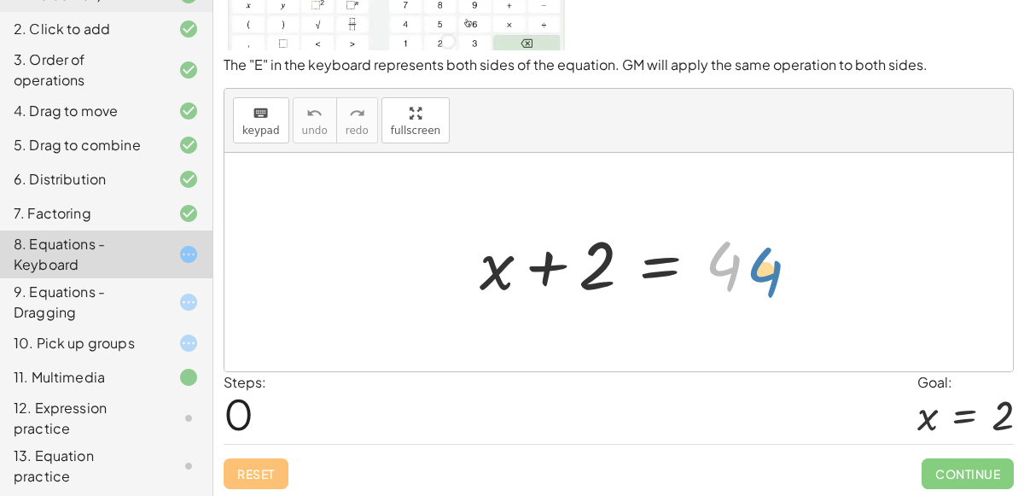
drag, startPoint x: 736, startPoint y: 260, endPoint x: 785, endPoint y: 265, distance: 49.8
click at [785, 265] on div "4 + x + 2 = 4" at bounding box center [618, 262] width 789 height 218
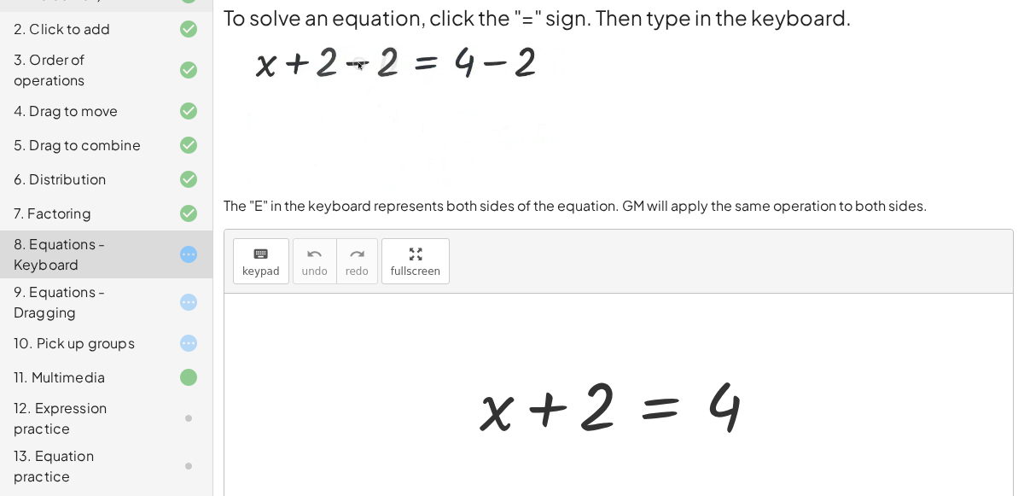
scroll to position [0, 0]
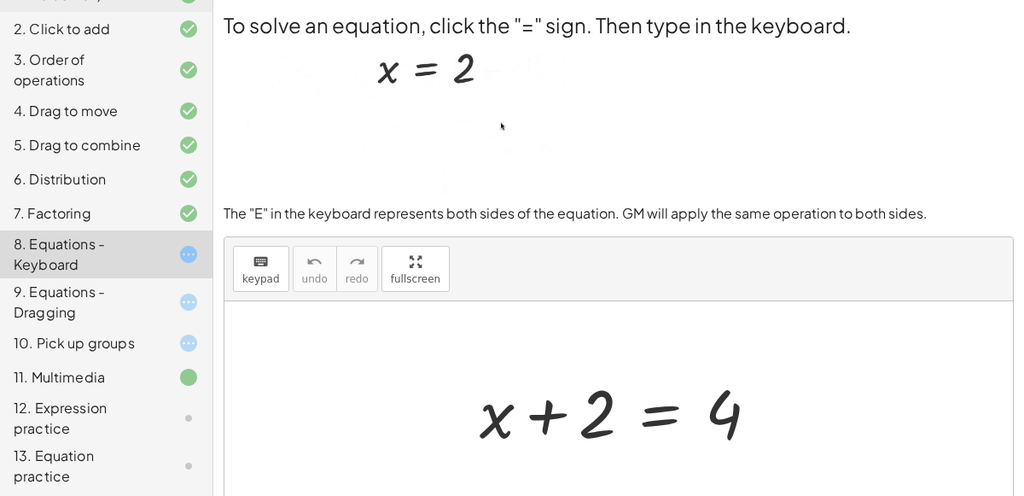
click at [657, 410] on div at bounding box center [626, 411] width 310 height 88
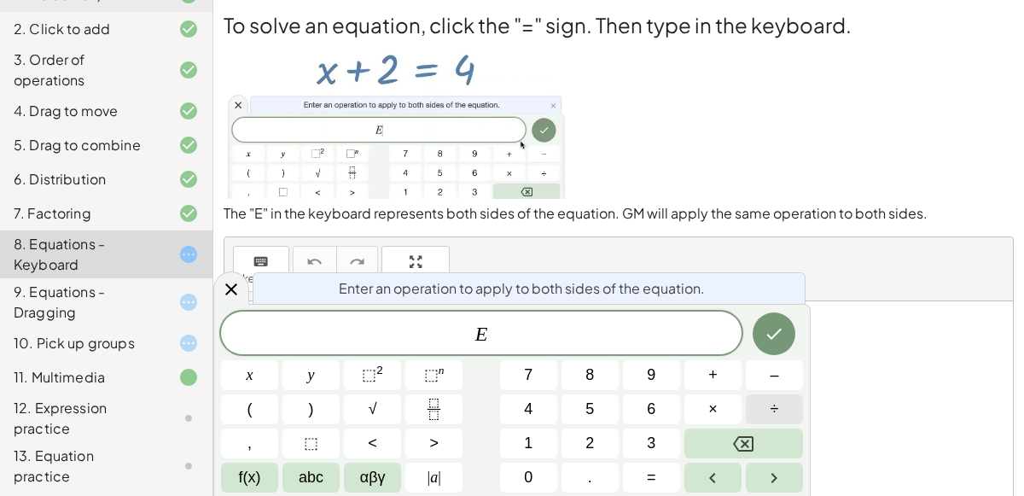
click at [785, 422] on button "÷" at bounding box center [774, 409] width 57 height 30
click at [573, 442] on button "2" at bounding box center [590, 443] width 57 height 30
click at [783, 335] on icon "Done" at bounding box center [774, 333] width 20 height 20
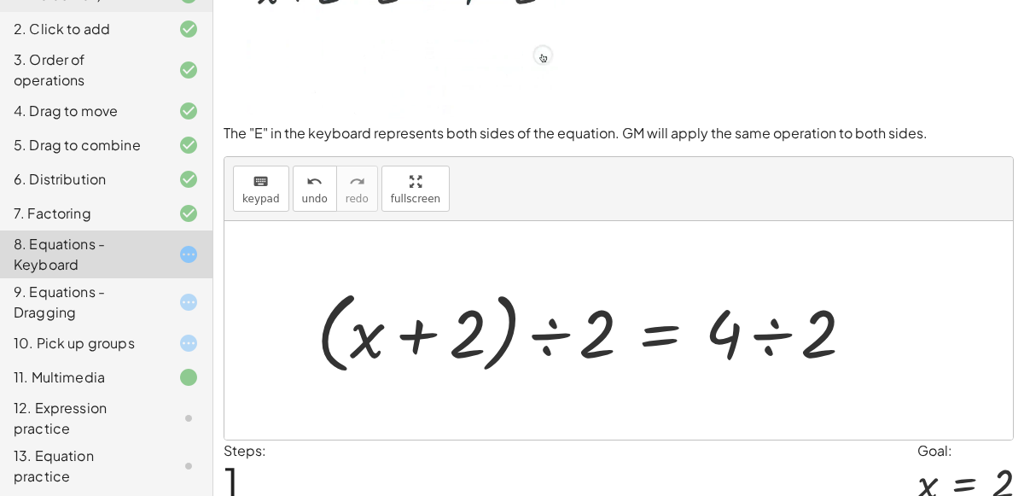
scroll to position [15, 0]
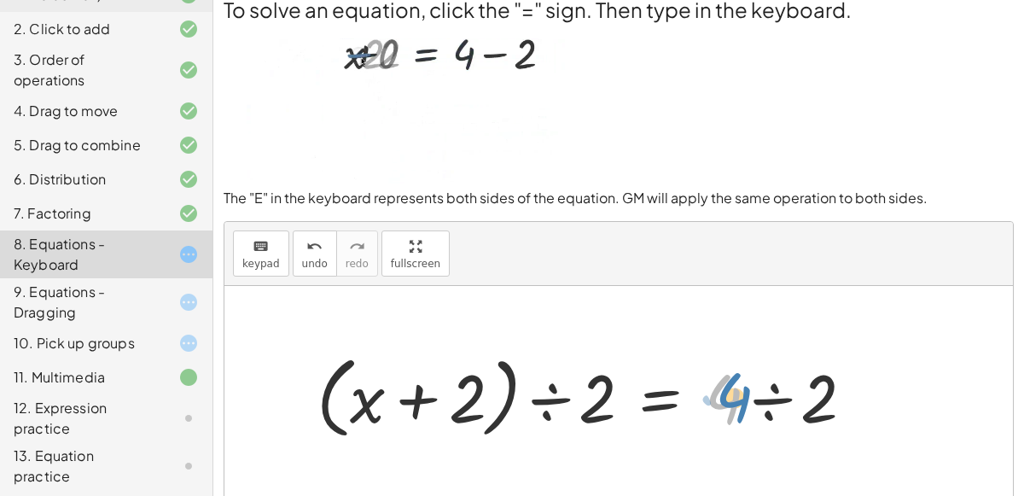
drag, startPoint x: 732, startPoint y: 393, endPoint x: 742, endPoint y: 390, distance: 9.7
click at [742, 390] on div at bounding box center [592, 396] width 568 height 98
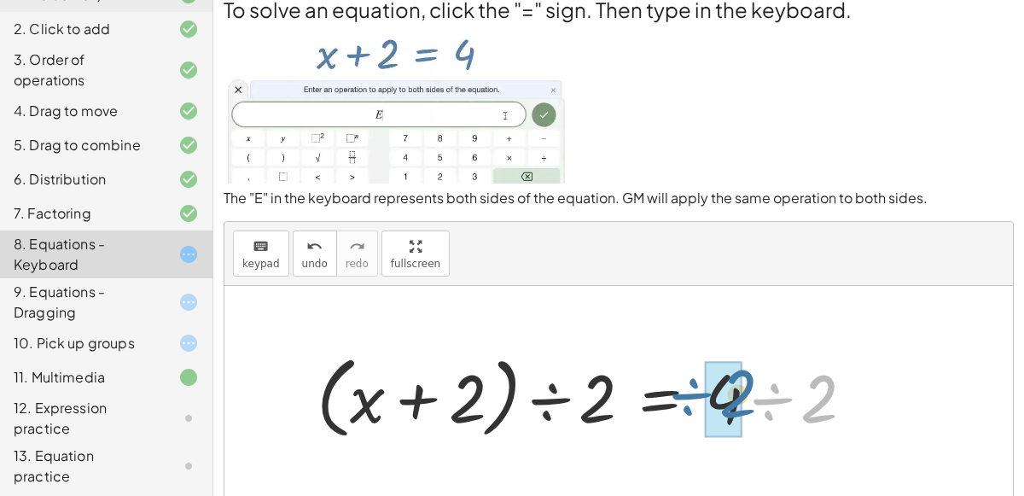
drag, startPoint x: 821, startPoint y: 401, endPoint x: 741, endPoint y: 396, distance: 80.4
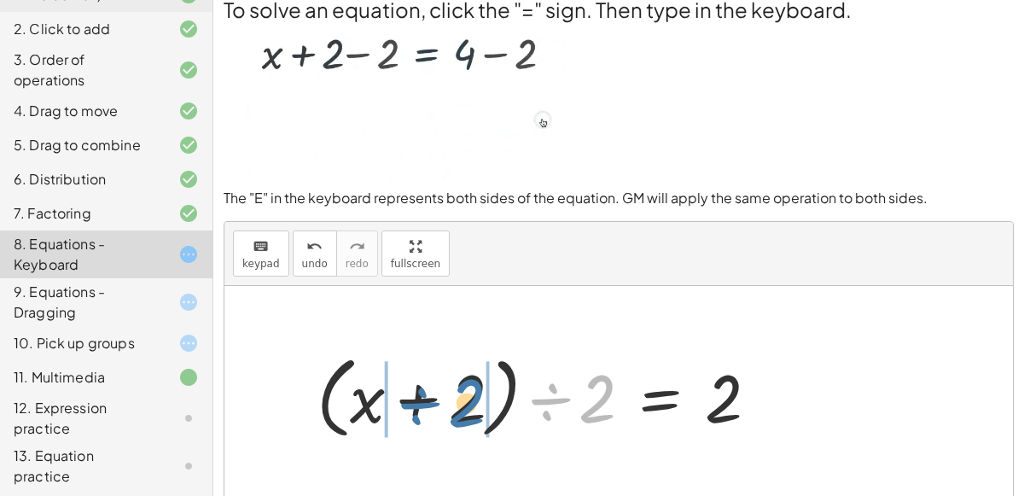
drag, startPoint x: 591, startPoint y: 405, endPoint x: 461, endPoint y: 408, distance: 130.6
click at [461, 408] on div at bounding box center [544, 396] width 473 height 98
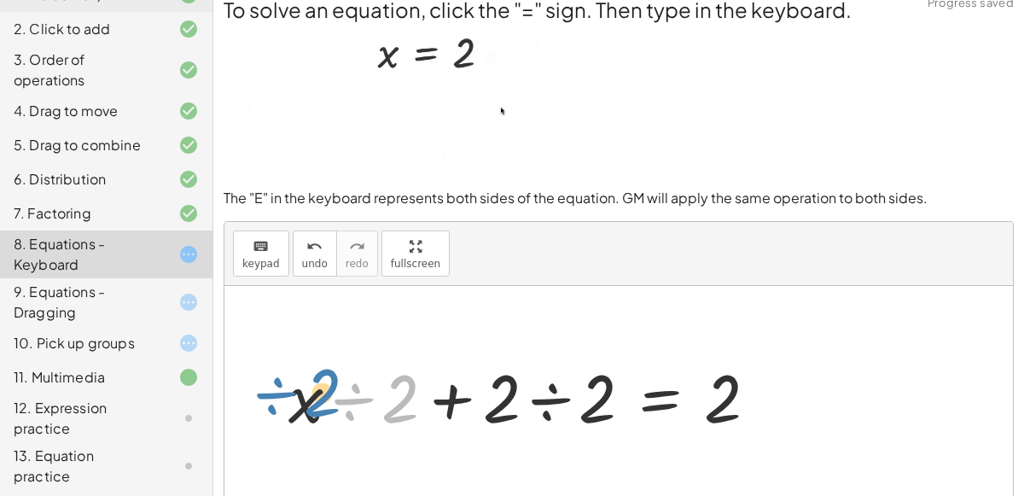
drag, startPoint x: 403, startPoint y: 403, endPoint x: 443, endPoint y: 399, distance: 40.3
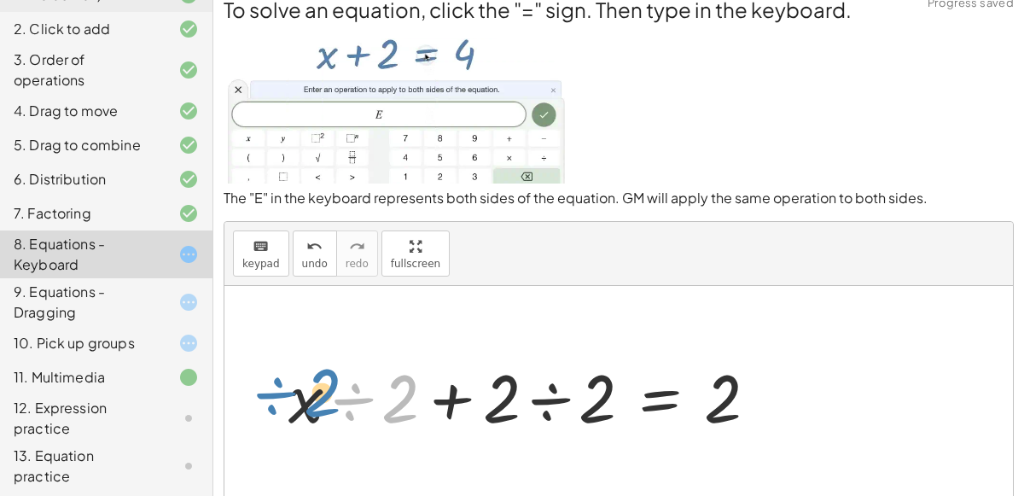
click at [443, 399] on div at bounding box center [530, 396] width 500 height 88
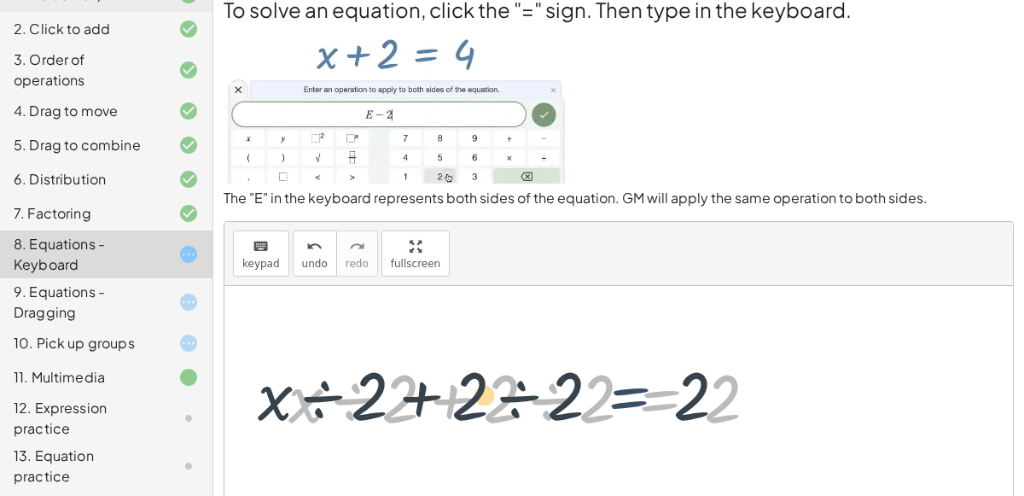
drag, startPoint x: 620, startPoint y: 424, endPoint x: 587, endPoint y: 422, distance: 32.5
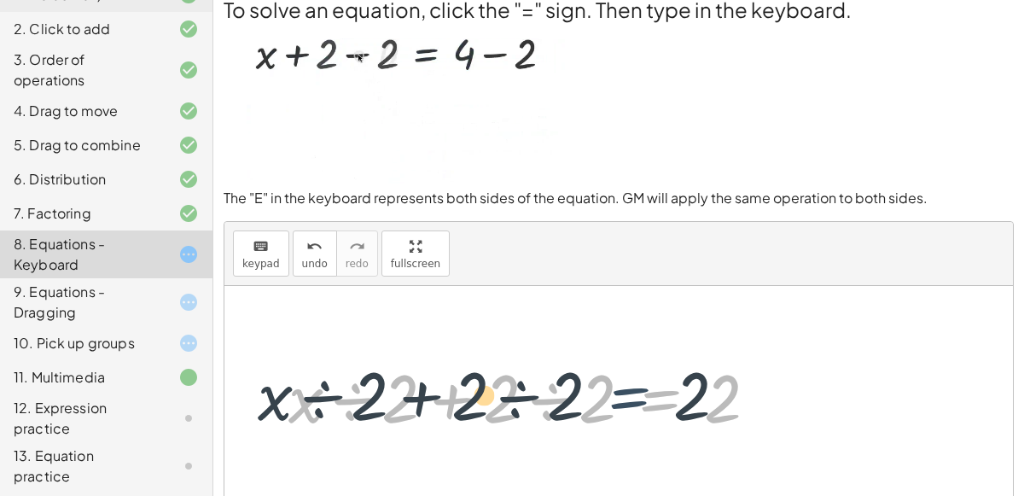
click at [587, 422] on div at bounding box center [530, 396] width 500 height 88
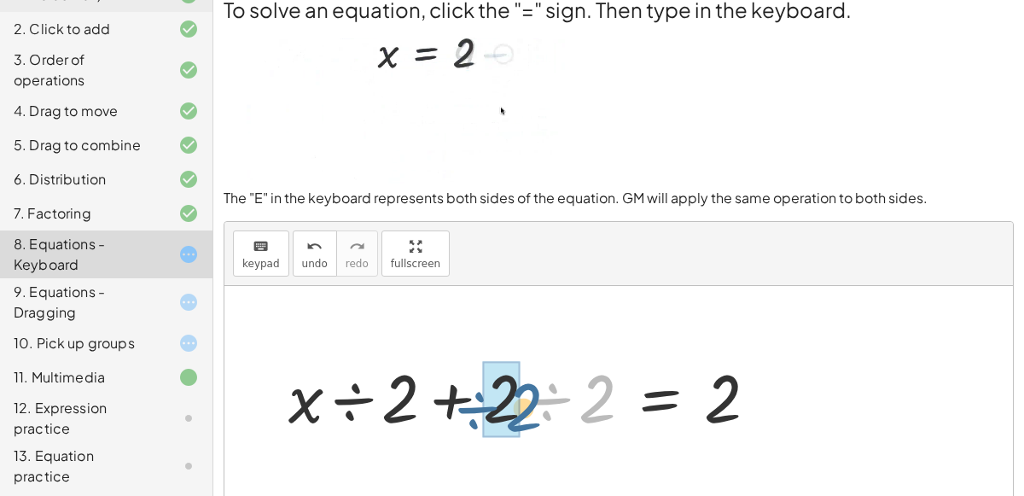
drag, startPoint x: 596, startPoint y: 405, endPoint x: 517, endPoint y: 407, distance: 78.6
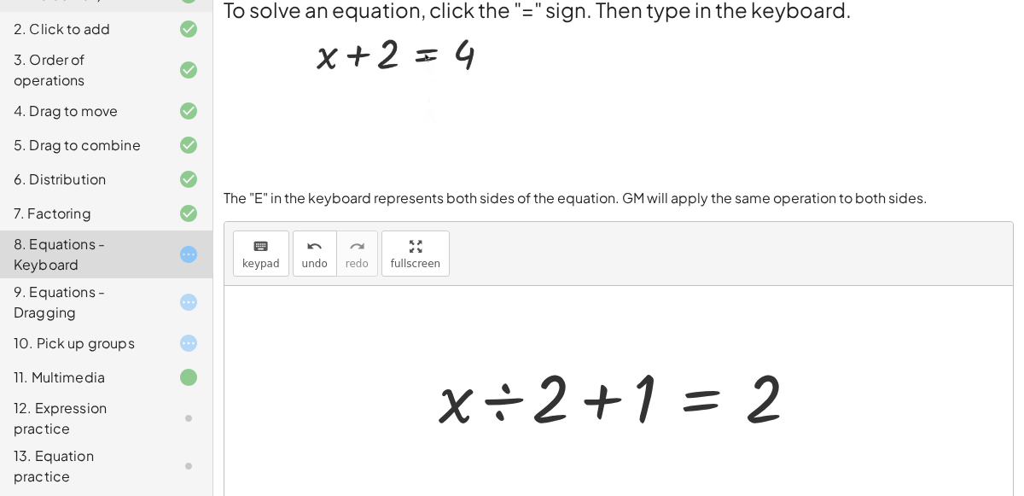
scroll to position [149, 0]
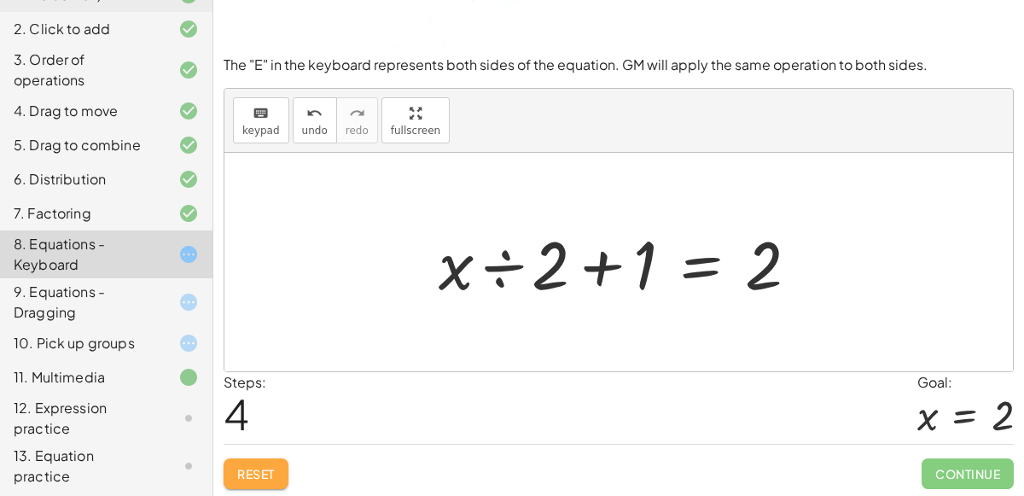
click at [245, 462] on button "Reset" at bounding box center [256, 473] width 65 height 31
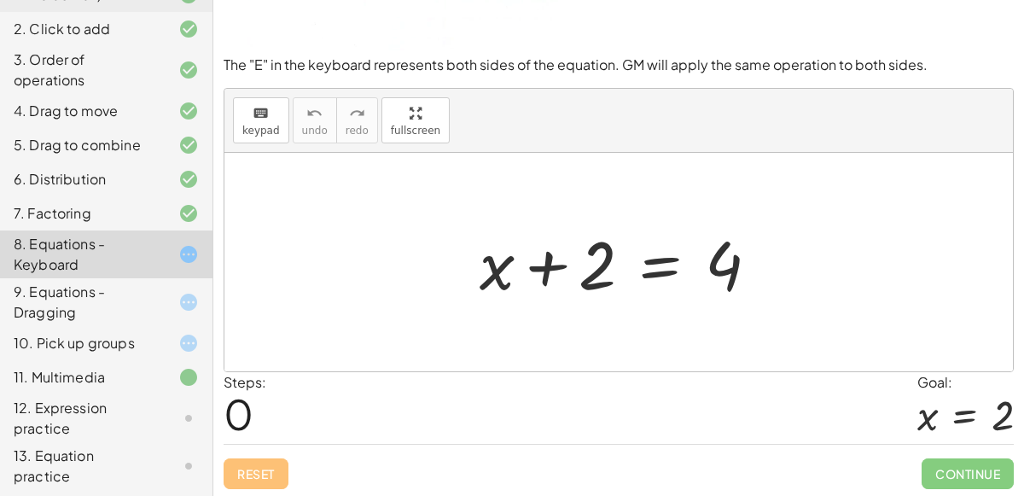
scroll to position [0, 0]
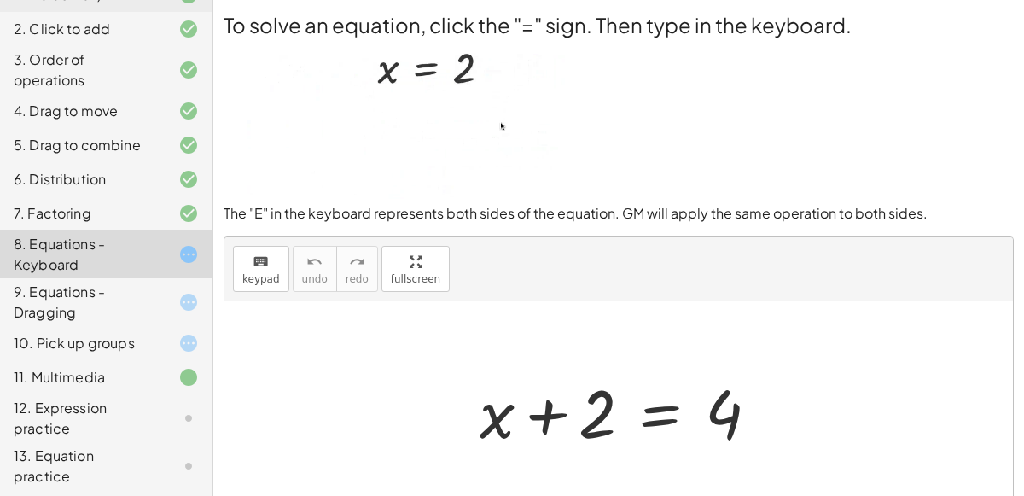
click at [655, 416] on div at bounding box center [626, 411] width 310 height 88
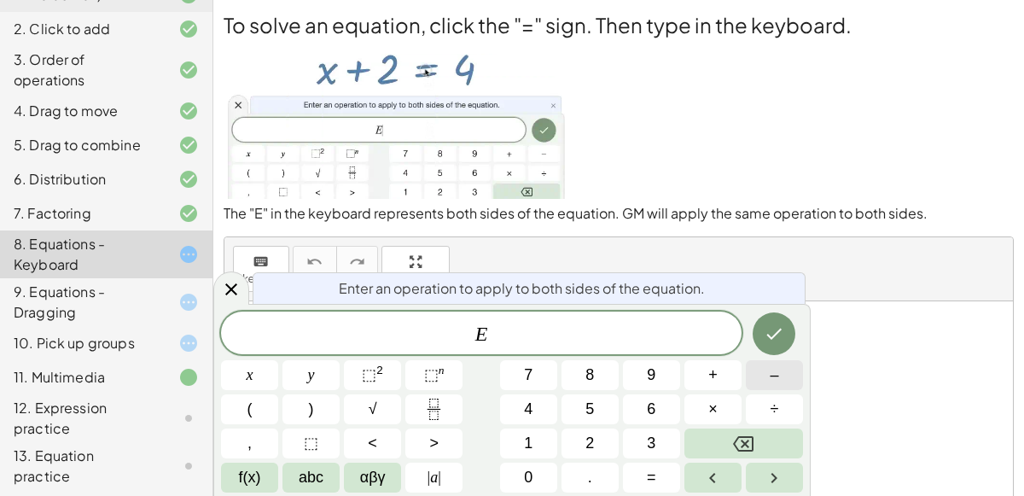
click at [750, 376] on button "–" at bounding box center [774, 375] width 57 height 30
click at [601, 436] on button "2" at bounding box center [590, 443] width 57 height 30
click at [767, 336] on icon "Done" at bounding box center [774, 333] width 20 height 20
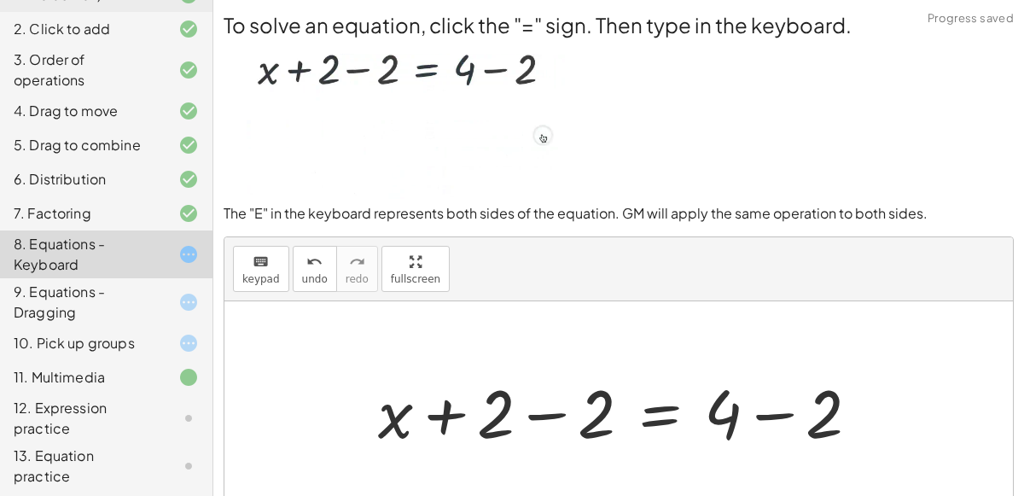
scroll to position [26, 0]
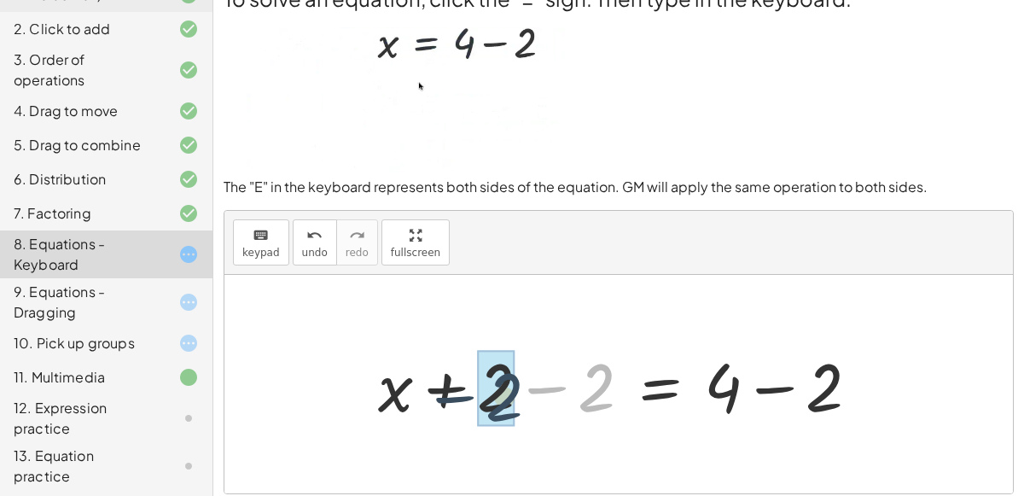
drag, startPoint x: 587, startPoint y: 383, endPoint x: 493, endPoint y: 390, distance: 94.1
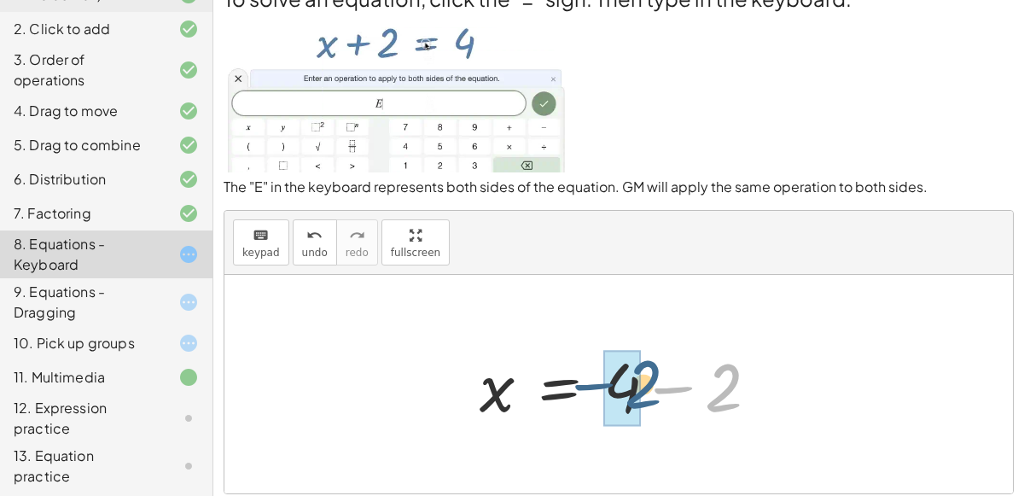
drag, startPoint x: 725, startPoint y: 398, endPoint x: 639, endPoint y: 393, distance: 86.3
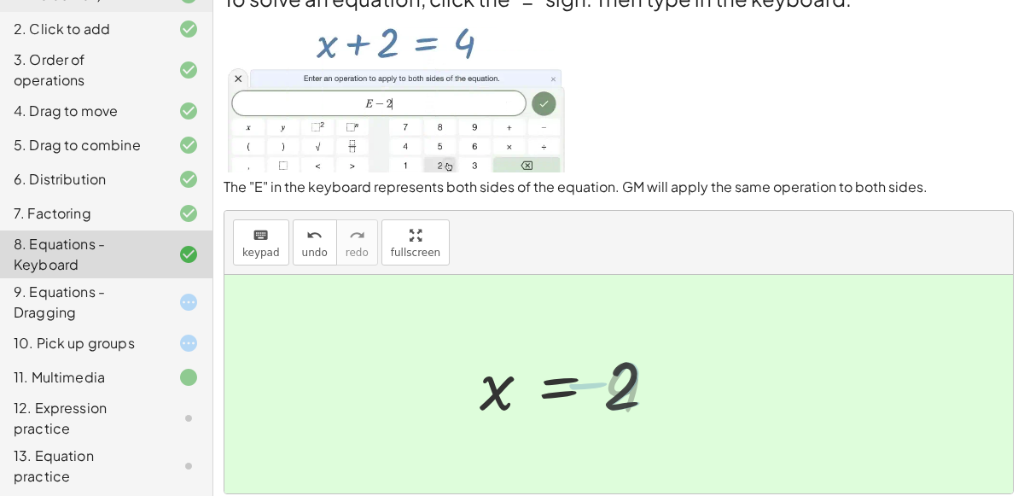
scroll to position [149, 0]
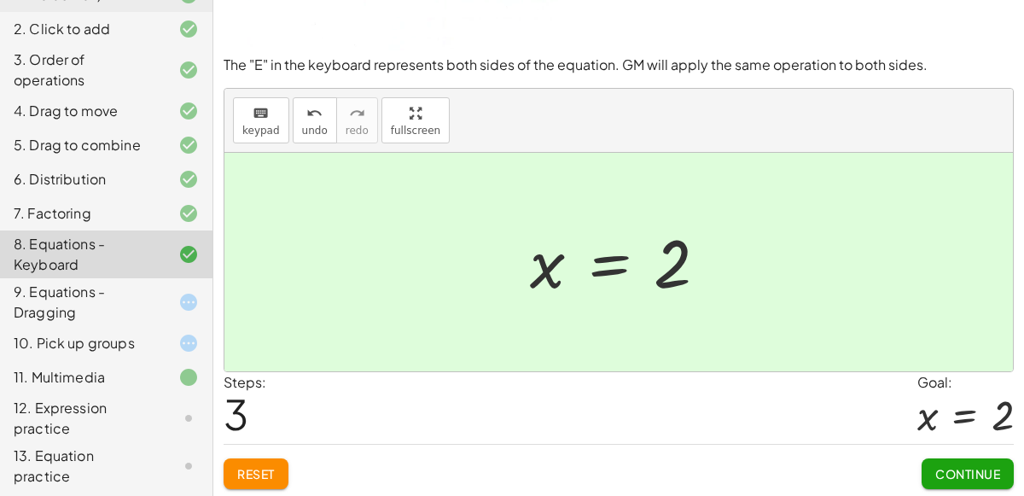
click at [972, 458] on button "Continue" at bounding box center [968, 473] width 92 height 31
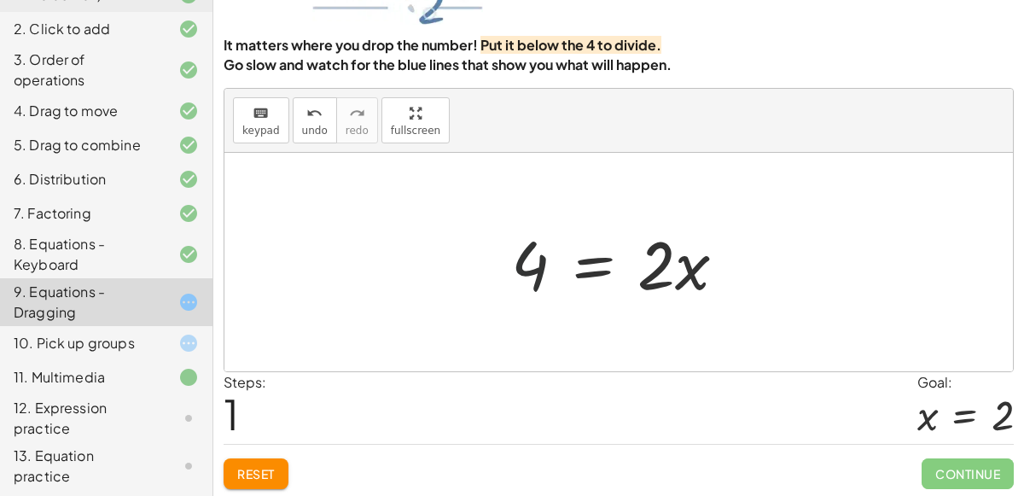
click at [535, 260] on div at bounding box center [626, 262] width 246 height 88
click at [592, 261] on div at bounding box center [626, 262] width 246 height 88
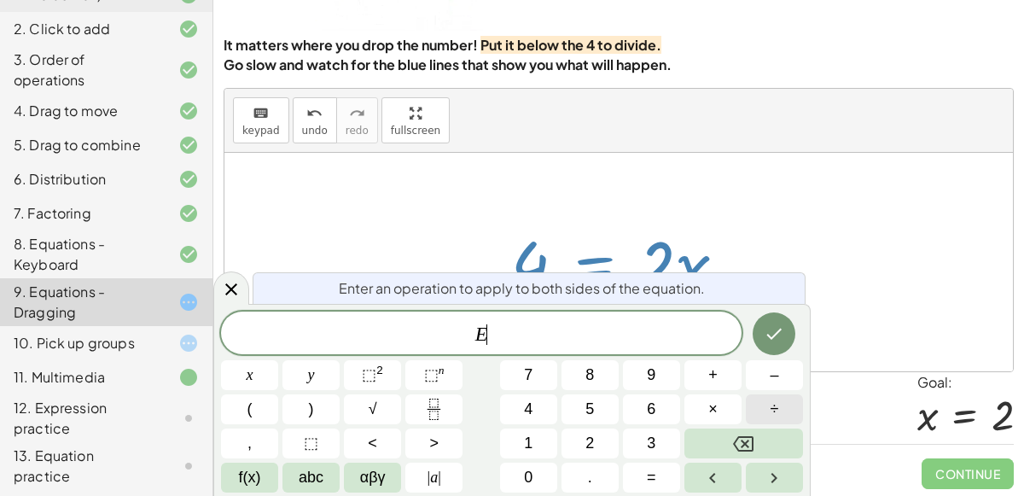
click at [750, 404] on button "÷" at bounding box center [774, 409] width 57 height 30
click at [544, 411] on button "4" at bounding box center [528, 409] width 57 height 30
click at [773, 344] on button "Done" at bounding box center [774, 333] width 43 height 43
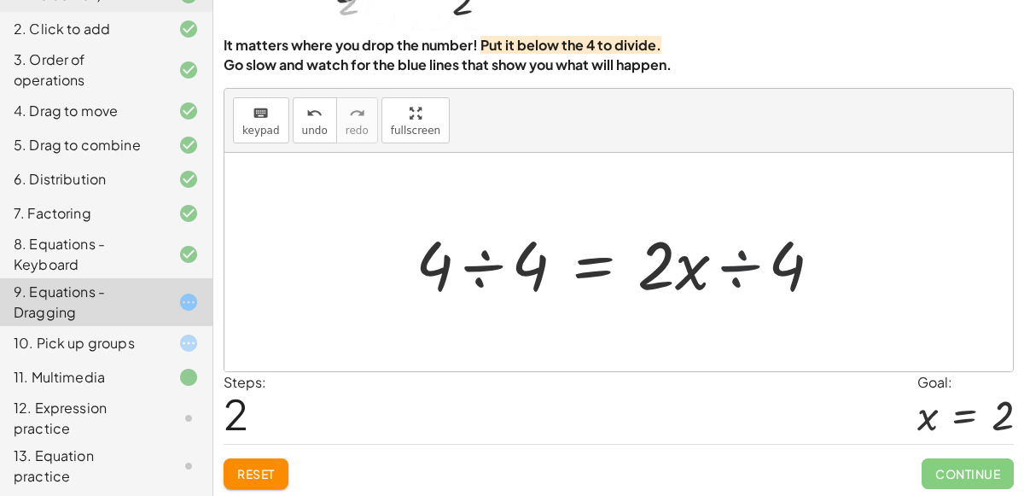
click at [740, 266] on div at bounding box center [625, 262] width 437 height 88
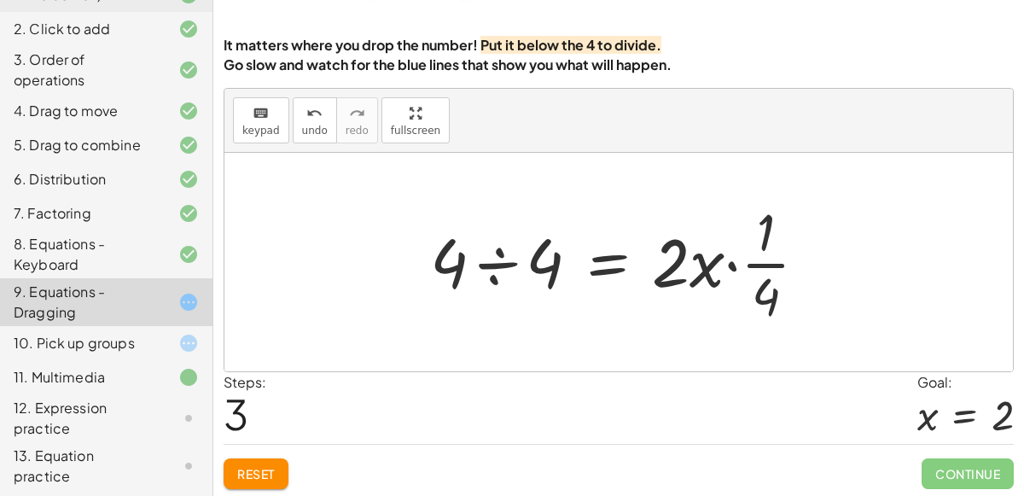
click at [498, 258] on div at bounding box center [626, 261] width 408 height 131
